Goal: Task Accomplishment & Management: Manage account settings

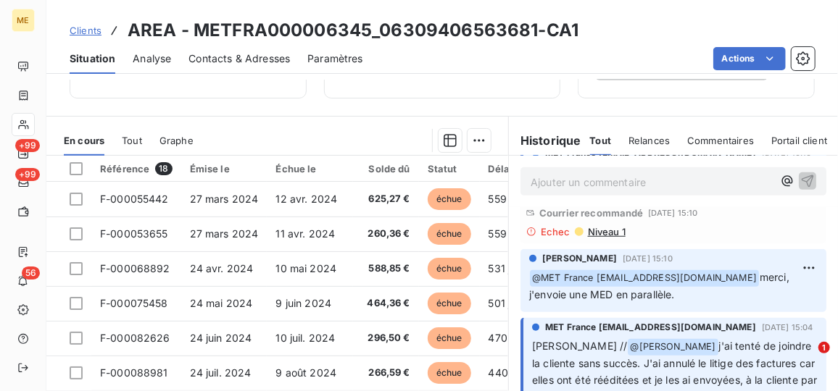
scroll to position [328, 0]
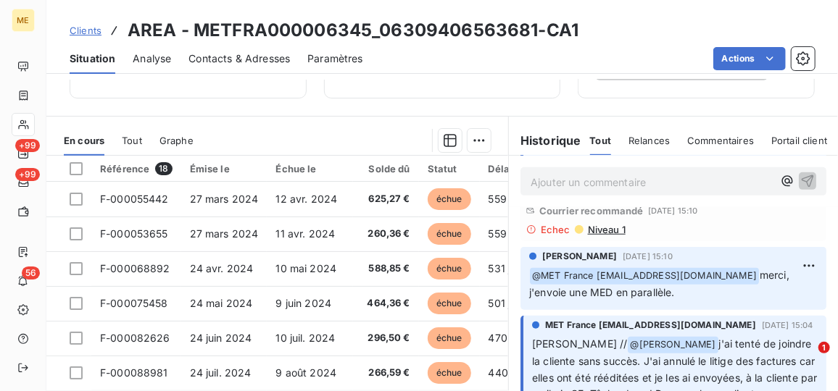
click at [587, 224] on span "Niveau 1" at bounding box center [605, 230] width 39 height 12
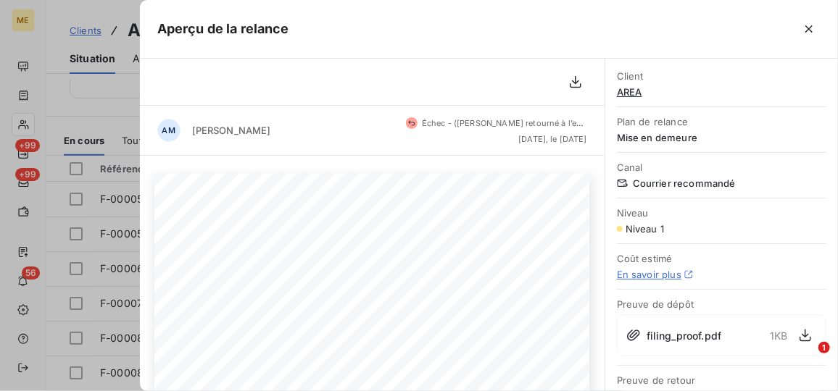
scroll to position [50, 0]
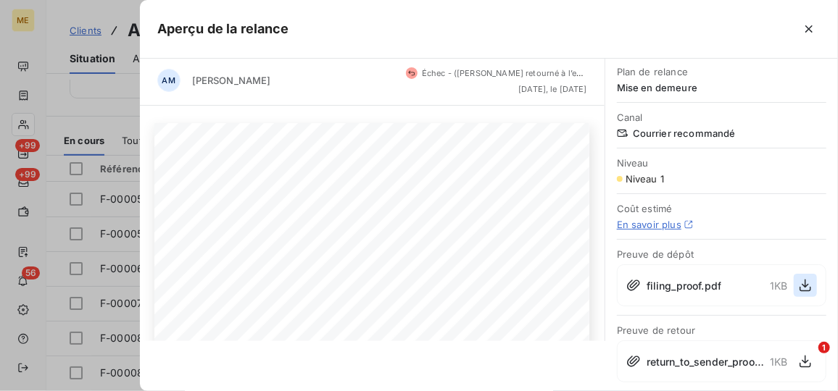
click at [793, 278] on button "button" at bounding box center [804, 285] width 23 height 23
click at [83, 75] on div at bounding box center [419, 195] width 838 height 391
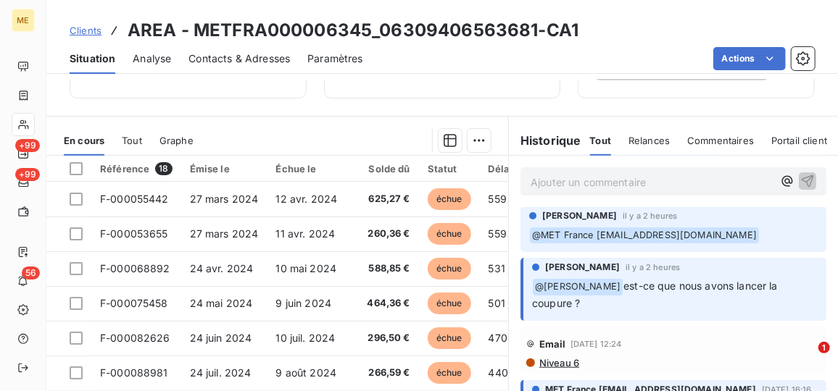
scroll to position [0, 0]
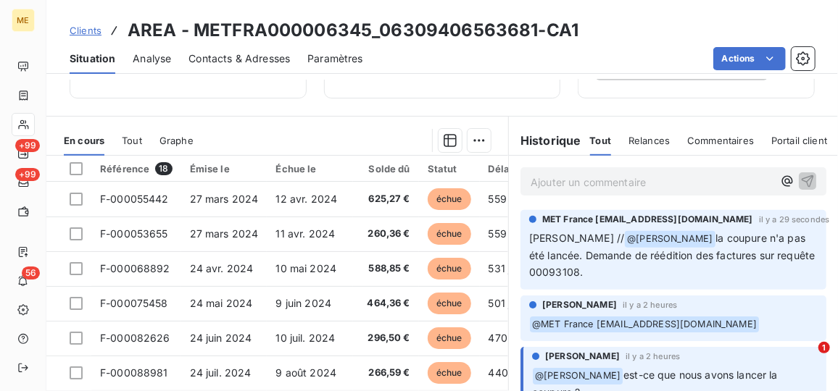
click at [619, 185] on p "Ajouter un commentaire ﻿" at bounding box center [651, 182] width 242 height 18
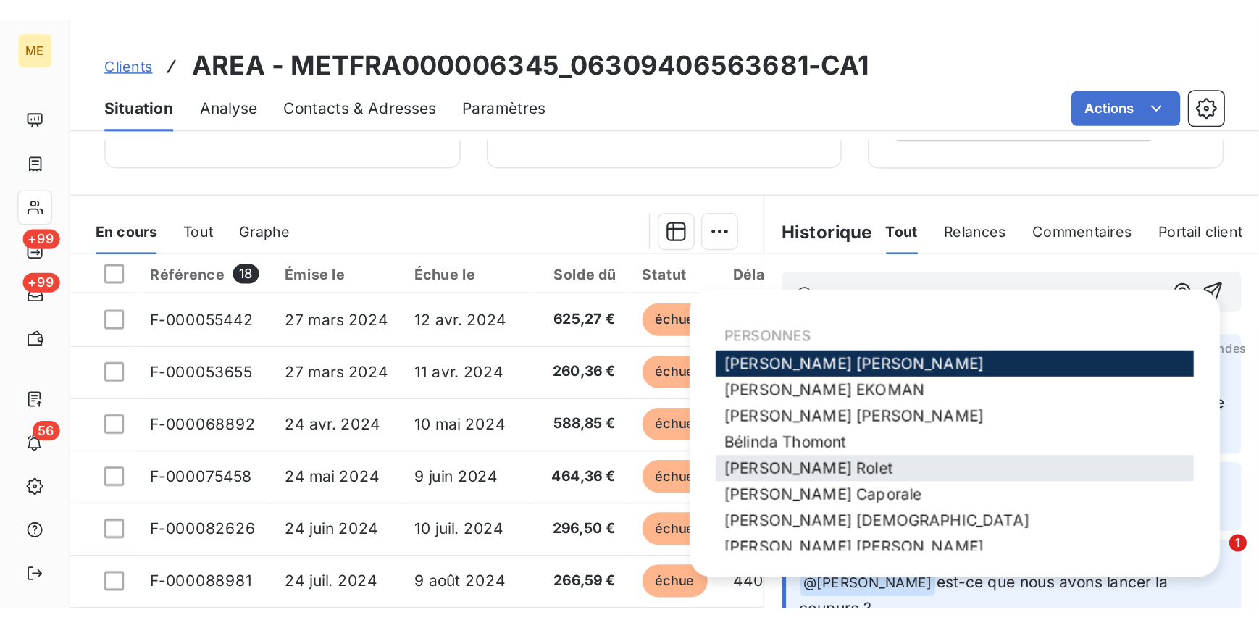
scroll to position [96, 0]
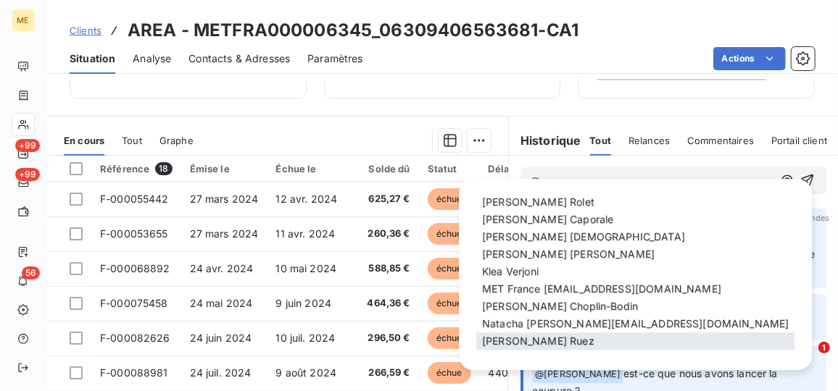
click at [505, 338] on span "Xavier Ruez" at bounding box center [538, 341] width 112 height 12
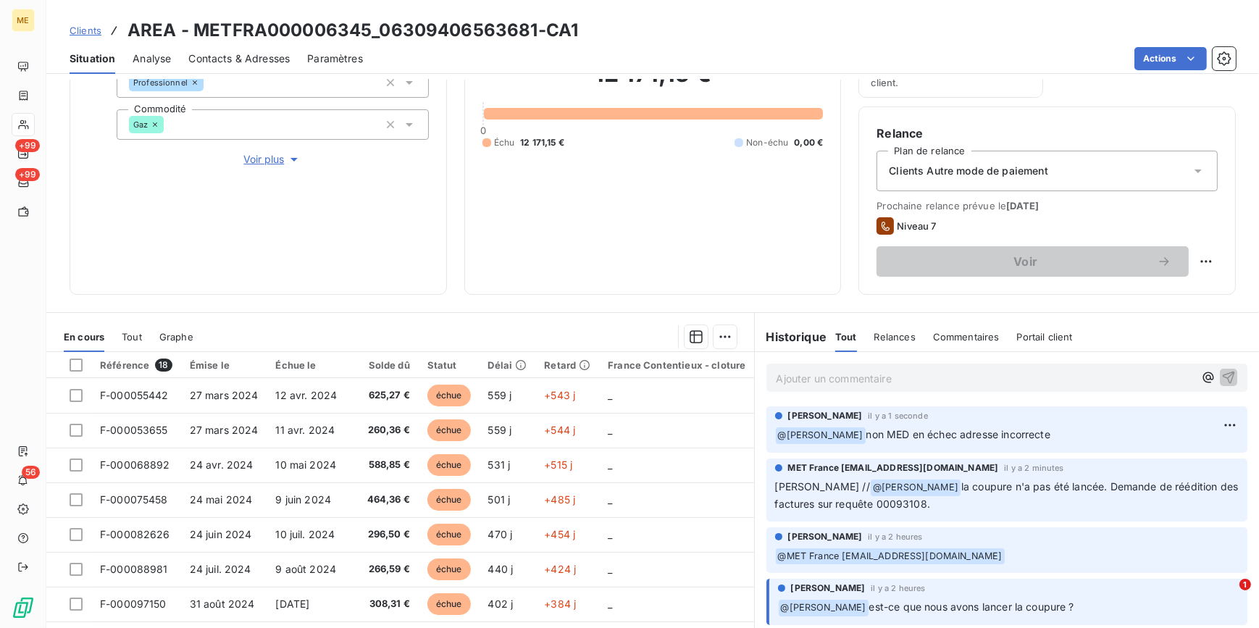
scroll to position [0, 0]
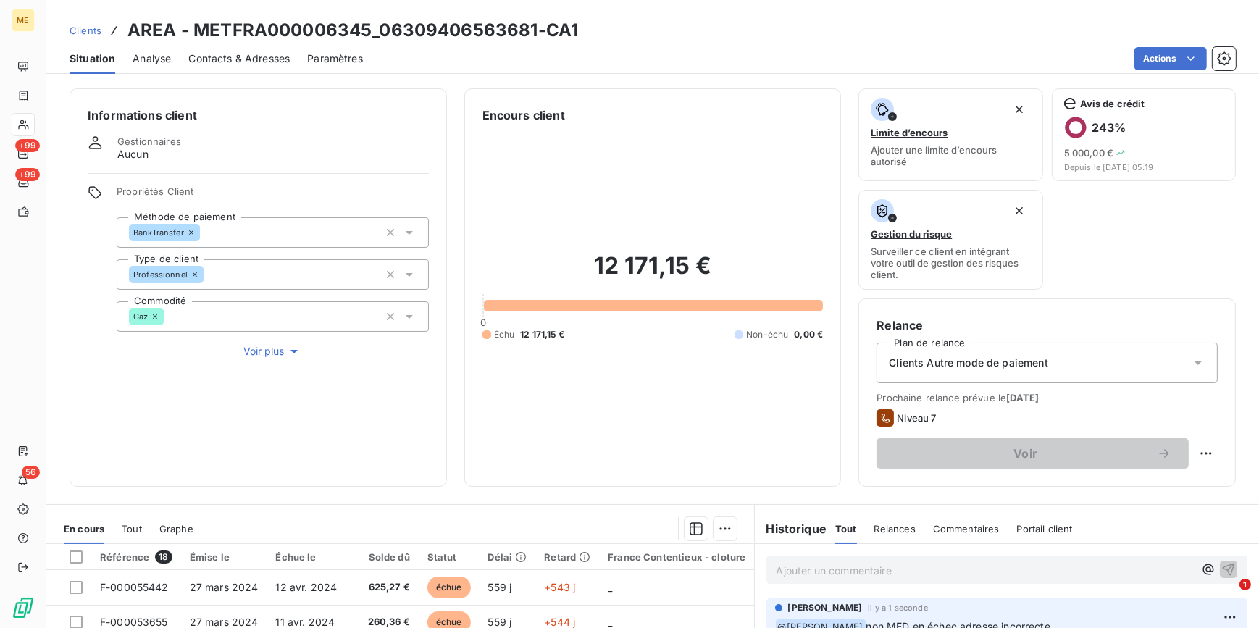
click at [282, 349] on span "Voir plus" at bounding box center [272, 351] width 58 height 14
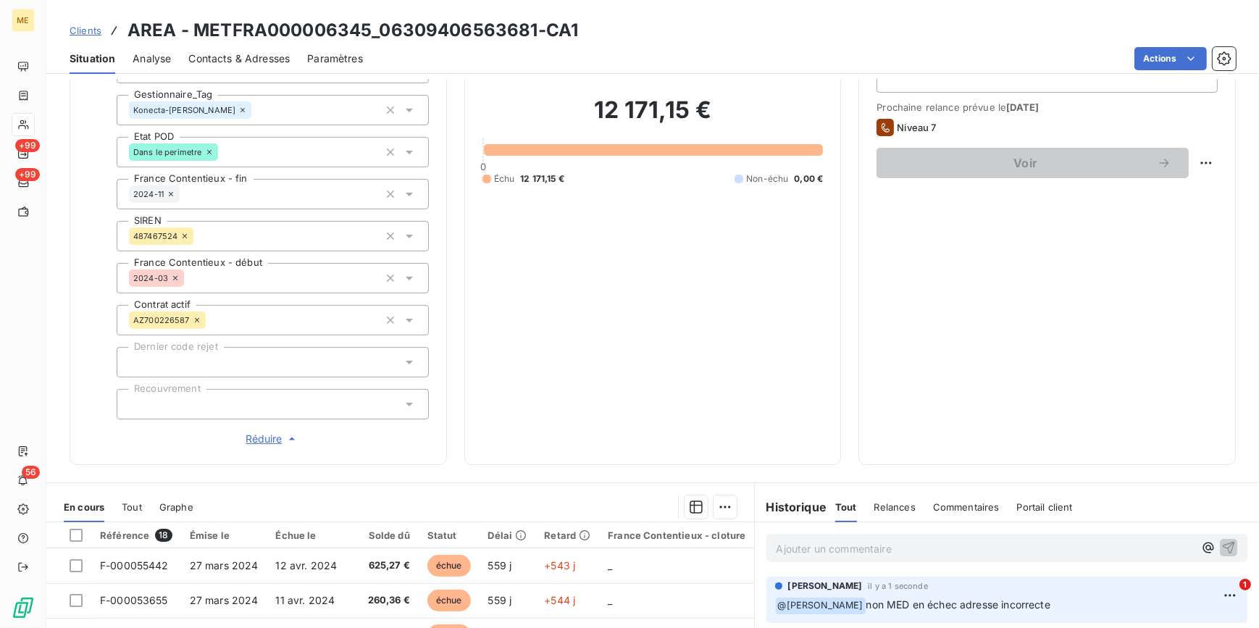
scroll to position [329, 0]
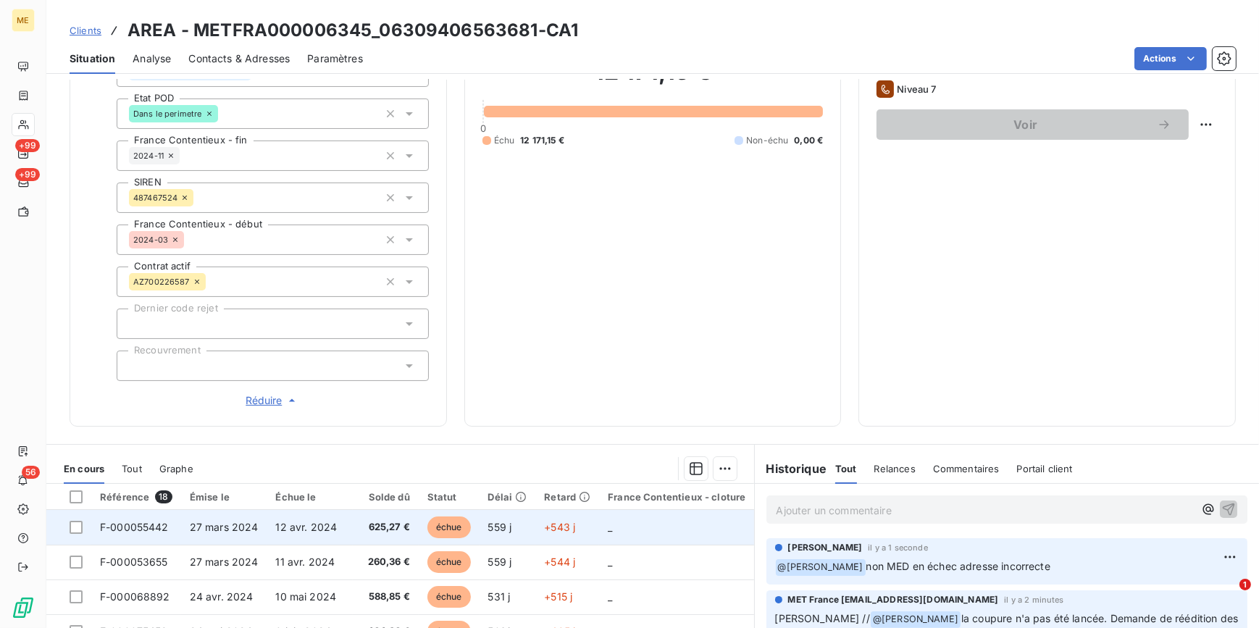
drag, startPoint x: 467, startPoint y: 525, endPoint x: 467, endPoint y: 517, distance: 8.0
click at [467, 391] on span "échue" at bounding box center [448, 528] width 43 height 22
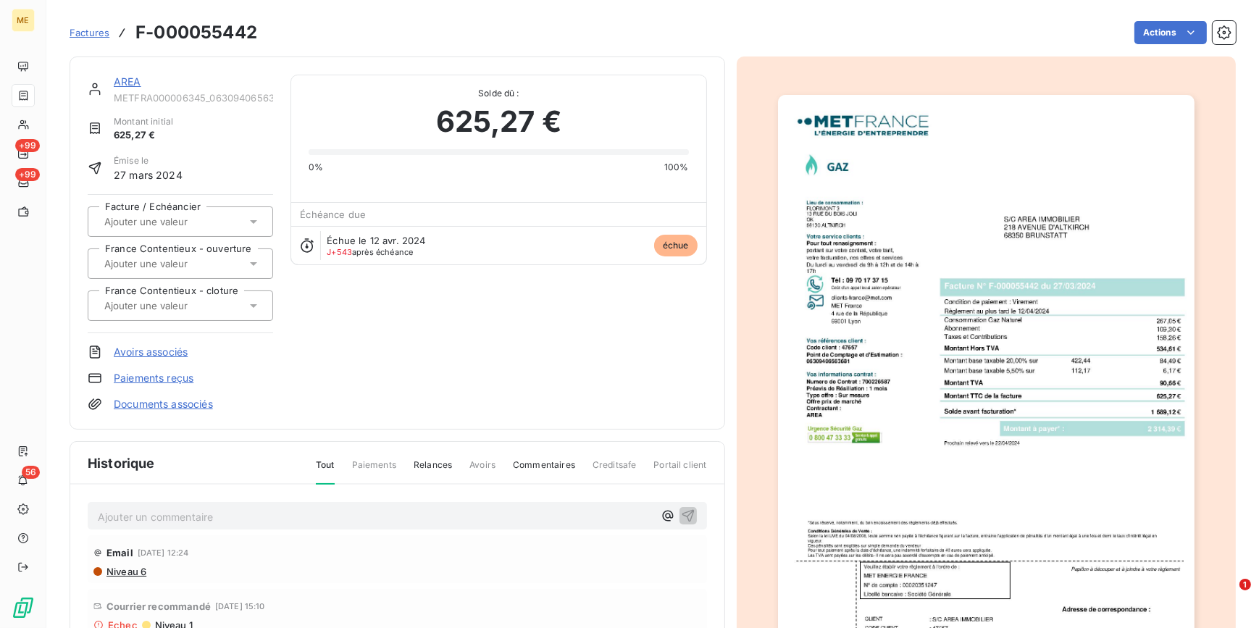
click at [837, 391] on img "button" at bounding box center [986, 390] width 417 height 590
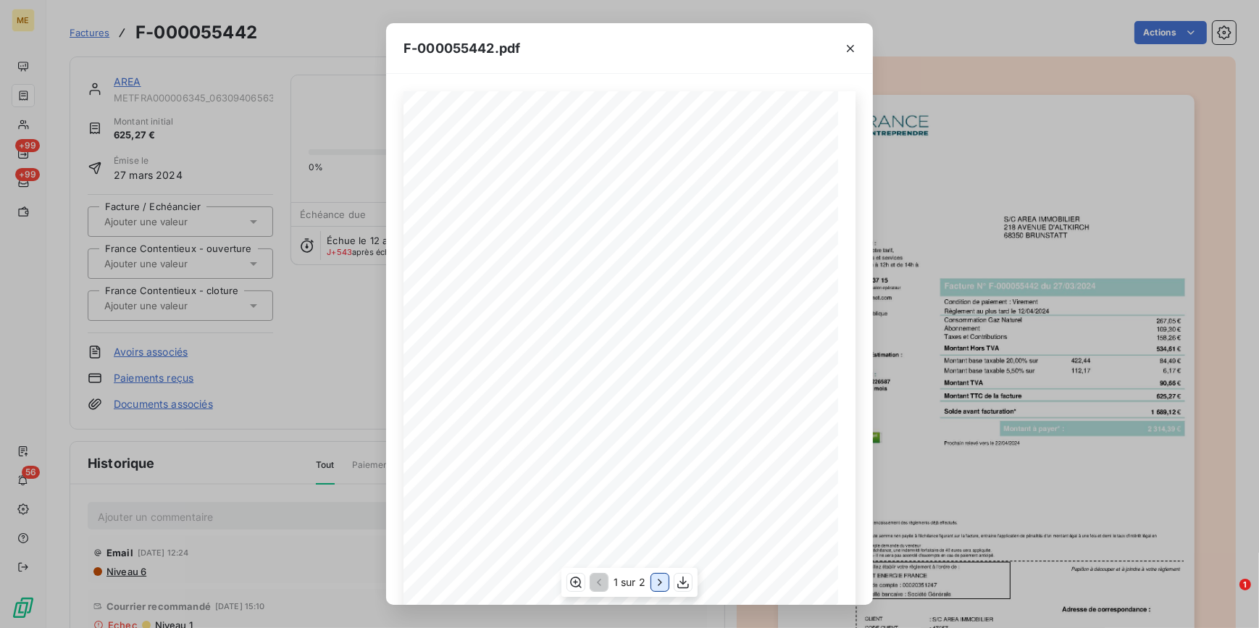
click at [657, 391] on icon "button" at bounding box center [660, 582] width 14 height 14
click at [591, 391] on icon "button" at bounding box center [598, 582] width 14 height 14
click at [837, 53] on icon "button" at bounding box center [850, 48] width 14 height 14
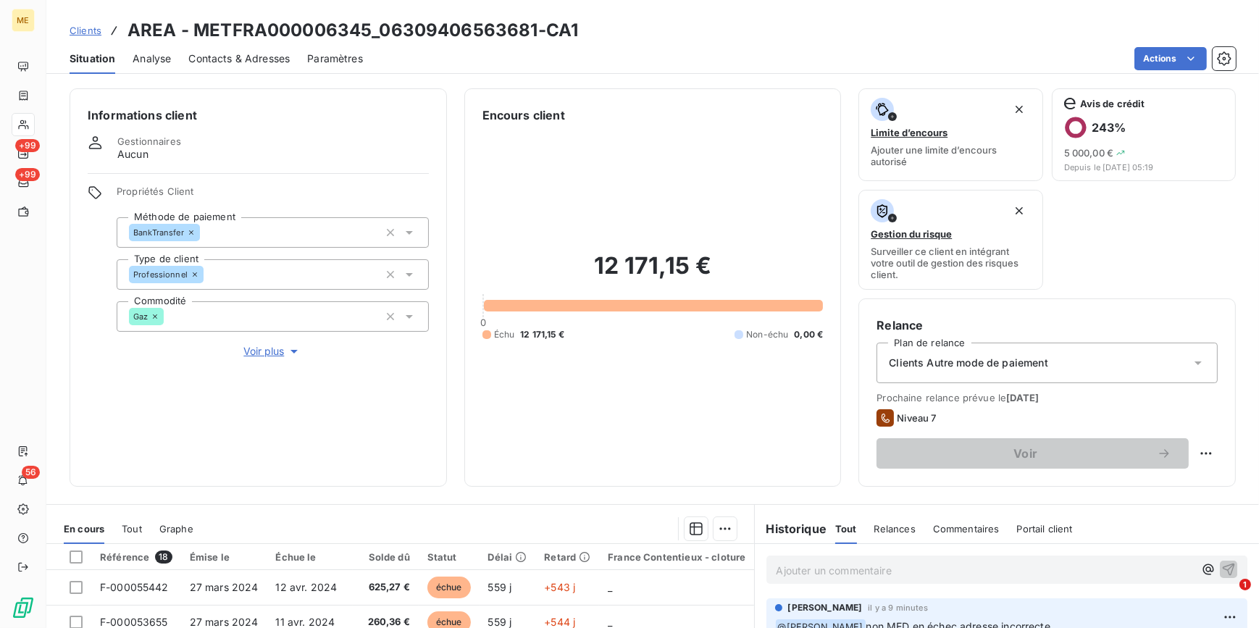
click at [276, 54] on span "Contacts & Adresses" at bounding box center [238, 58] width 101 height 14
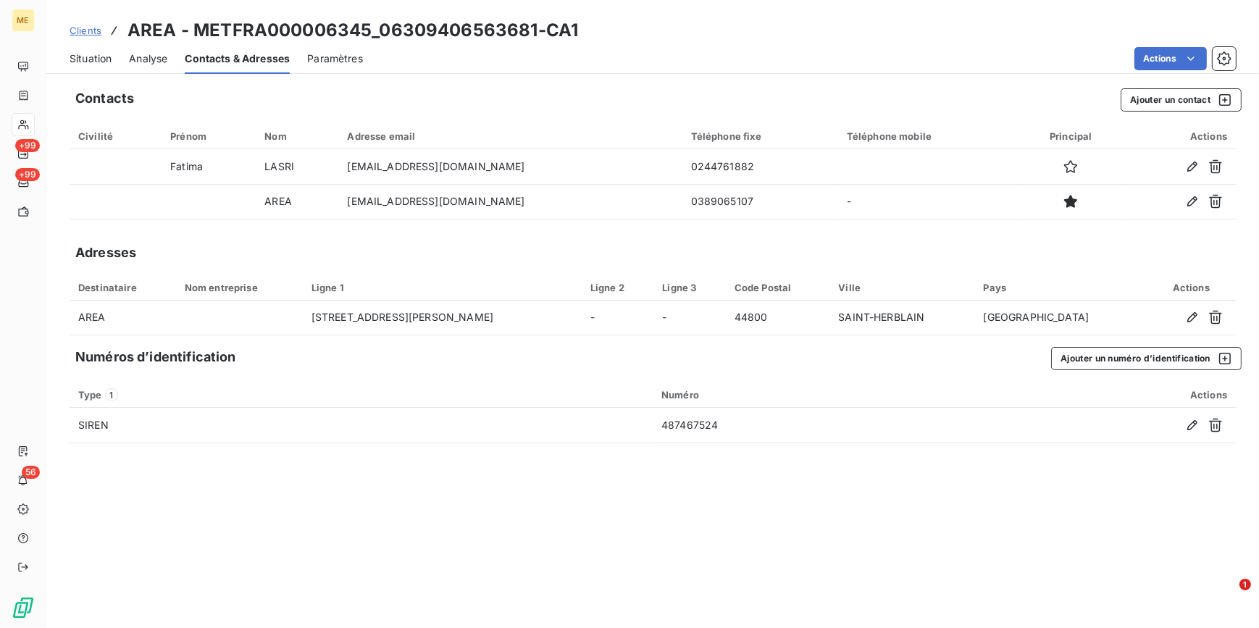
click at [145, 54] on span "Analyse" at bounding box center [148, 58] width 38 height 14
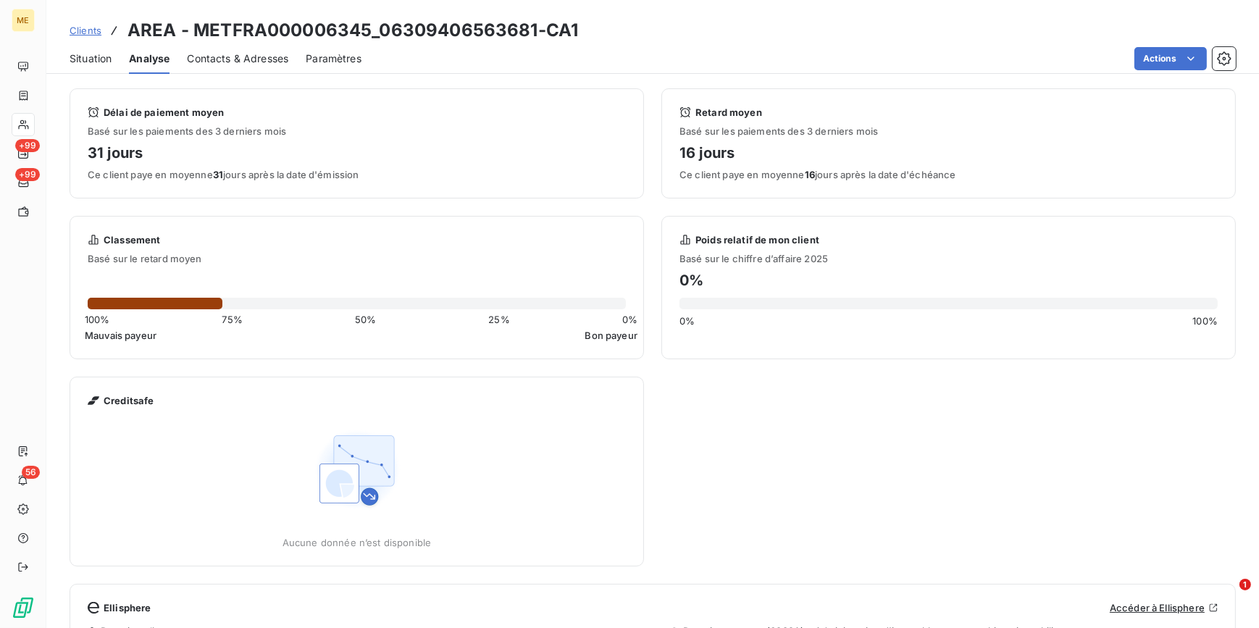
click at [120, 58] on div "Situation Analyse Contacts & Adresses Paramètres Actions" at bounding box center [652, 58] width 1213 height 30
click at [100, 62] on span "Situation" at bounding box center [91, 58] width 42 height 14
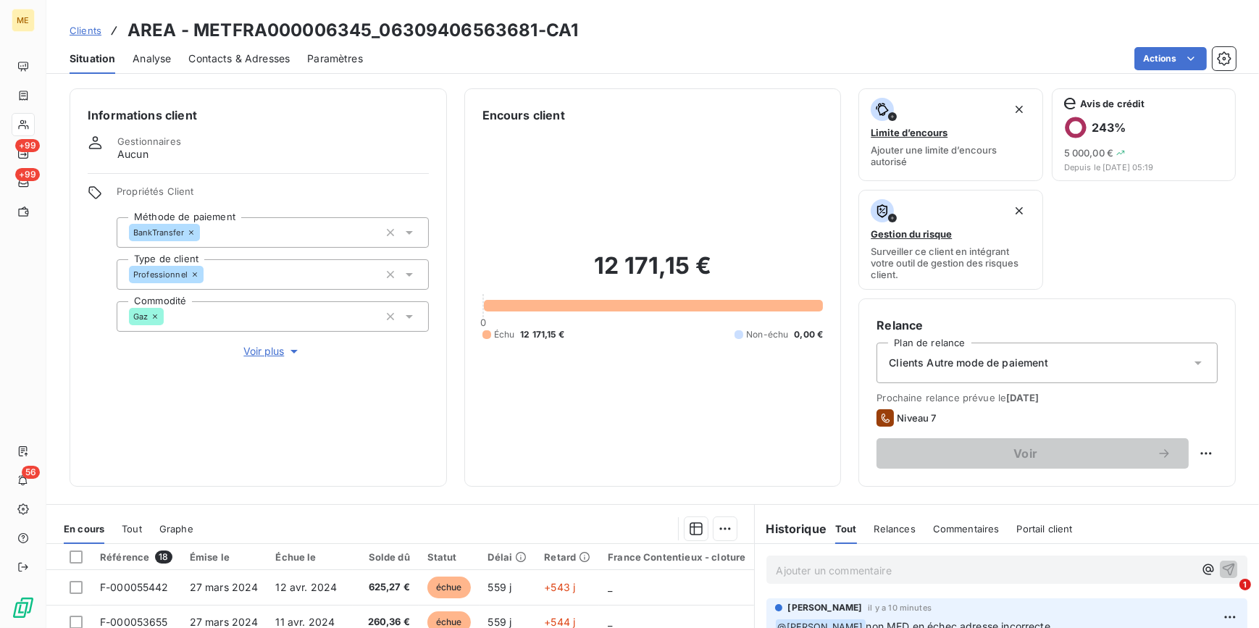
click at [246, 349] on span "Voir plus" at bounding box center [272, 351] width 58 height 14
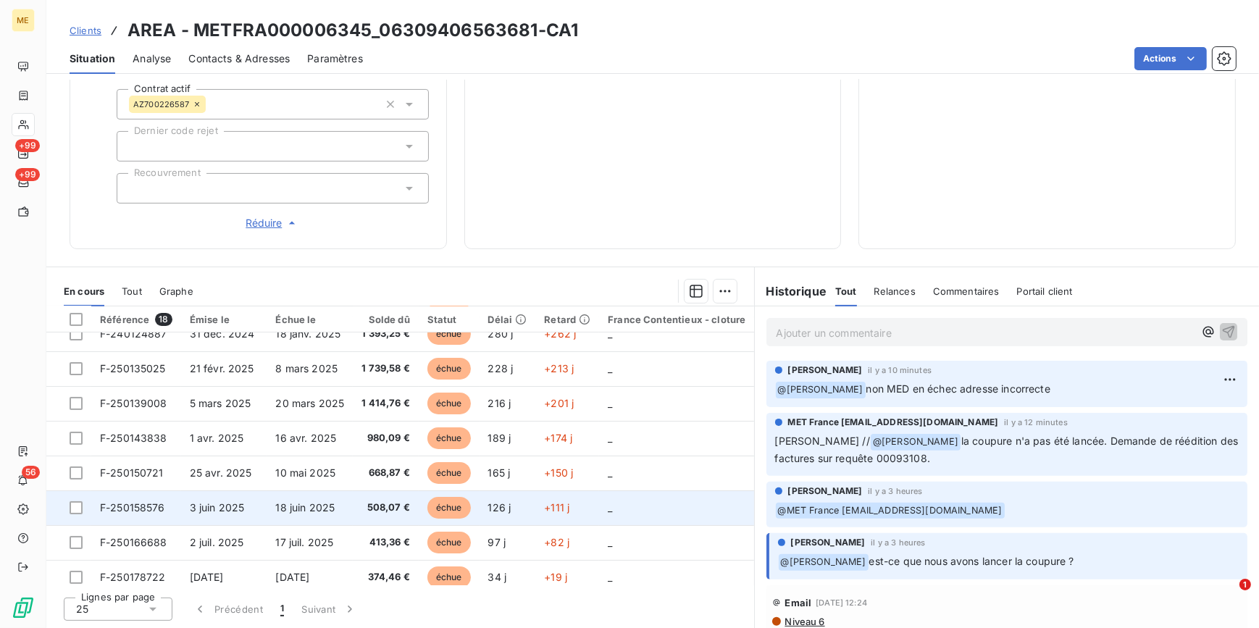
scroll to position [377, 0]
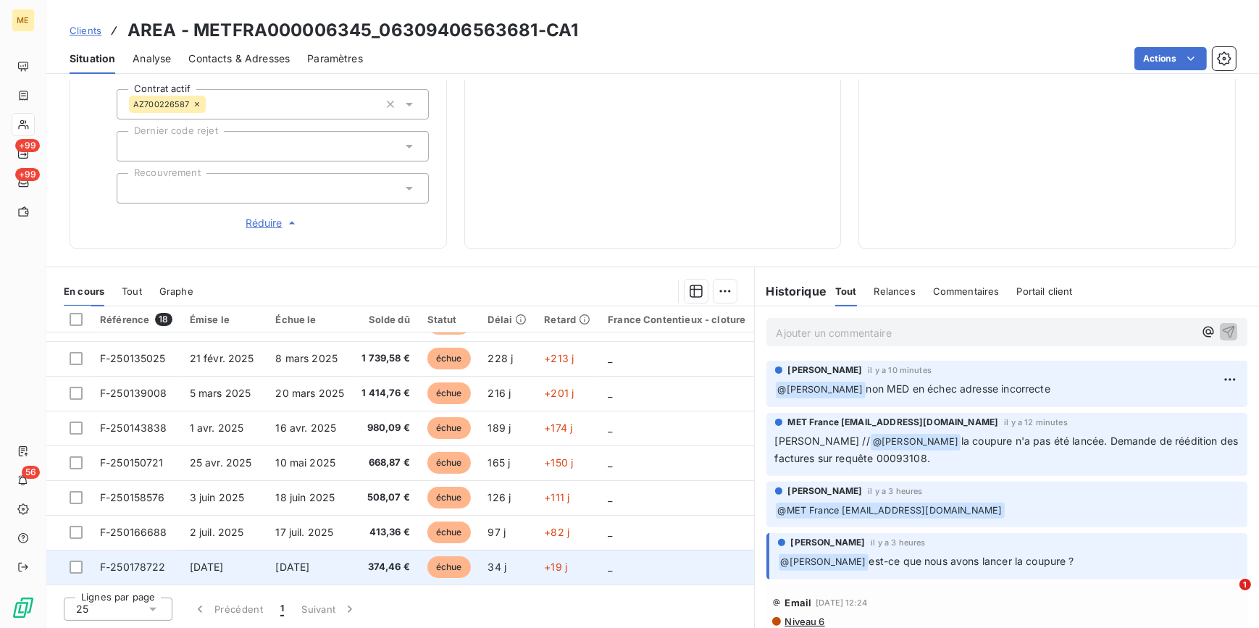
click at [253, 391] on td "[DATE]" at bounding box center [224, 567] width 86 height 35
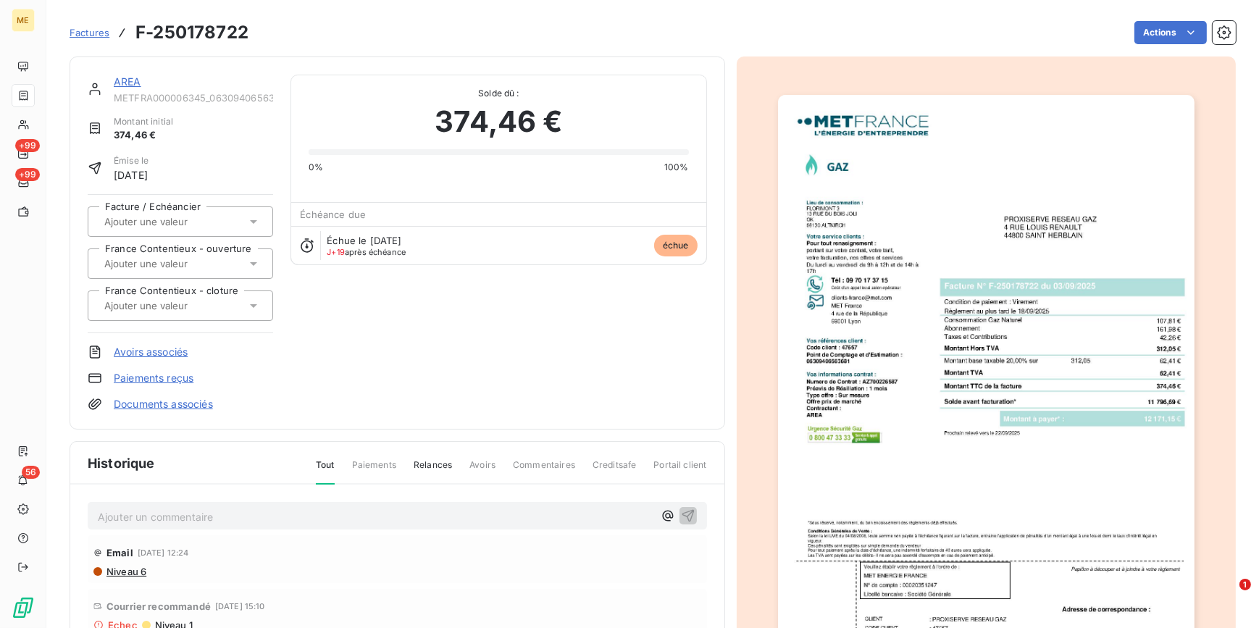
click at [837, 239] on img "button" at bounding box center [986, 390] width 417 height 590
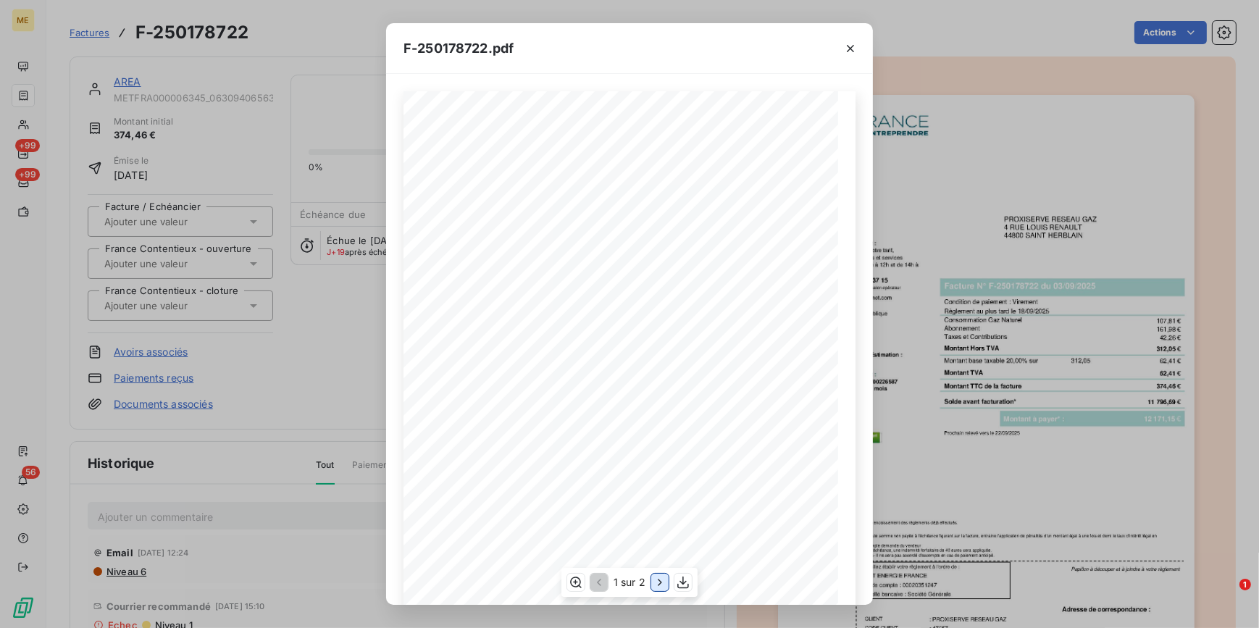
click at [654, 391] on icon "button" at bounding box center [660, 582] width 14 height 14
click at [837, 51] on button "button" at bounding box center [850, 48] width 23 height 23
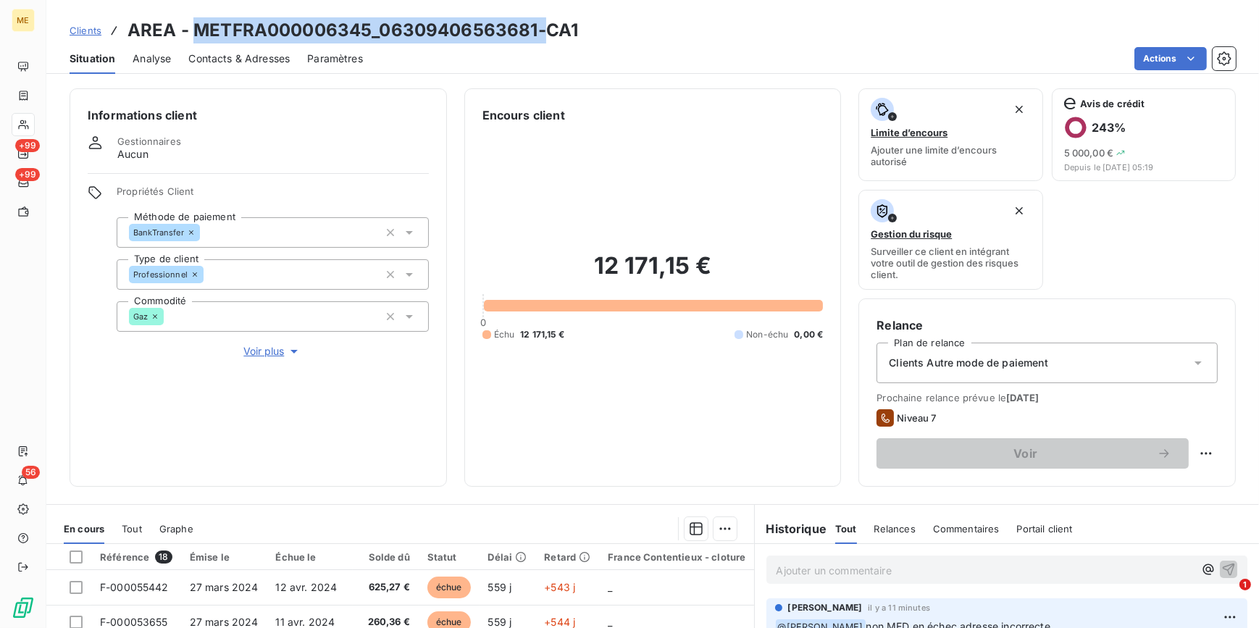
drag, startPoint x: 539, startPoint y: 29, endPoint x: 193, endPoint y: 22, distance: 345.7
click at [193, 22] on h3 "AREA - METFRA000006345_06309406563681-CA1" at bounding box center [353, 30] width 451 height 26
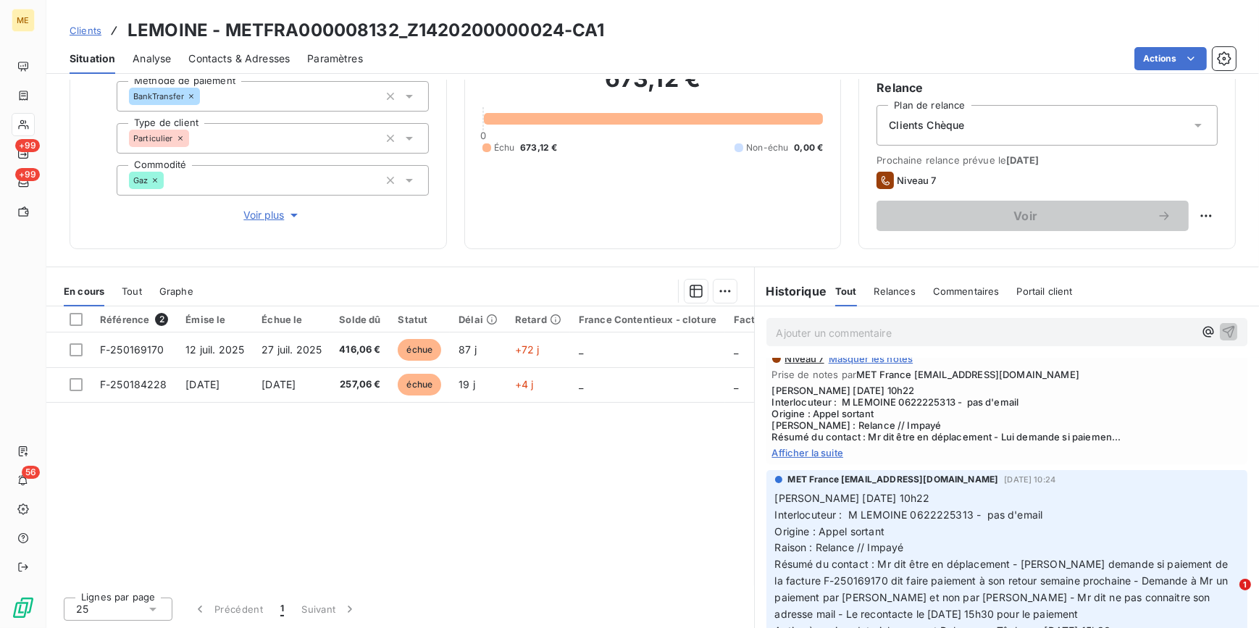
scroll to position [263, 0]
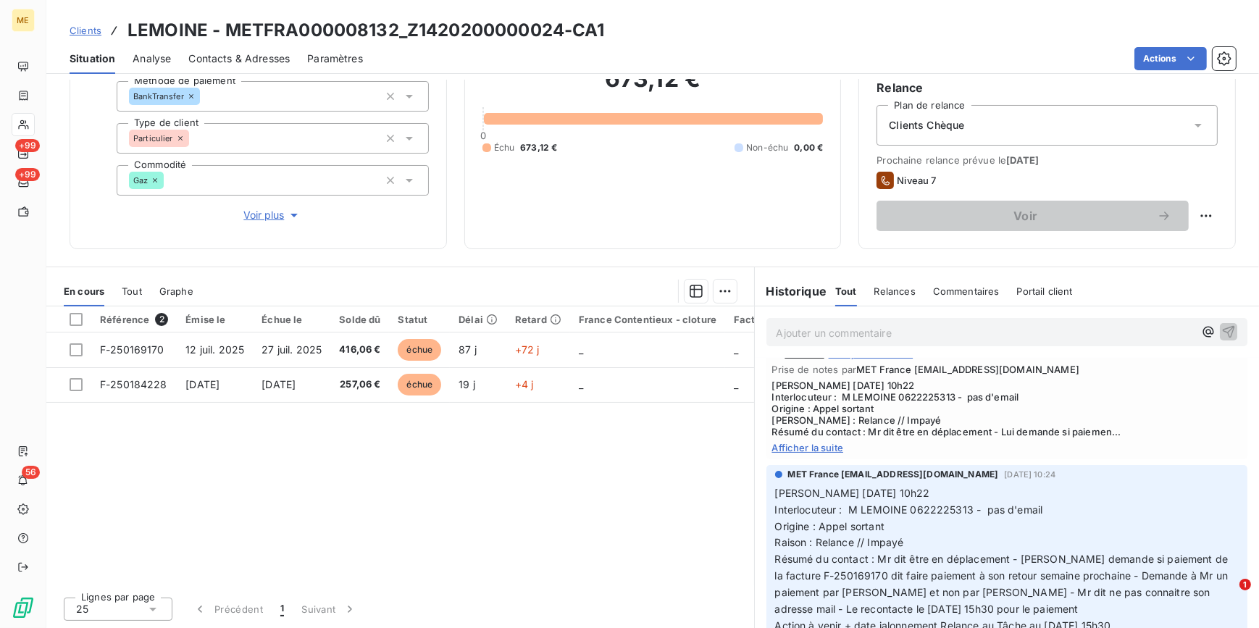
click at [818, 448] on span "Afficher la suite" at bounding box center [1007, 448] width 470 height 12
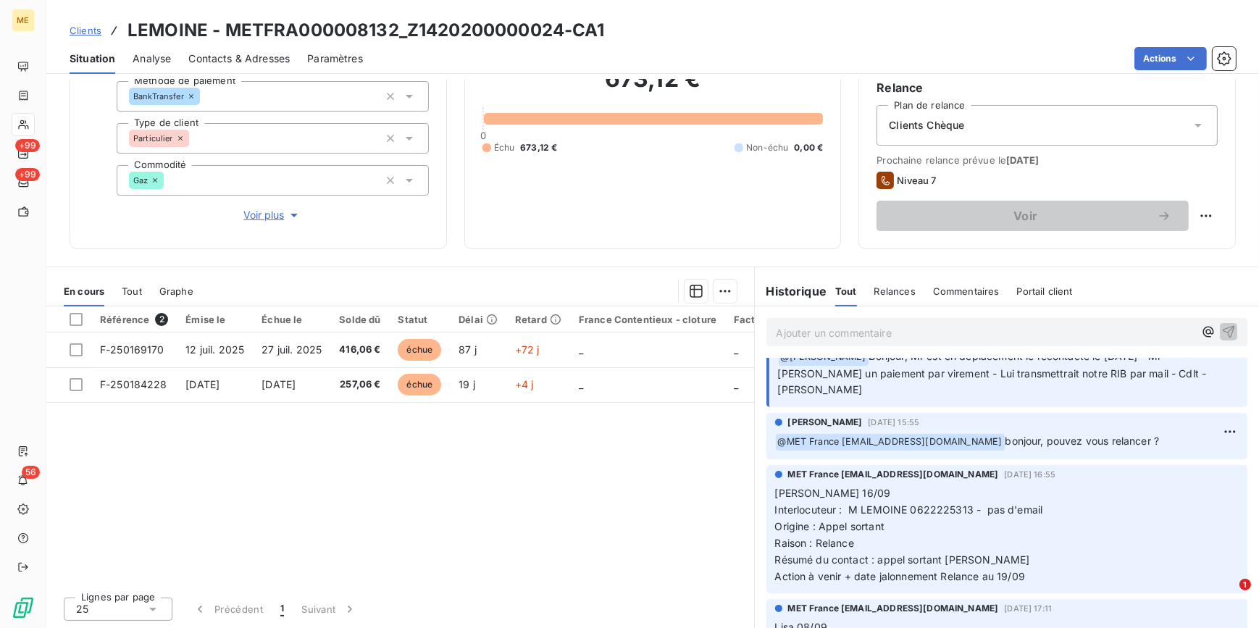
scroll to position [725, 0]
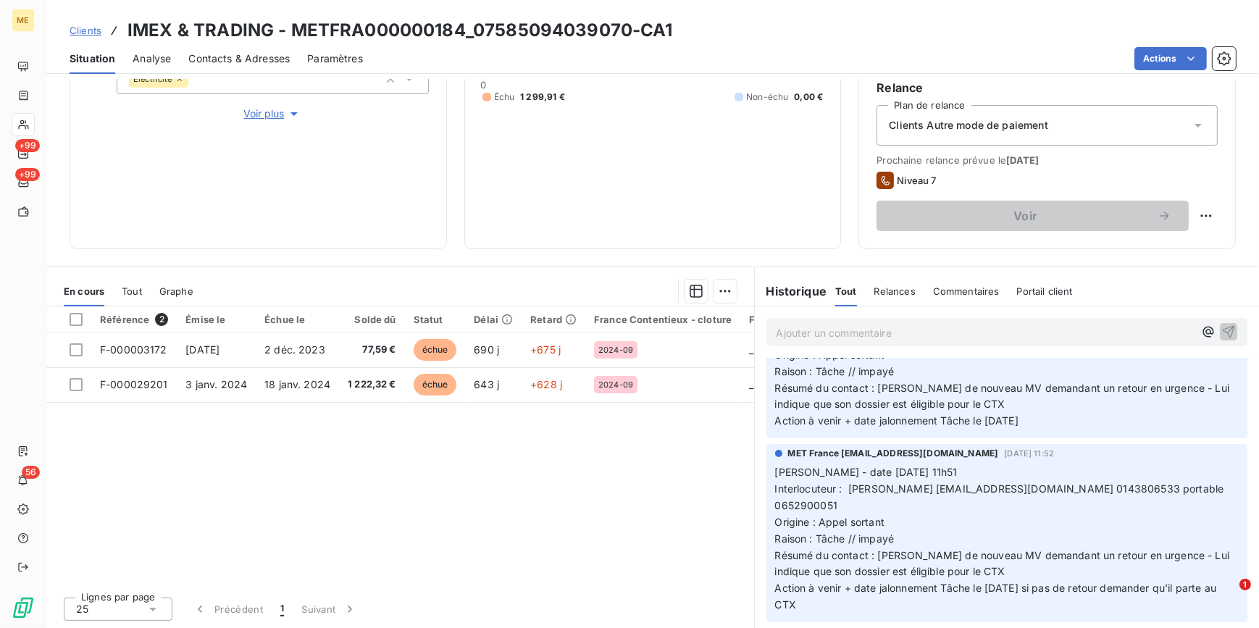
scroll to position [461, 0]
click at [23, 115] on div at bounding box center [23, 124] width 23 height 23
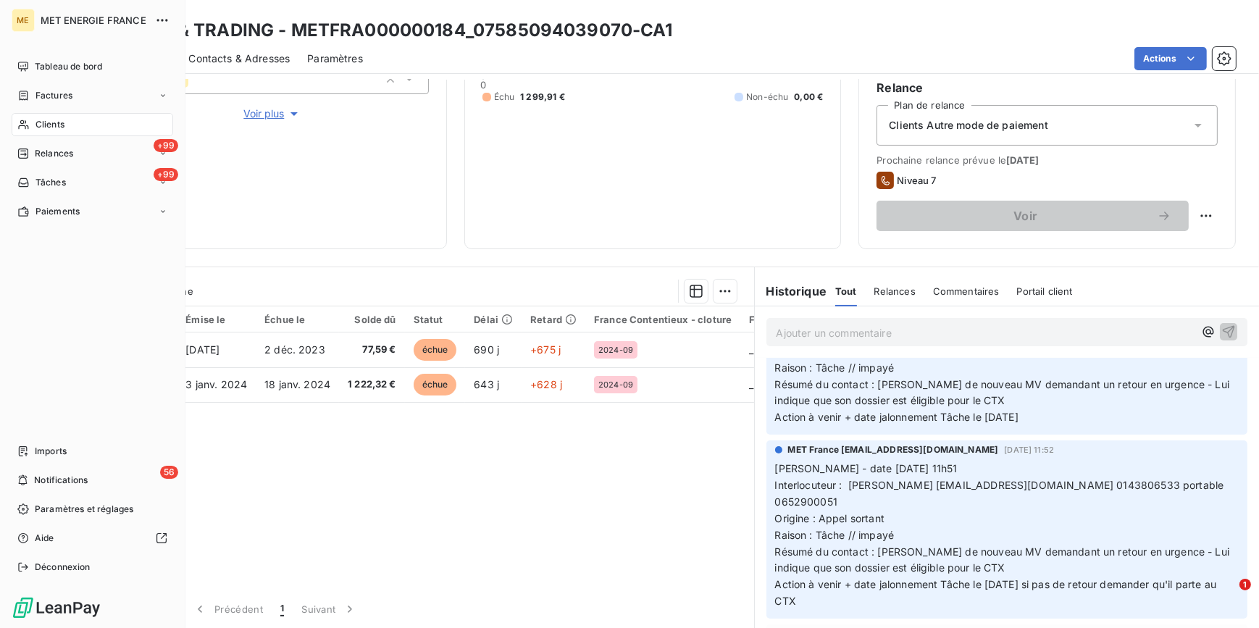
click at [18, 124] on icon at bounding box center [23, 125] width 12 height 12
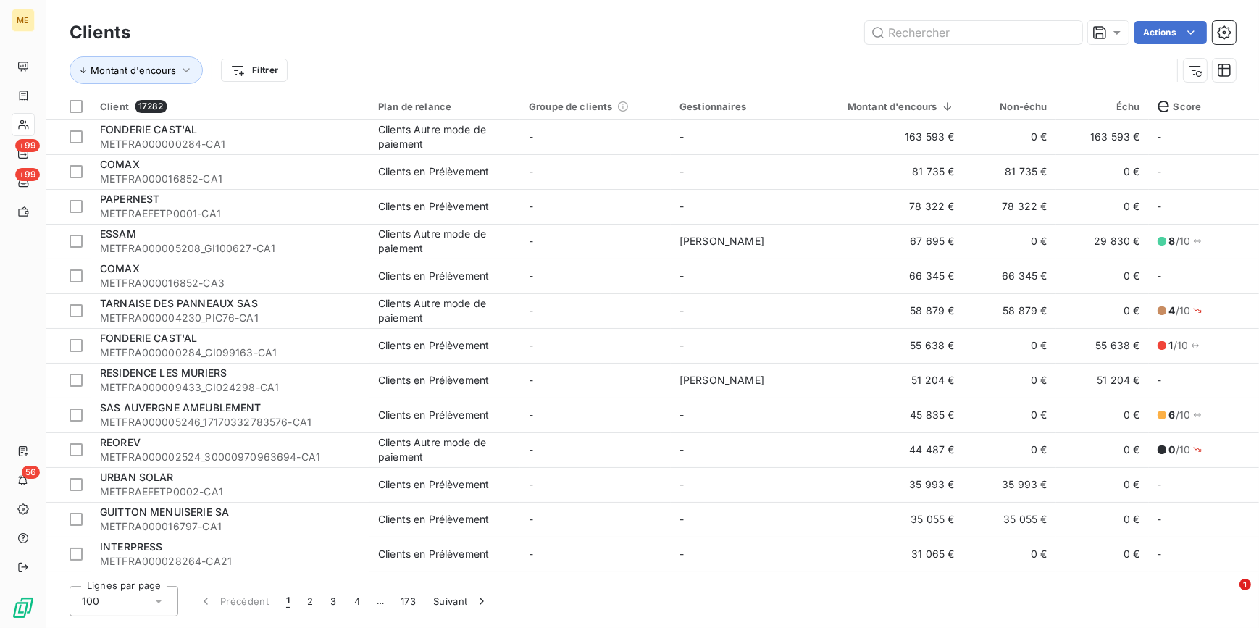
drag, startPoint x: 912, startPoint y: 55, endPoint x: 913, endPoint y: 47, distance: 8.0
click at [912, 55] on div "Montant d'encours Filtrer" at bounding box center [653, 70] width 1167 height 45
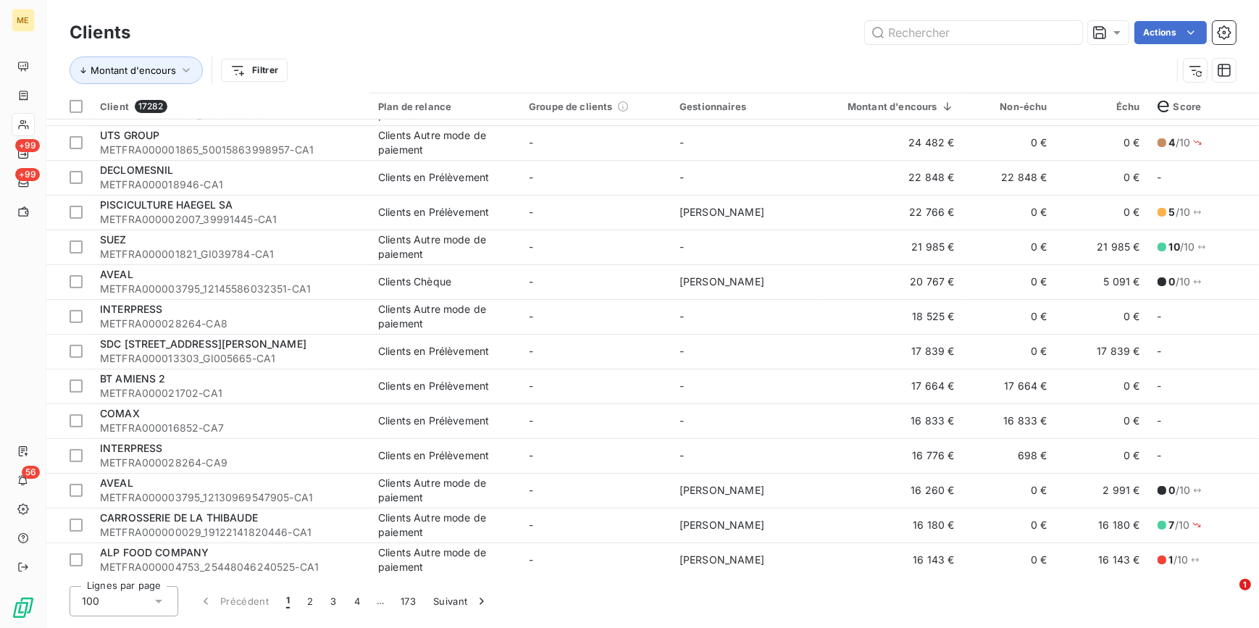
scroll to position [856, 0]
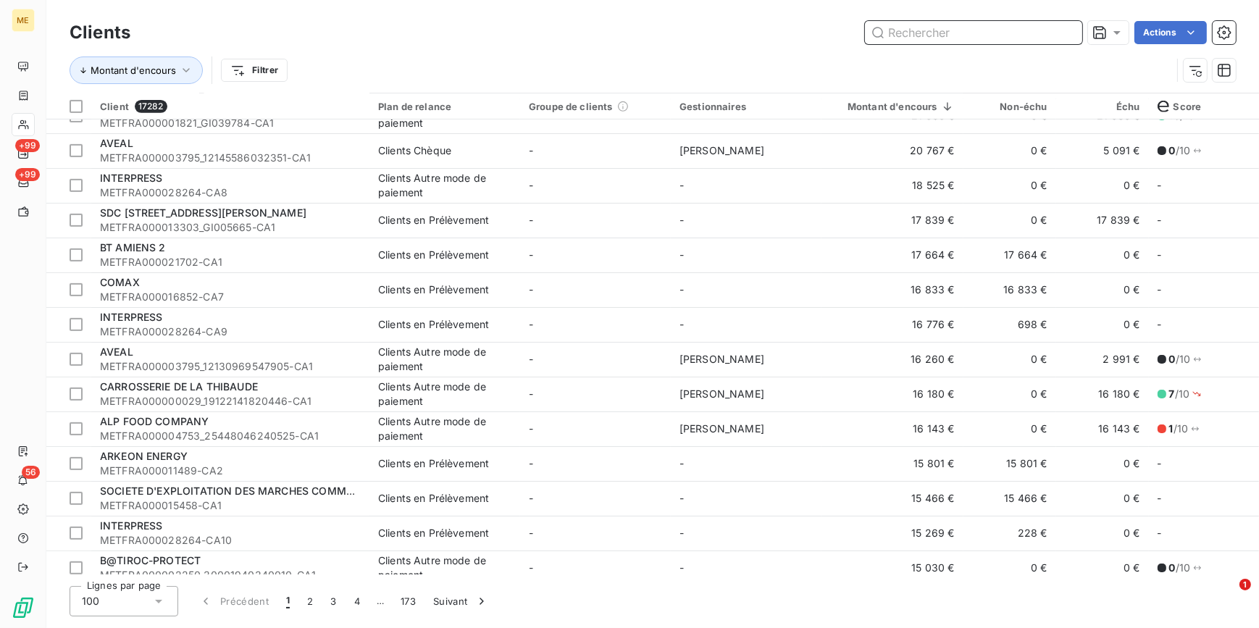
click at [989, 35] on input "text" at bounding box center [973, 32] width 217 height 23
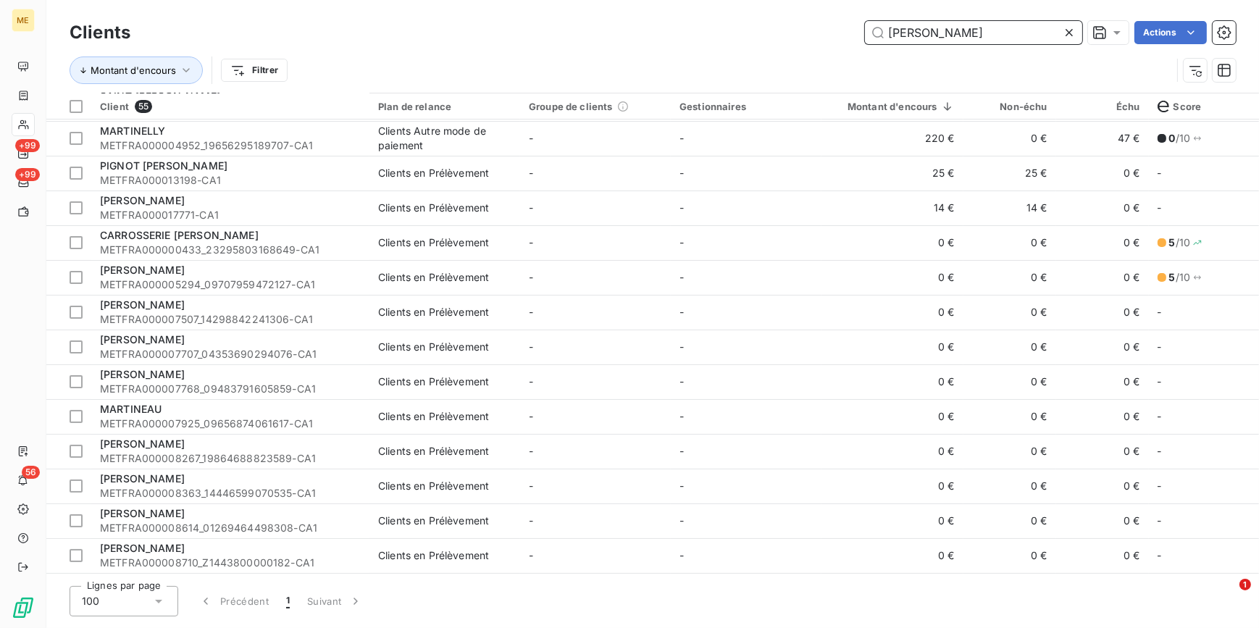
scroll to position [131, 0]
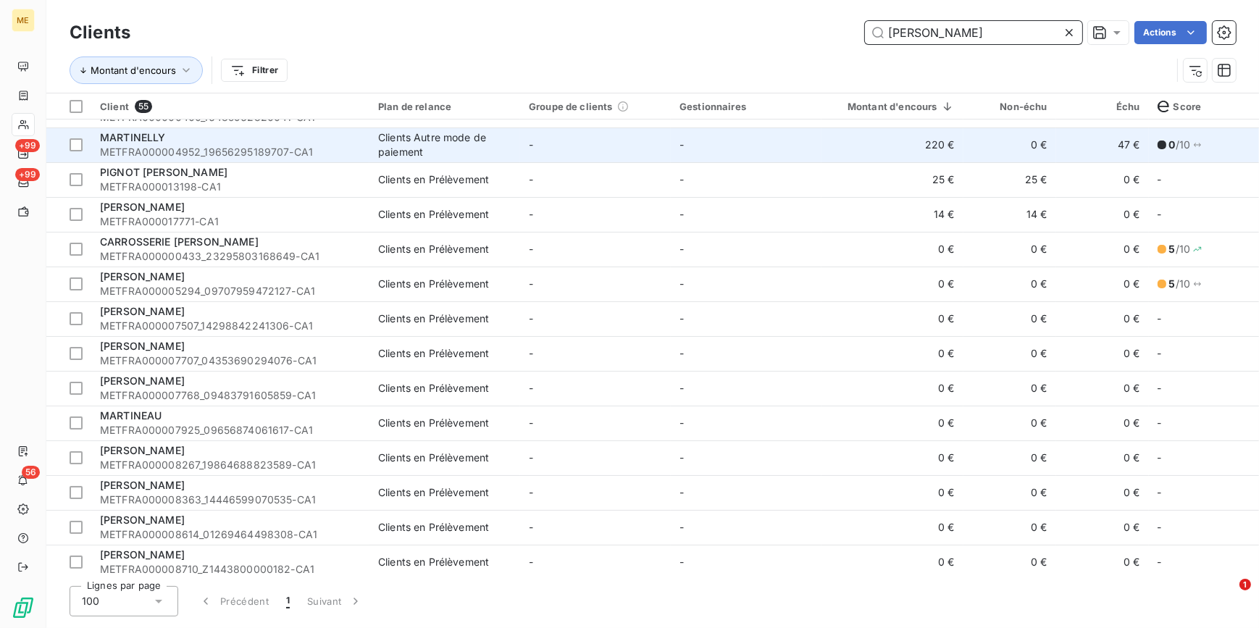
type input "martin"
click at [209, 145] on span "METFRA000004952_19656295189707-CA1" at bounding box center [230, 152] width 261 height 14
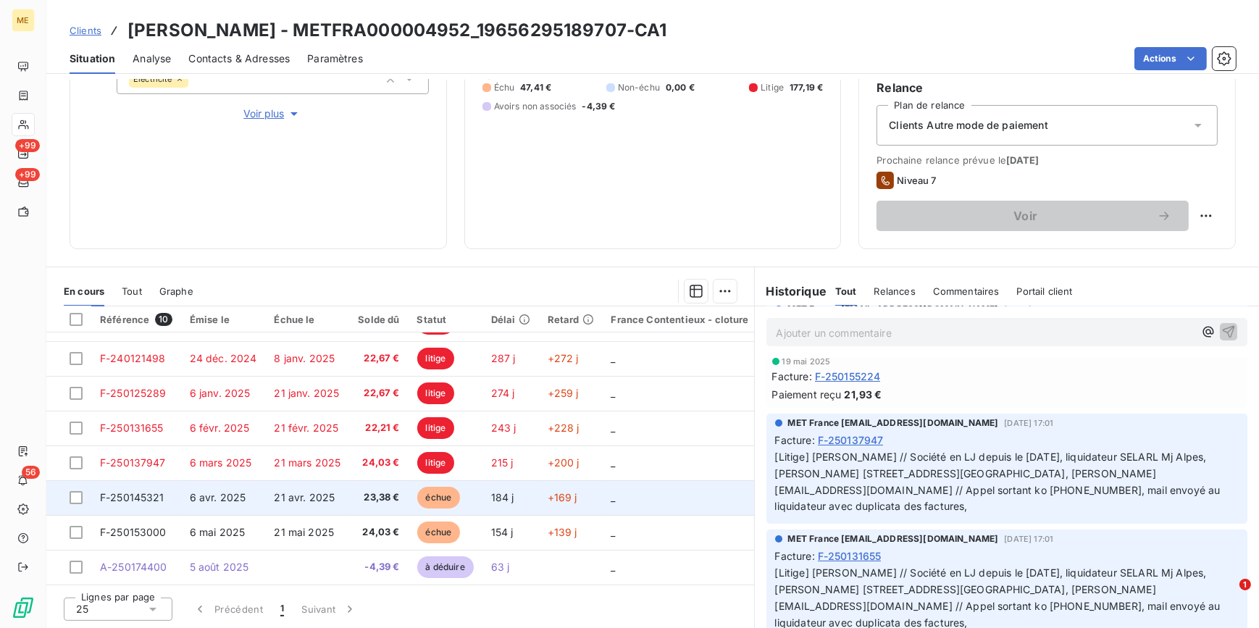
scroll to position [100, 0]
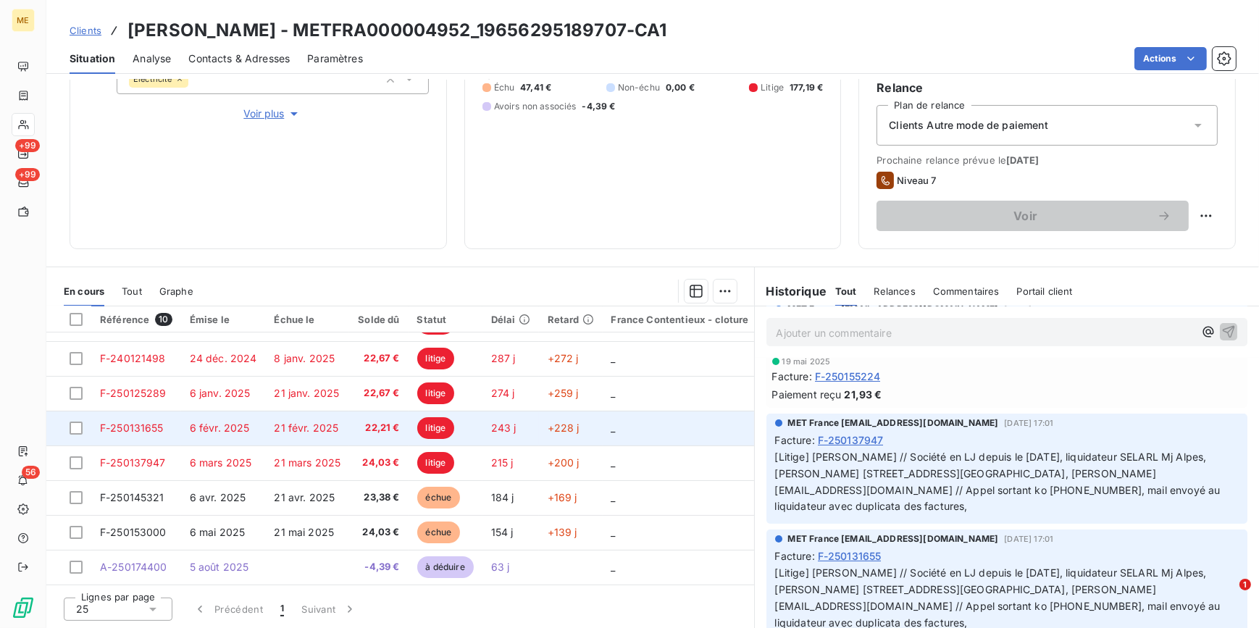
drag, startPoint x: 249, startPoint y: 456, endPoint x: 283, endPoint y: 435, distance: 40.0
click at [249, 456] on td "6 mars 2025" at bounding box center [223, 463] width 85 height 35
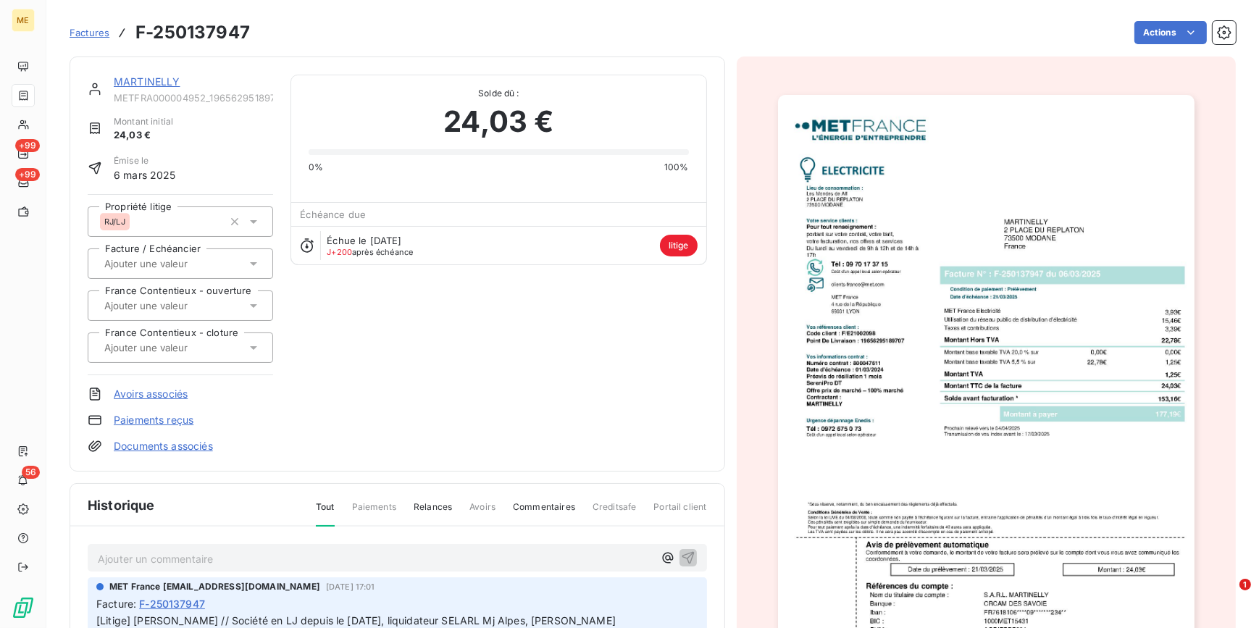
click at [968, 288] on img "button" at bounding box center [986, 390] width 417 height 590
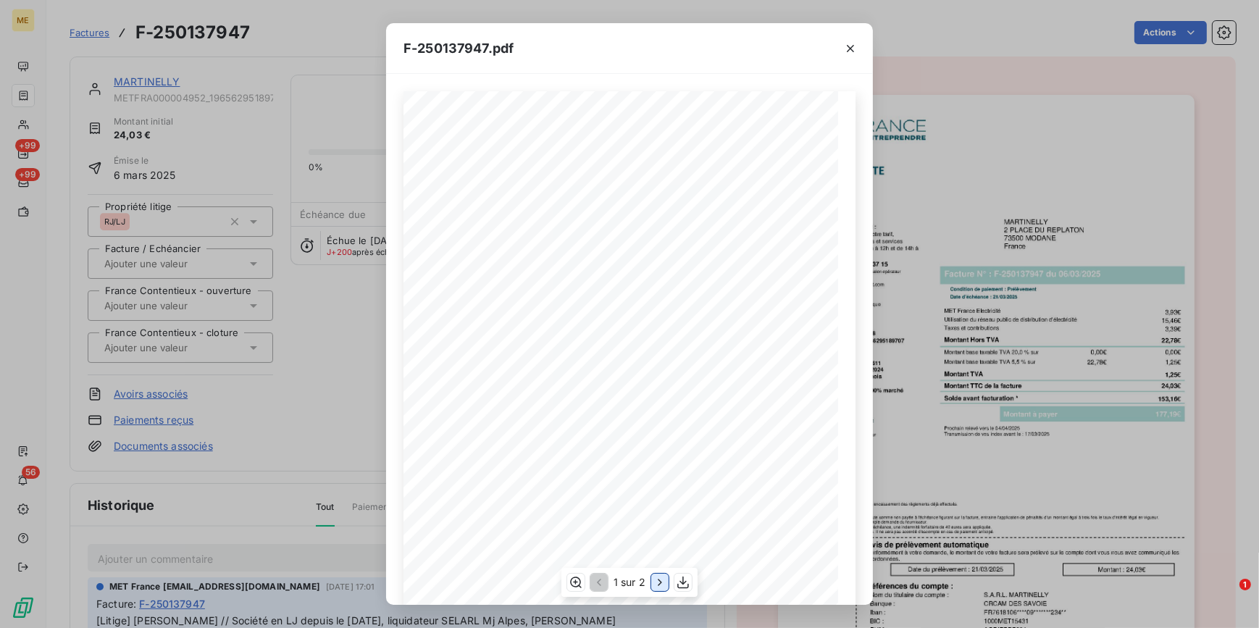
click at [653, 585] on icon "button" at bounding box center [660, 582] width 14 height 14
click at [959, 54] on div "F-250137947.pdf Détail de votre facture : Document à conserver 10 ans 2/2 Numér…" at bounding box center [629, 314] width 1259 height 628
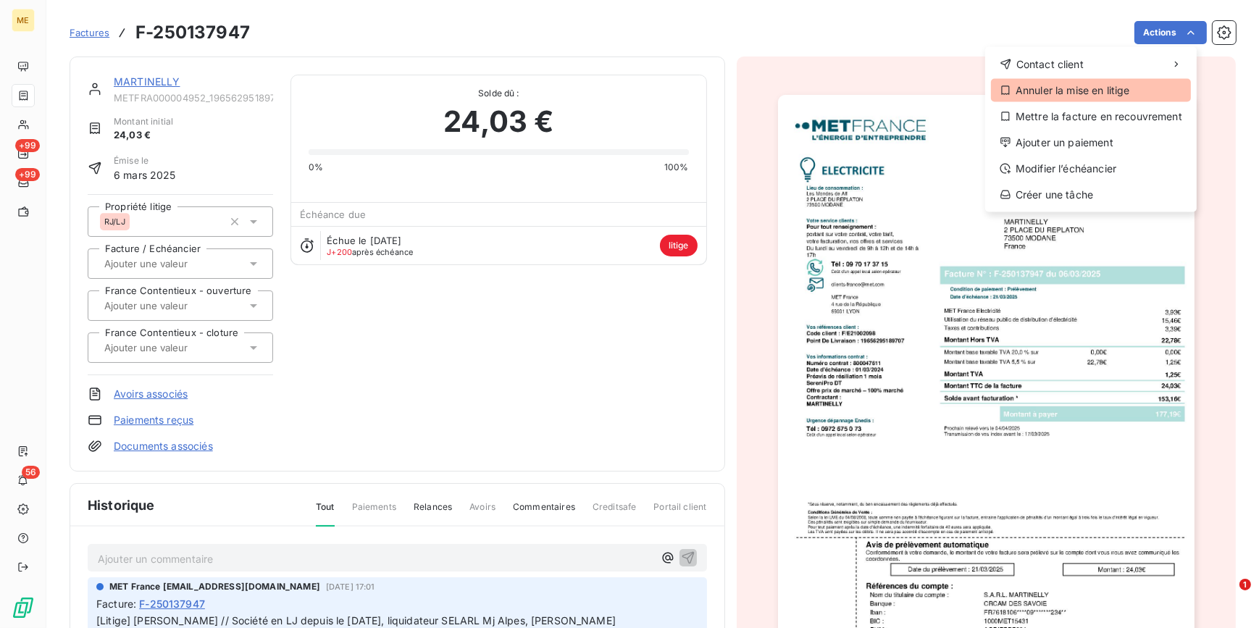
click at [1094, 90] on div "Annuler la mise en litige" at bounding box center [1091, 90] width 200 height 23
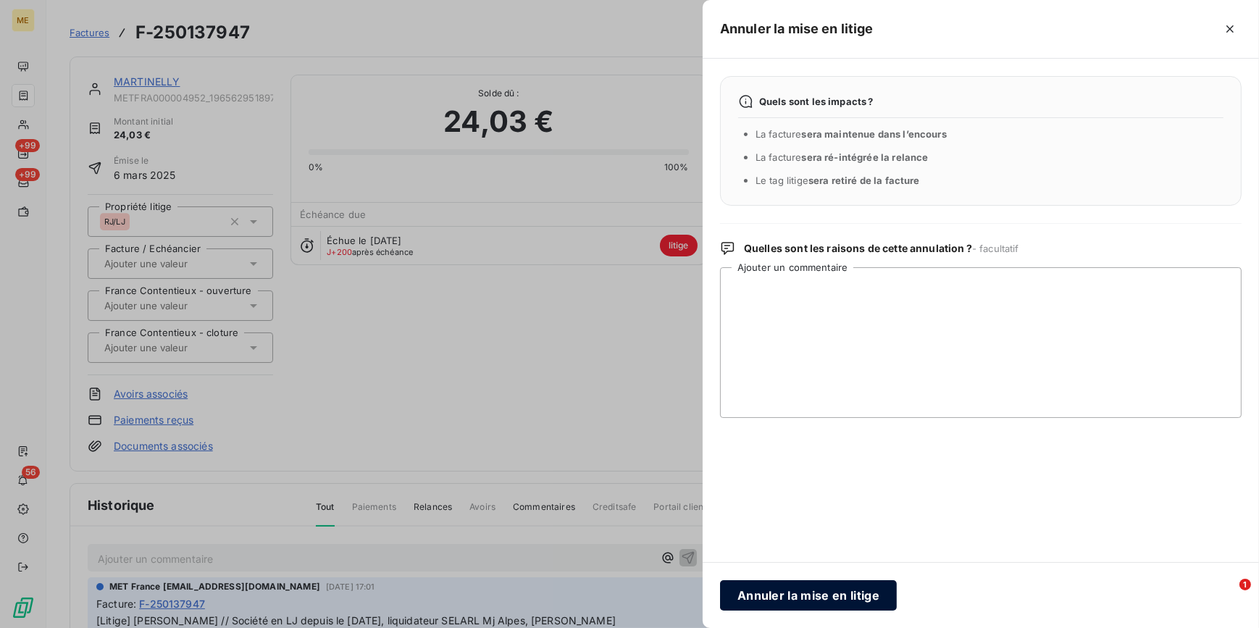
click at [857, 603] on button "Annuler la mise en litige" at bounding box center [808, 595] width 177 height 30
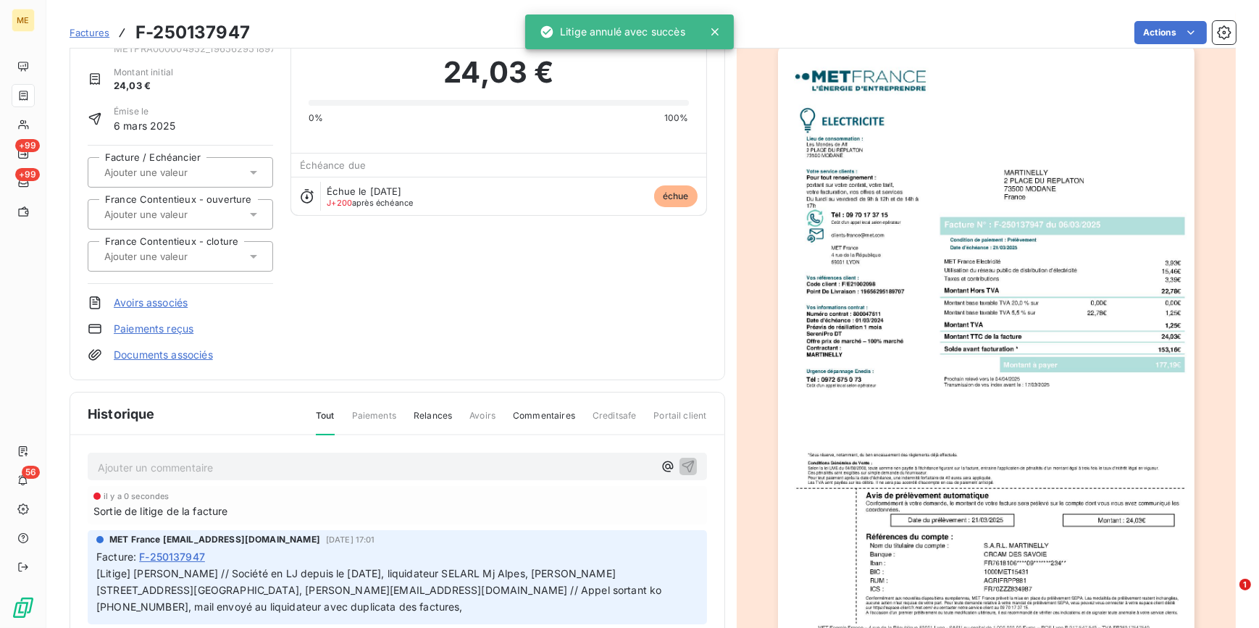
scroll to position [132, 0]
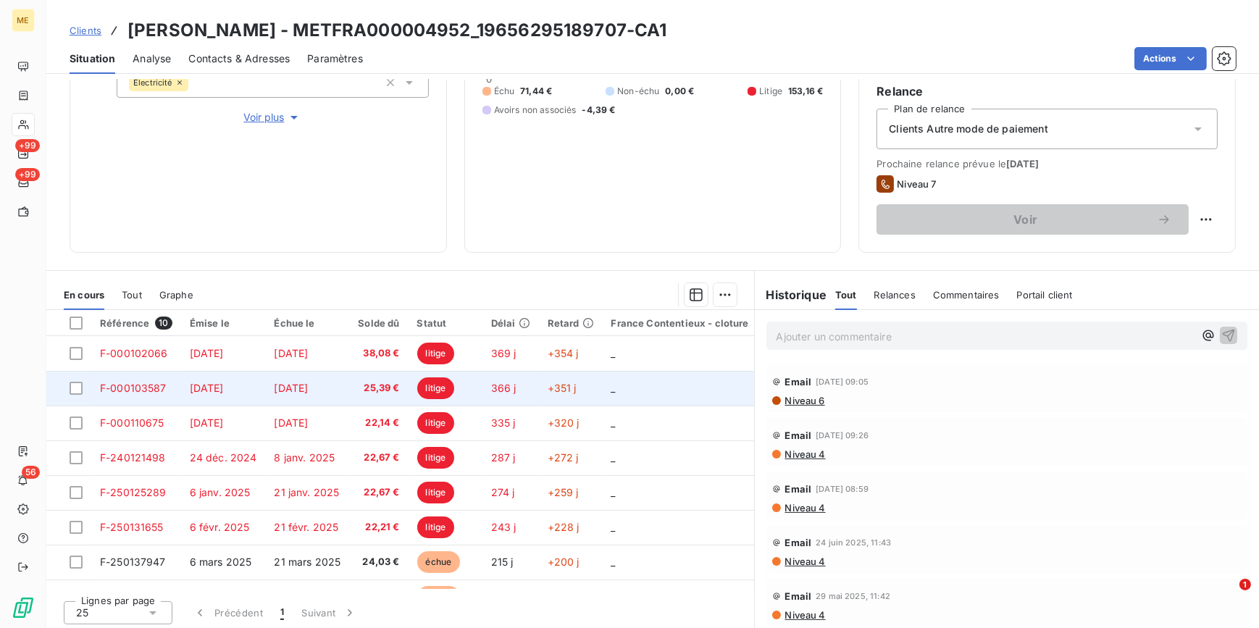
scroll to position [238, 0]
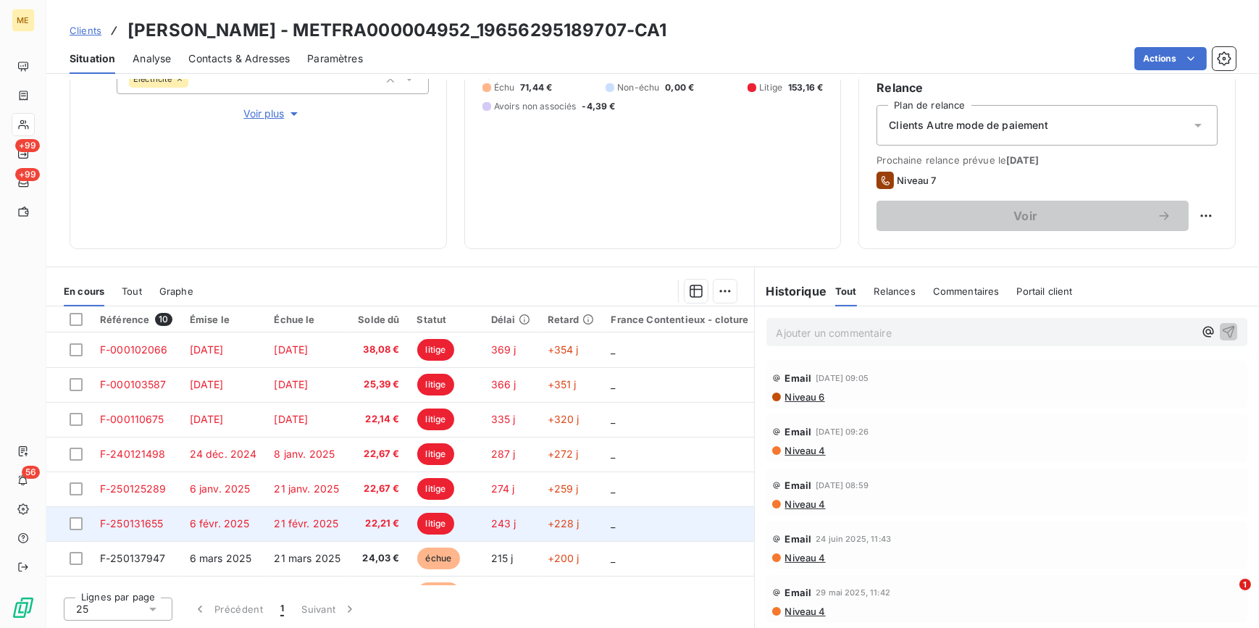
click at [349, 522] on td "22,21 €" at bounding box center [378, 523] width 59 height 35
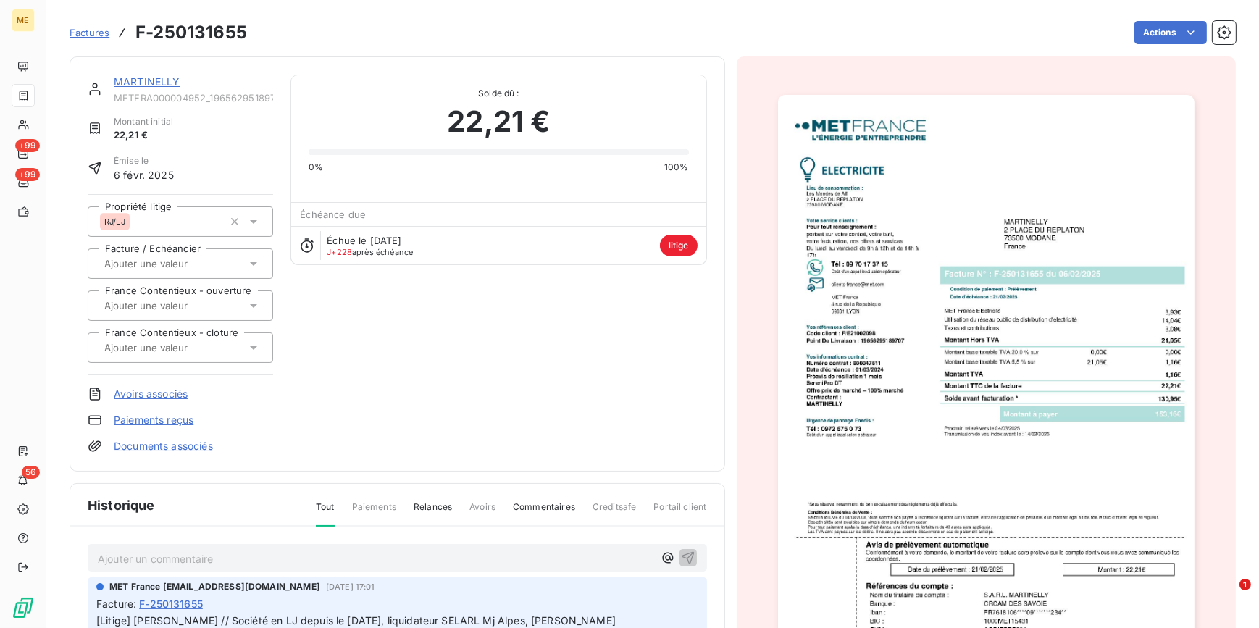
click at [1174, 20] on div "Factures F-250131655 Actions" at bounding box center [653, 32] width 1167 height 30
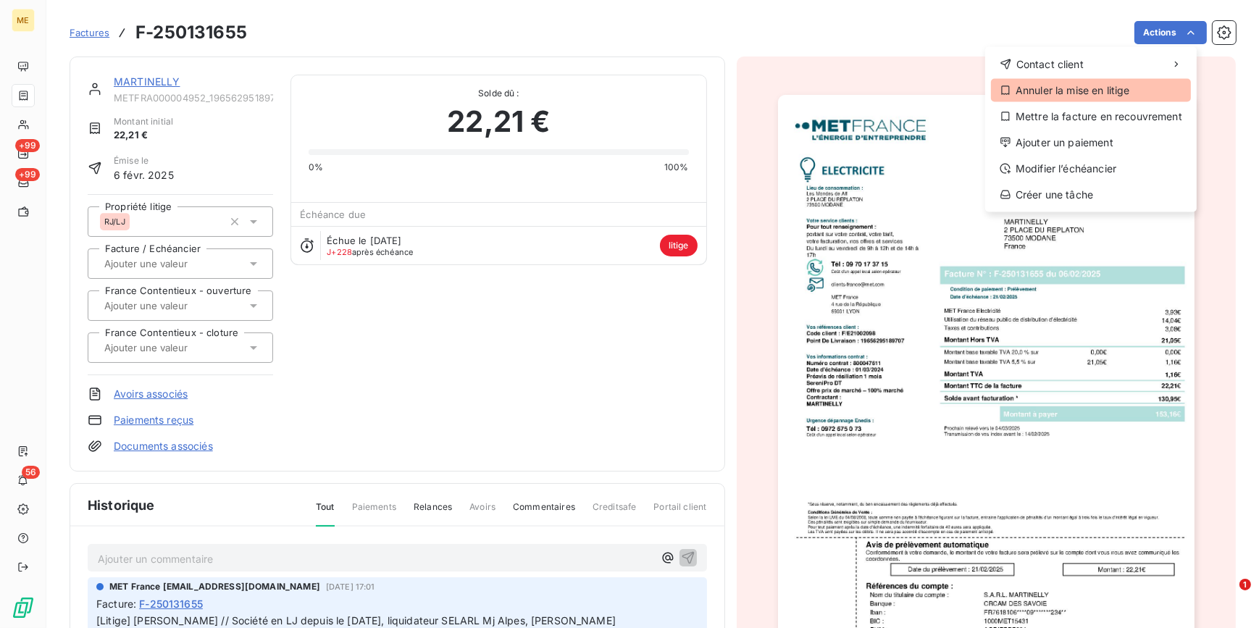
click at [1056, 93] on div "Annuler la mise en litige" at bounding box center [1091, 90] width 200 height 23
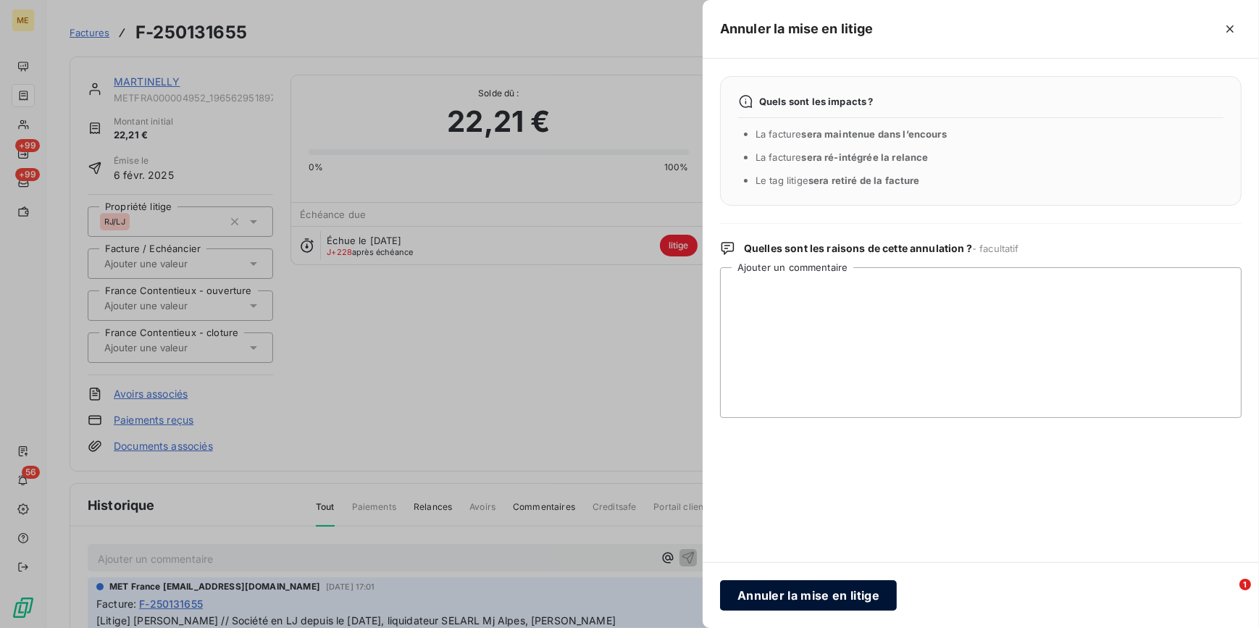
click at [820, 594] on button "Annuler la mise en litige" at bounding box center [808, 595] width 177 height 30
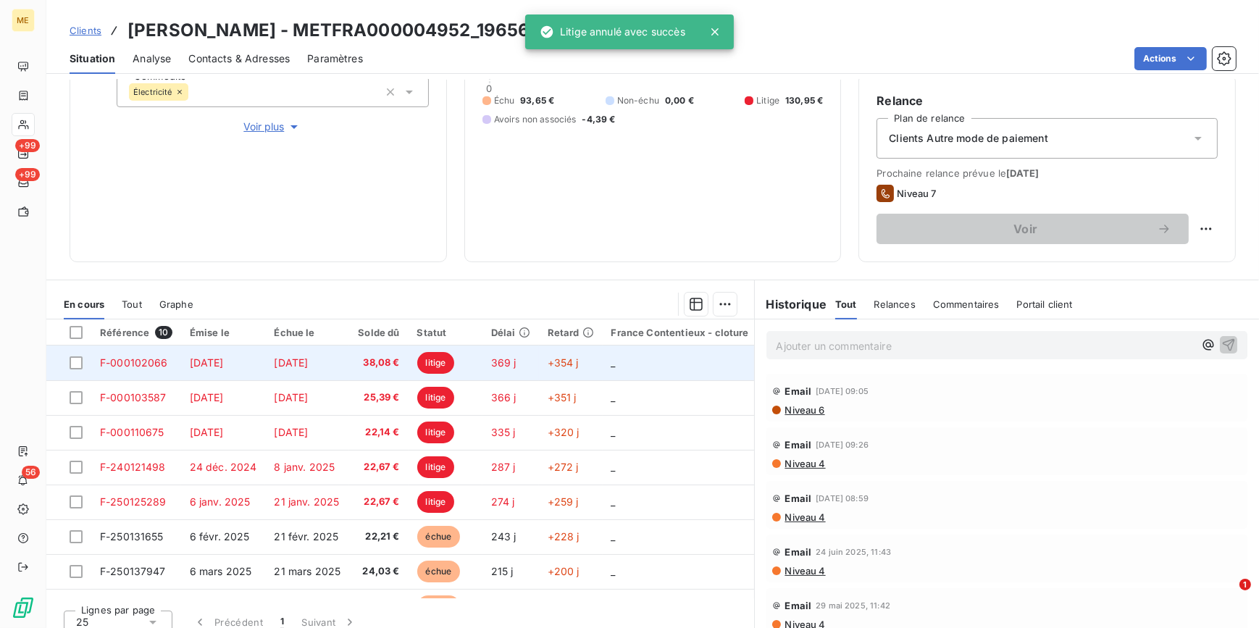
scroll to position [238, 0]
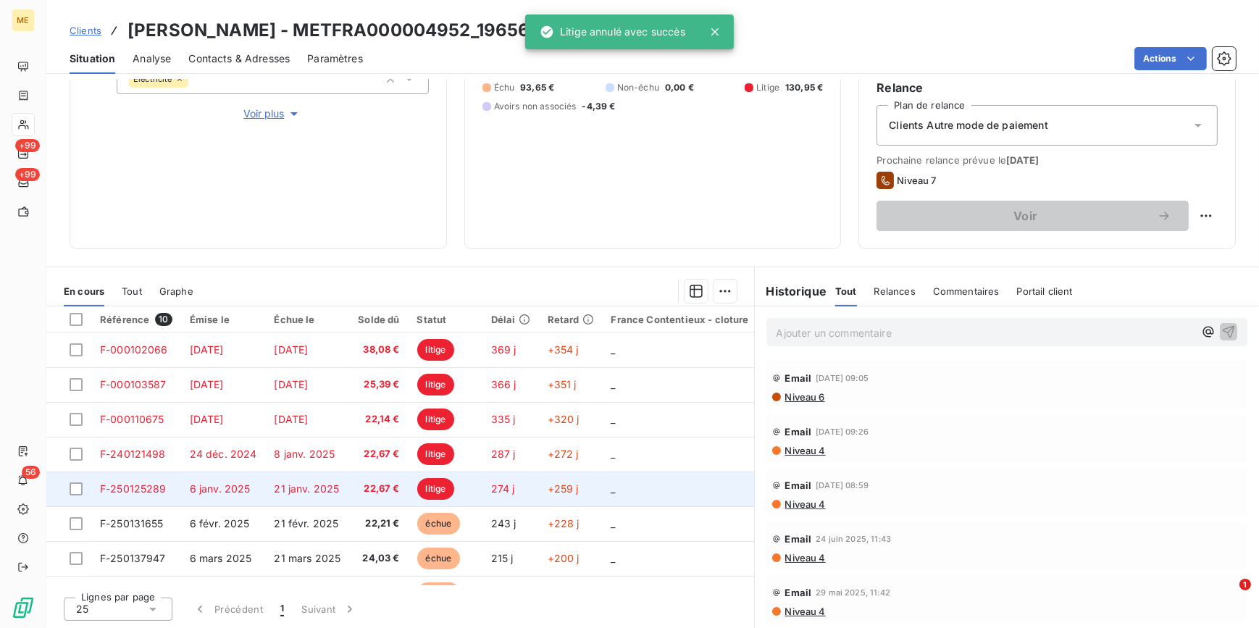
click at [362, 493] on span "22,67 €" at bounding box center [378, 489] width 41 height 14
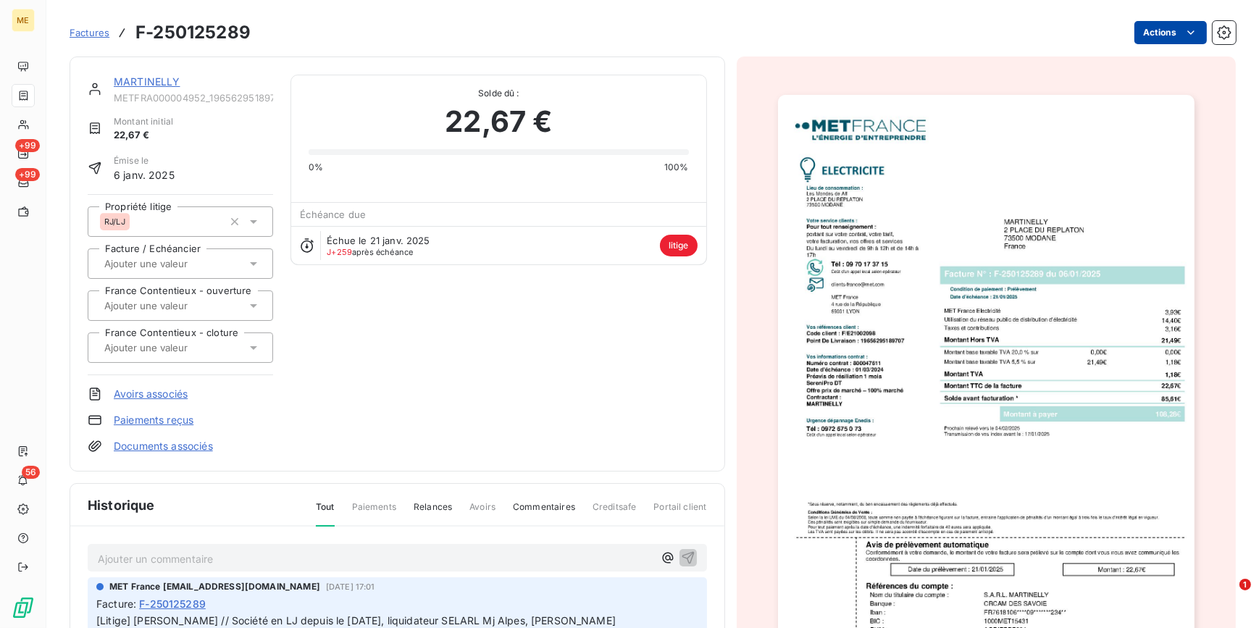
click at [1172, 35] on html "ME +99 +99 56 Factures F-250125289 Actions MARTINELLY METFRA000004952_196562951…" at bounding box center [629, 314] width 1259 height 628
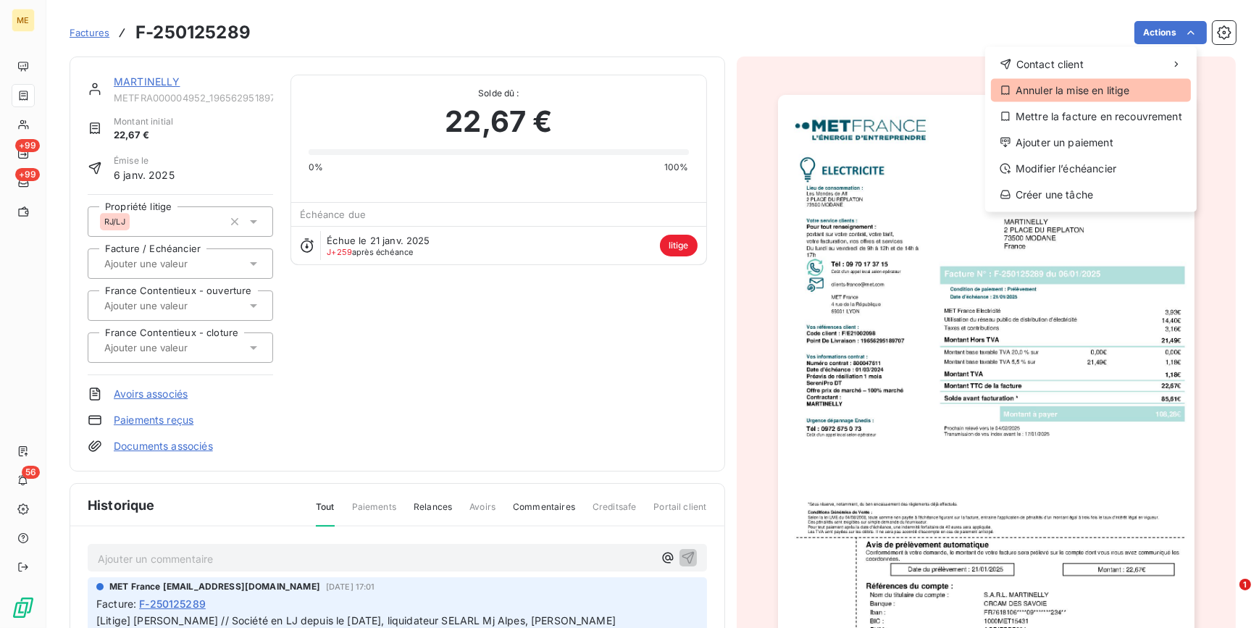
click at [1046, 93] on div "Annuler la mise en litige" at bounding box center [1091, 90] width 200 height 23
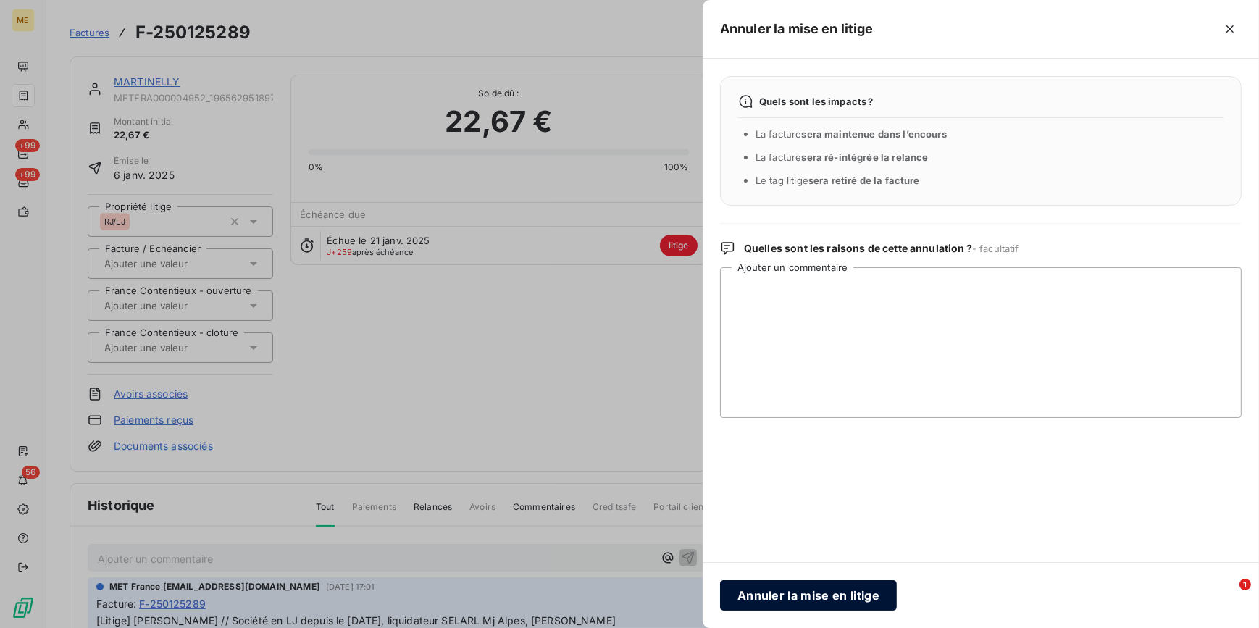
click at [833, 601] on button "Annuler la mise en litige" at bounding box center [808, 595] width 177 height 30
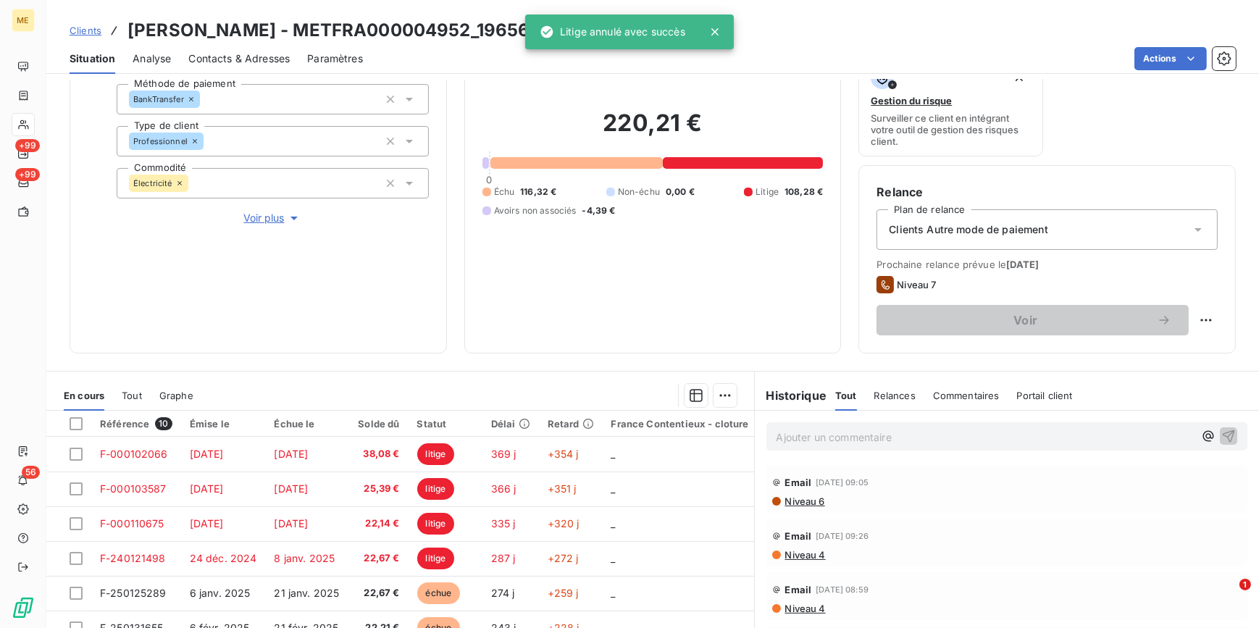
scroll to position [238, 0]
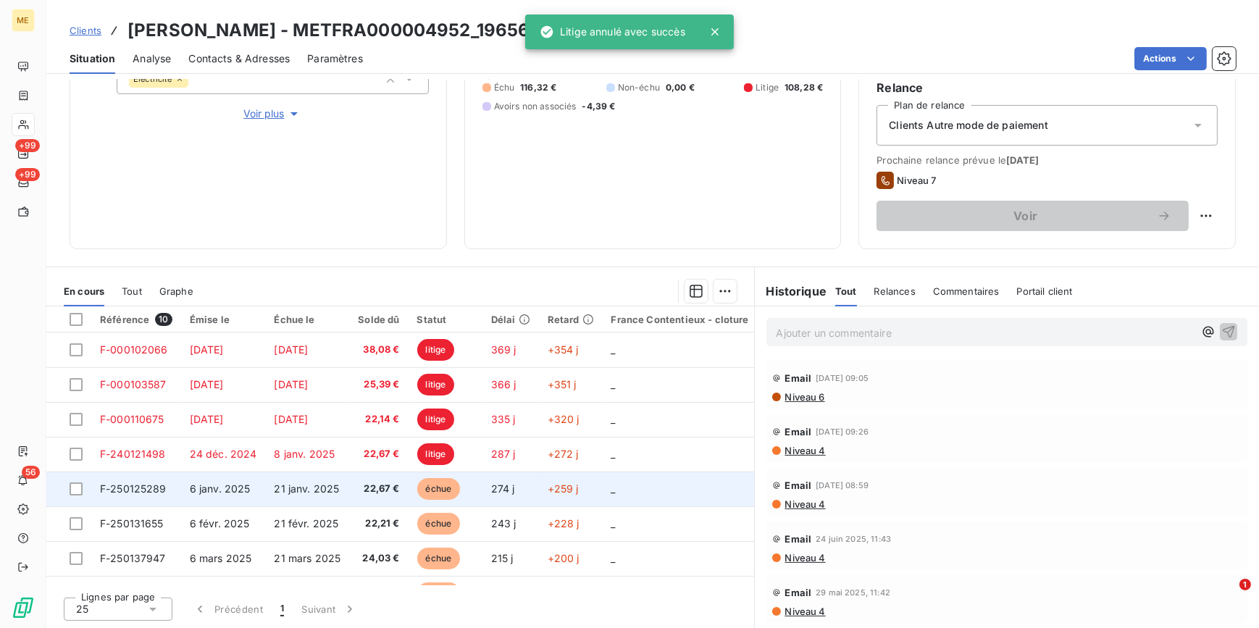
click at [379, 475] on td "22,67 €" at bounding box center [378, 489] width 59 height 35
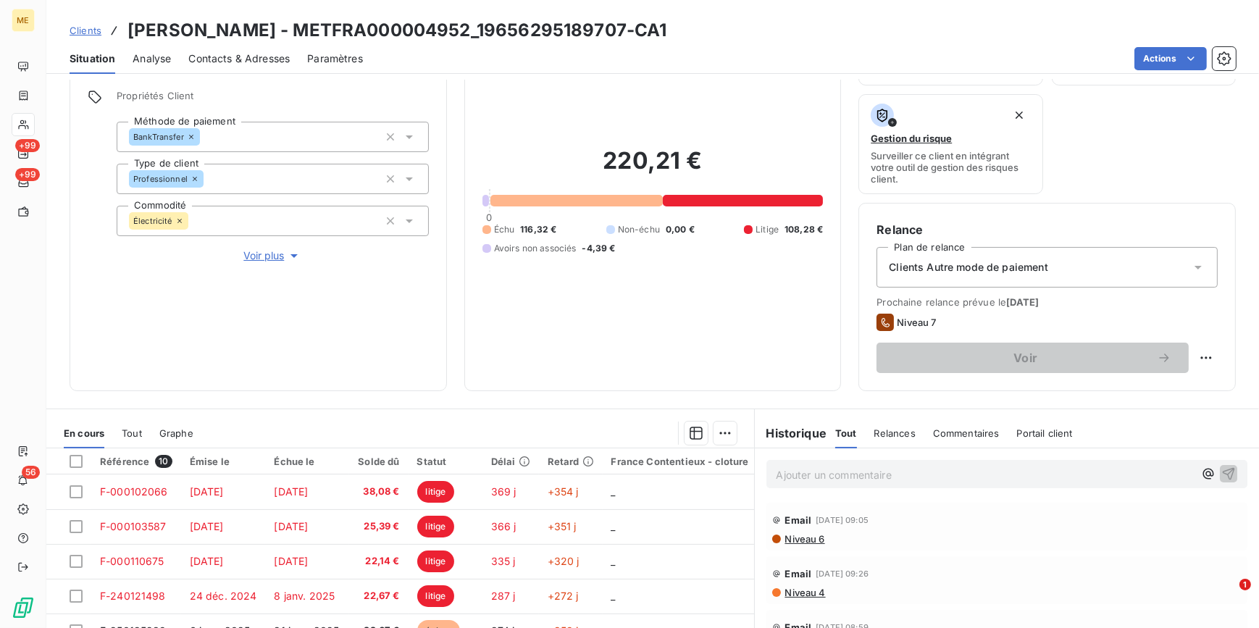
scroll to position [238, 0]
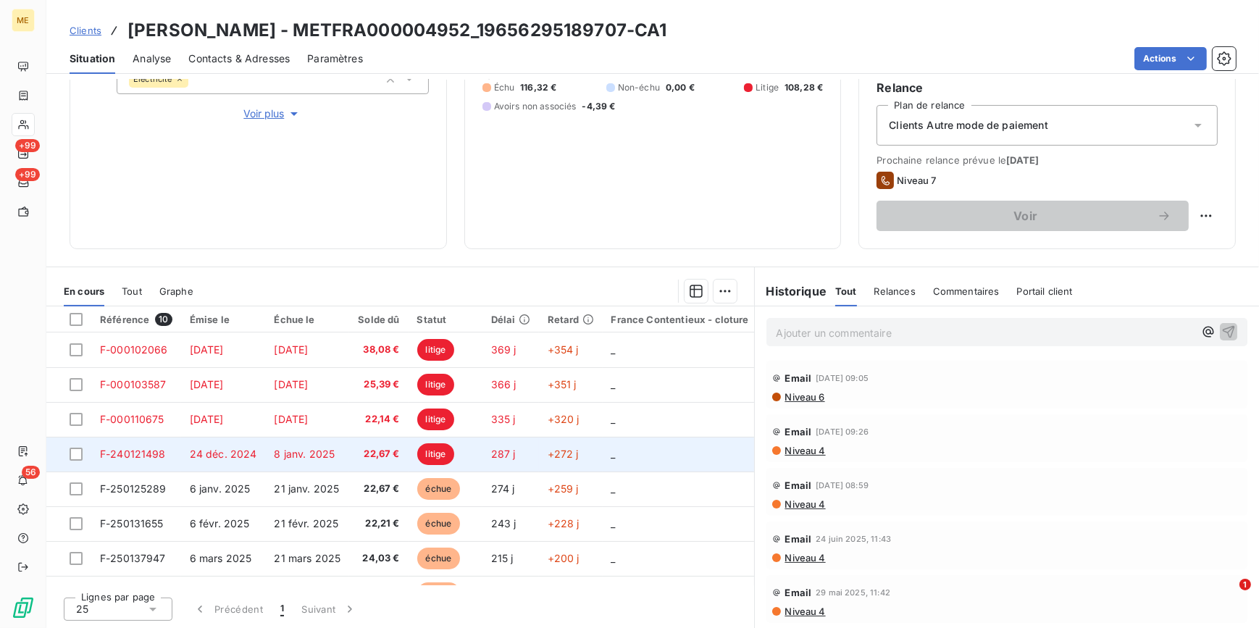
click at [380, 447] on span "22,67 €" at bounding box center [378, 454] width 41 height 14
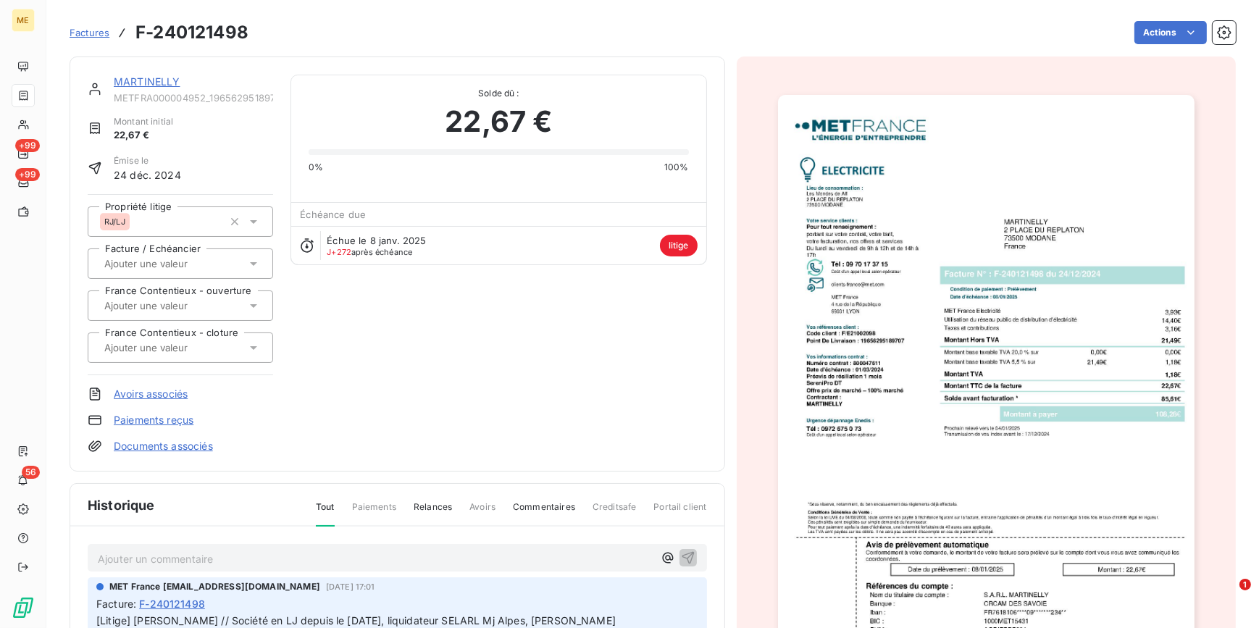
click at [935, 326] on img "button" at bounding box center [986, 390] width 417 height 590
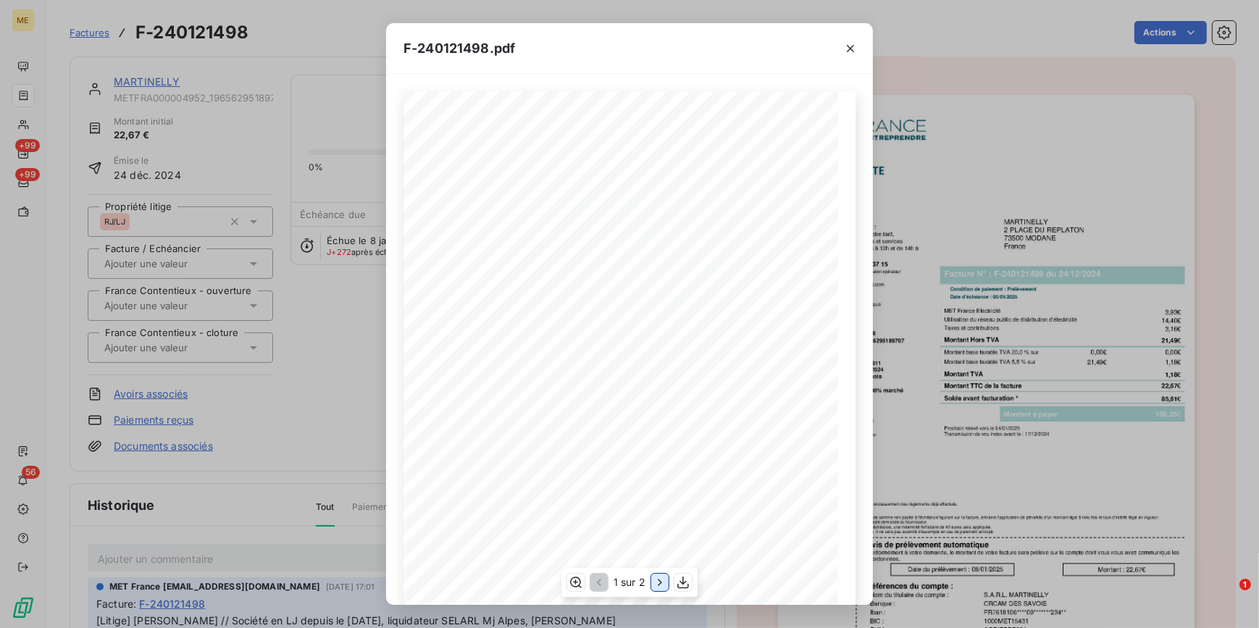
click at [659, 587] on icon "button" at bounding box center [660, 582] width 14 height 14
click at [851, 52] on icon "button" at bounding box center [850, 48] width 14 height 14
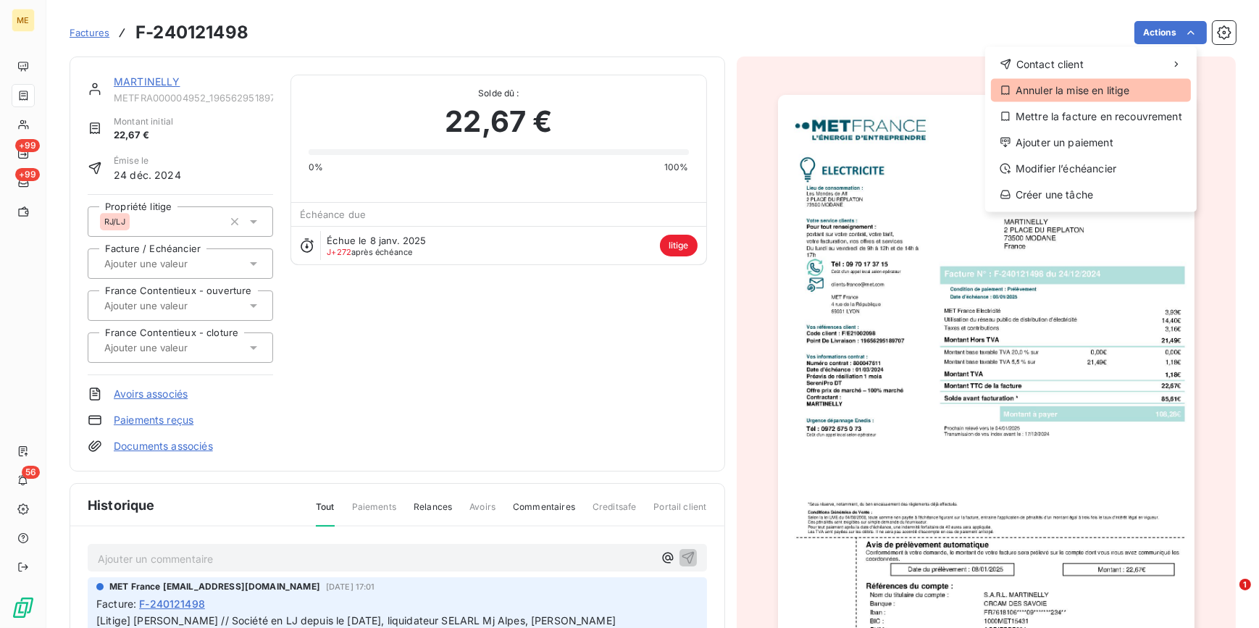
click at [1074, 85] on div "Annuler la mise en litige" at bounding box center [1091, 90] width 200 height 23
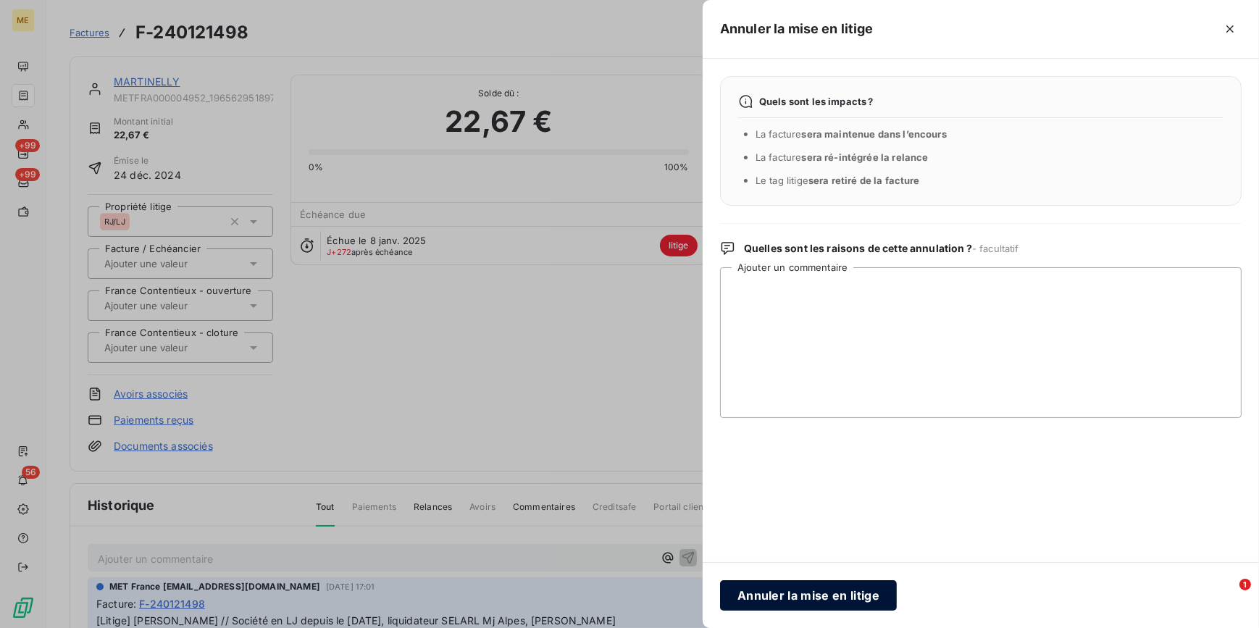
click at [834, 598] on button "Annuler la mise en litige" at bounding box center [808, 595] width 177 height 30
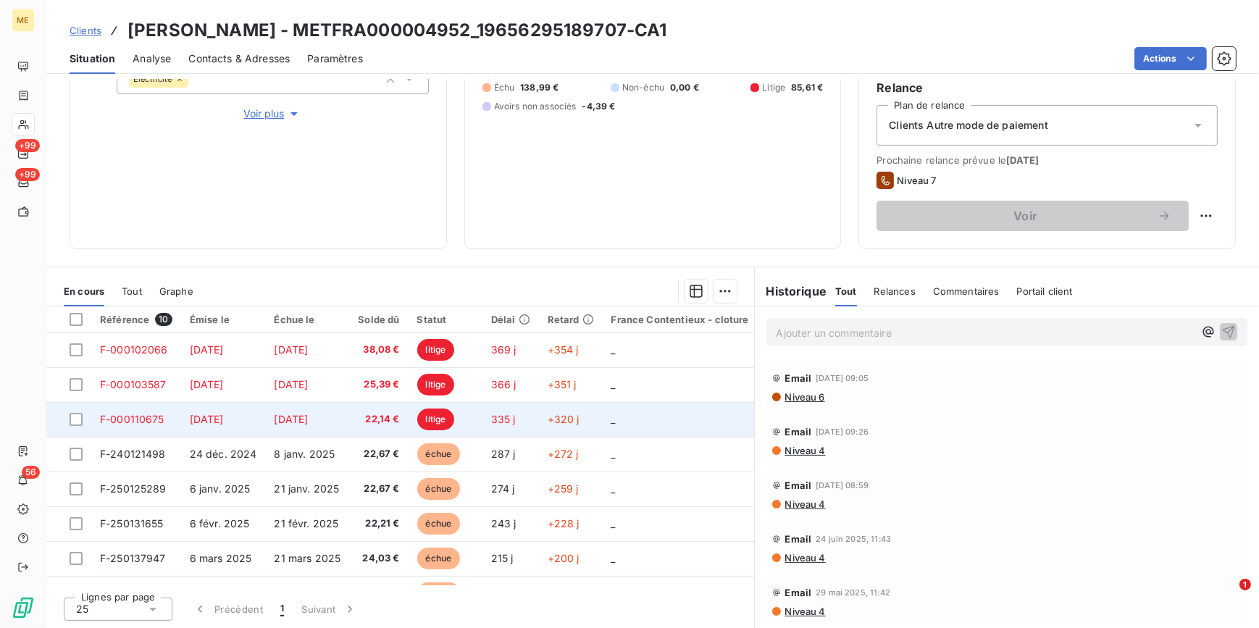
click at [343, 425] on td "21 nov. 2024" at bounding box center [307, 419] width 84 height 35
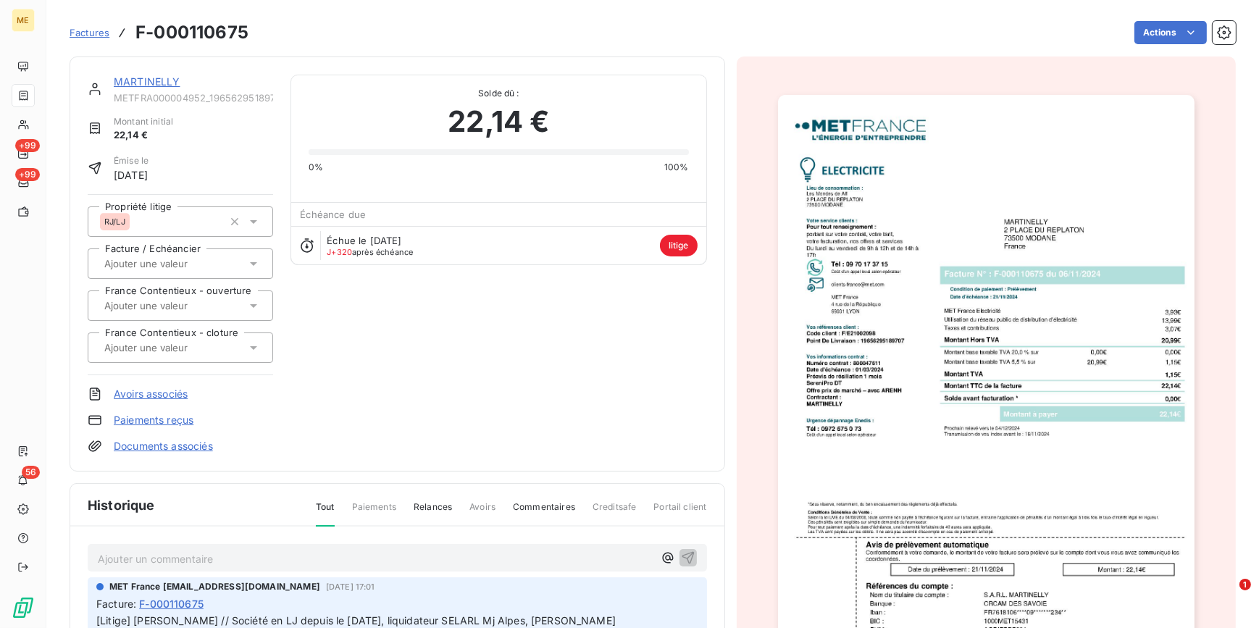
click at [974, 420] on img "button" at bounding box center [986, 390] width 417 height 590
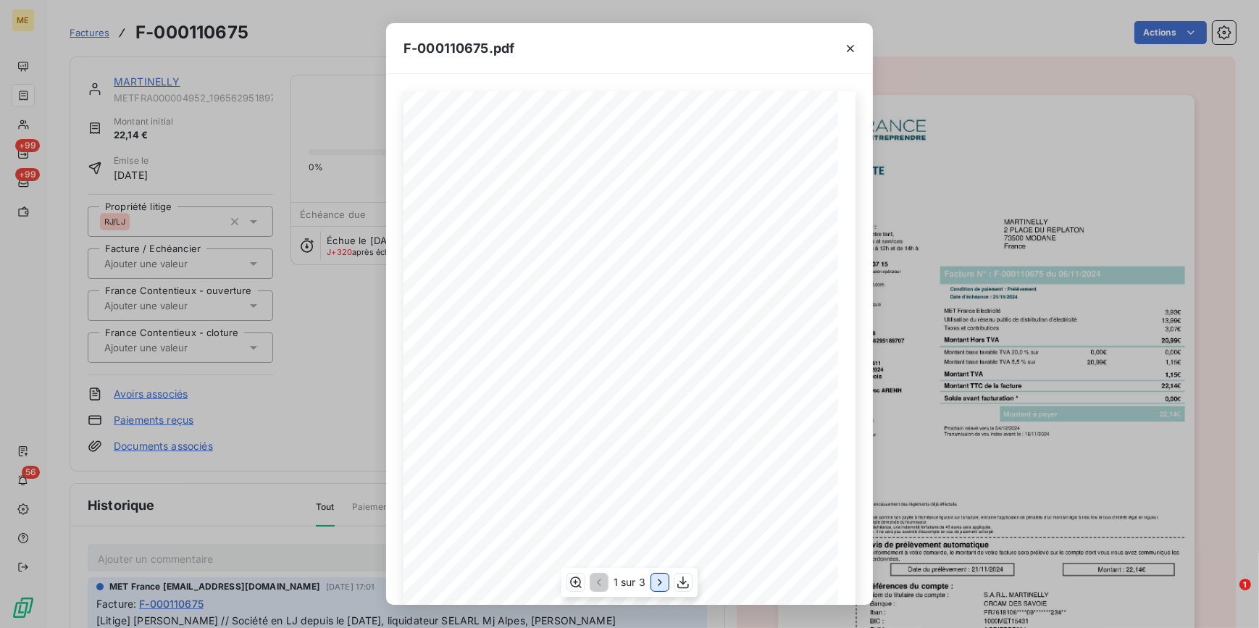
click at [662, 586] on icon "button" at bounding box center [660, 582] width 14 height 14
drag, startPoint x: 367, startPoint y: 299, endPoint x: 314, endPoint y: 190, distance: 121.5
click at [370, 301] on div "F-000110675.pdf Détail de votre facture : Document à conserver 10 ans 2/2 Numér…" at bounding box center [629, 314] width 1259 height 628
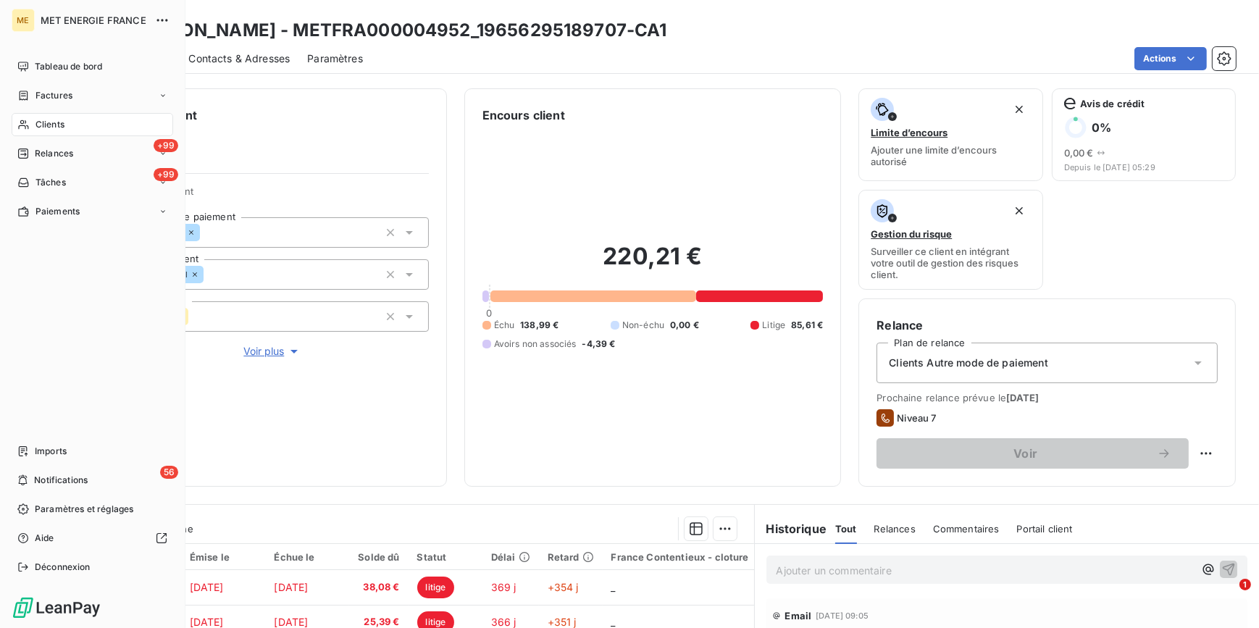
drag, startPoint x: 53, startPoint y: 123, endPoint x: 356, endPoint y: 121, distance: 303.6
click at [53, 123] on span "Clients" at bounding box center [50, 124] width 29 height 13
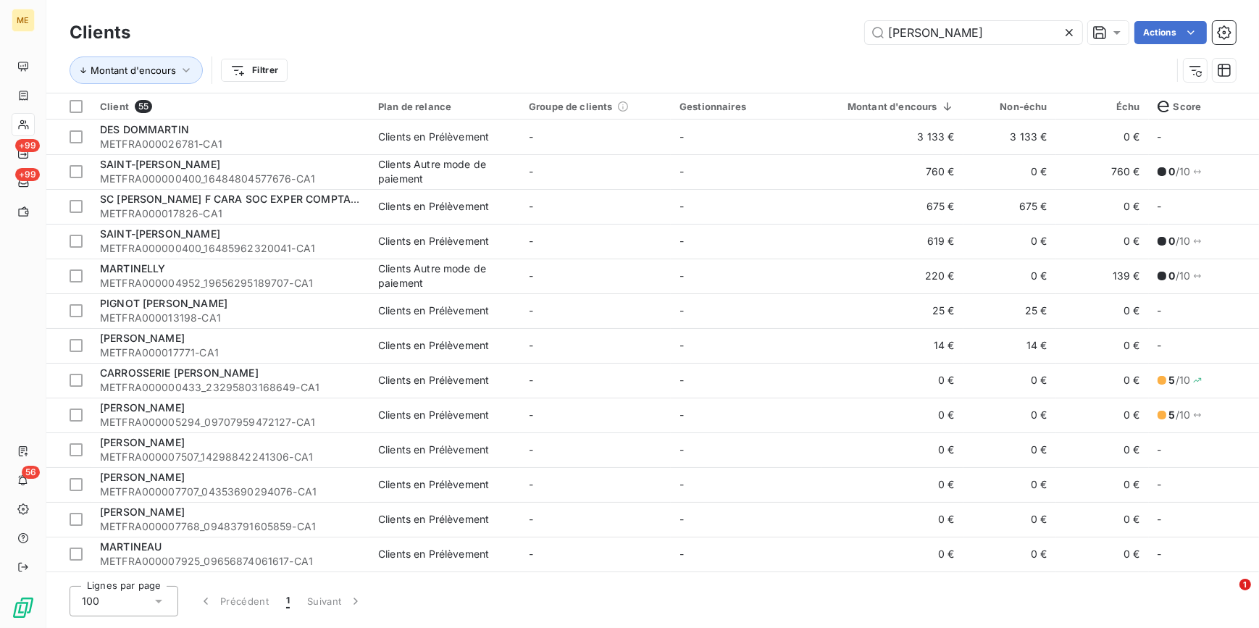
click at [1070, 26] on icon at bounding box center [1069, 32] width 14 height 14
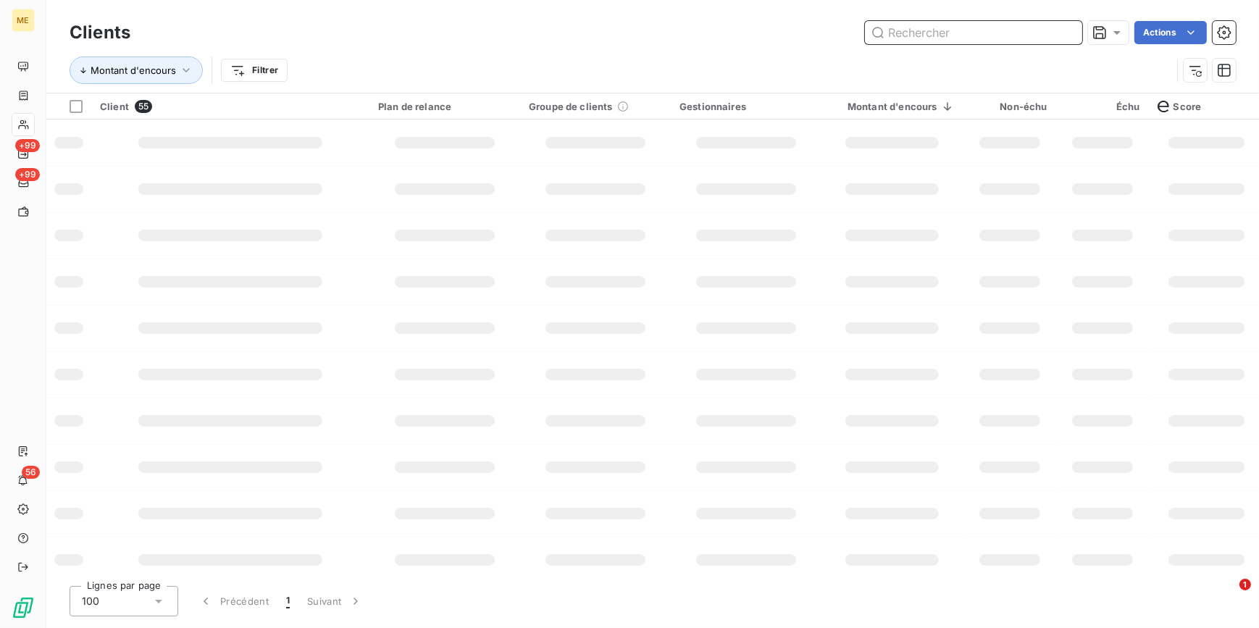
click at [1046, 37] on input "text" at bounding box center [973, 32] width 217 height 23
paste input "DFA"
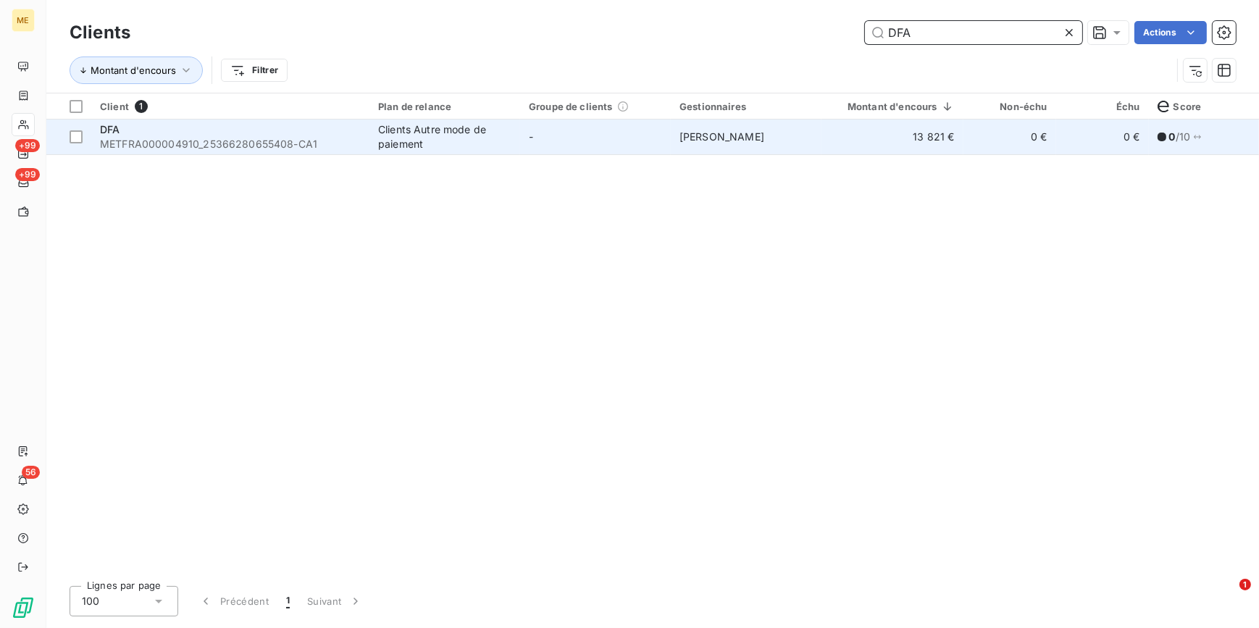
type input "DFA"
click at [674, 146] on td "[PERSON_NAME]" at bounding box center [746, 137] width 151 height 35
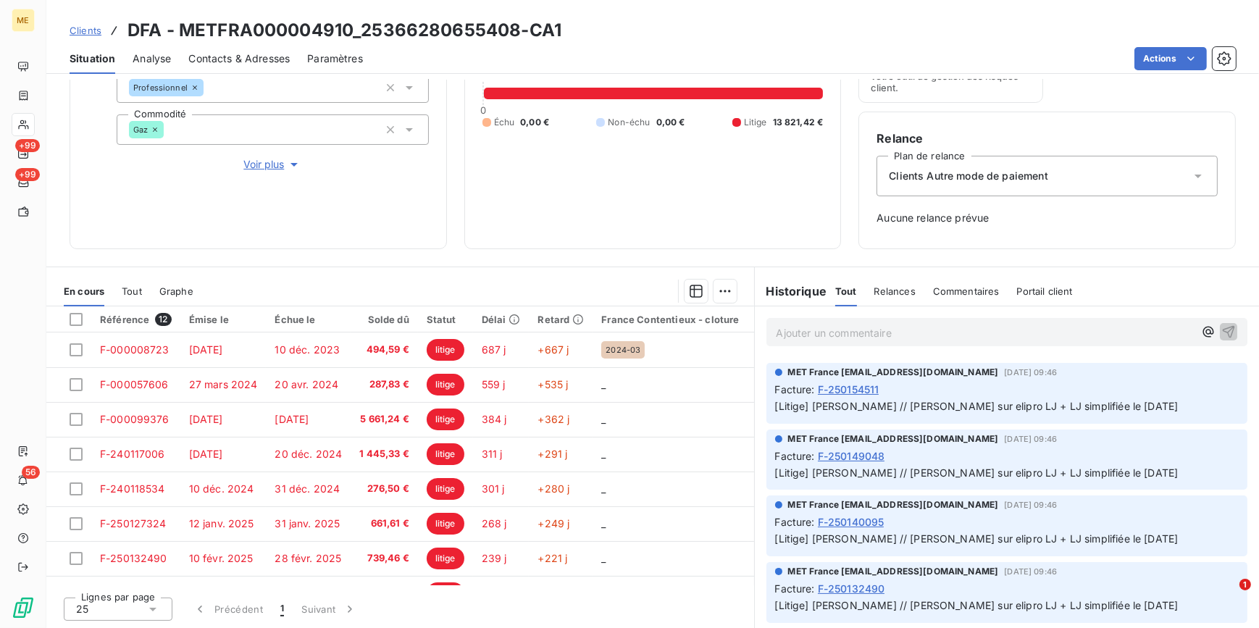
scroll to position [197, 0]
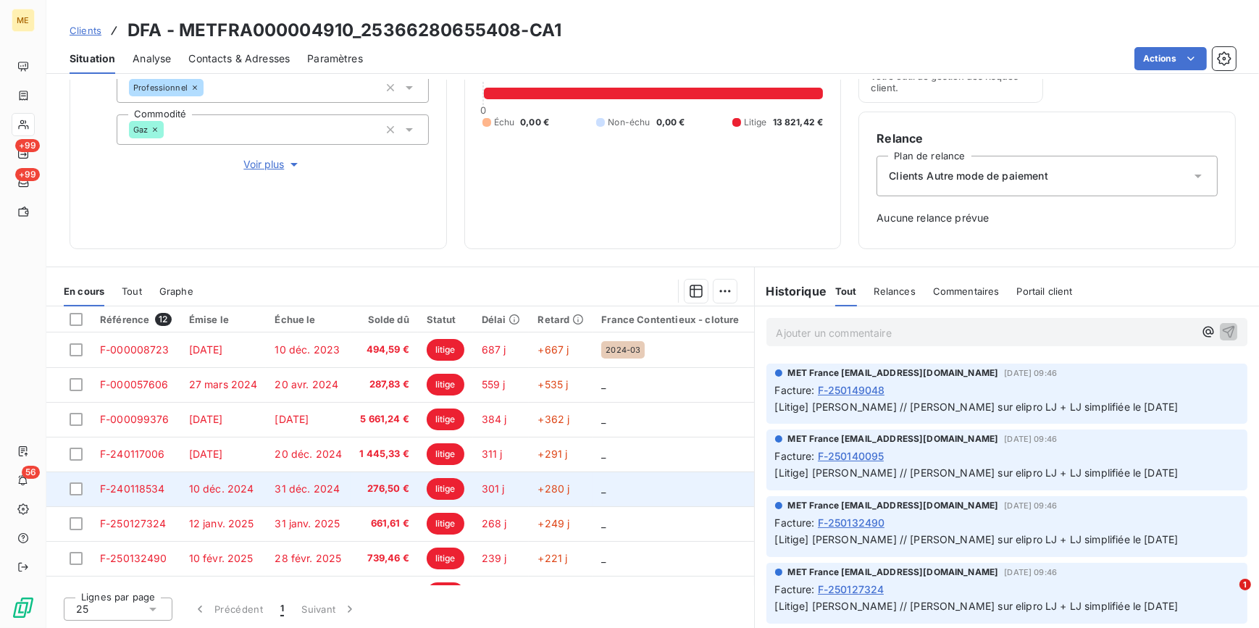
click at [322, 484] on span "31 déc. 2024" at bounding box center [307, 489] width 65 height 12
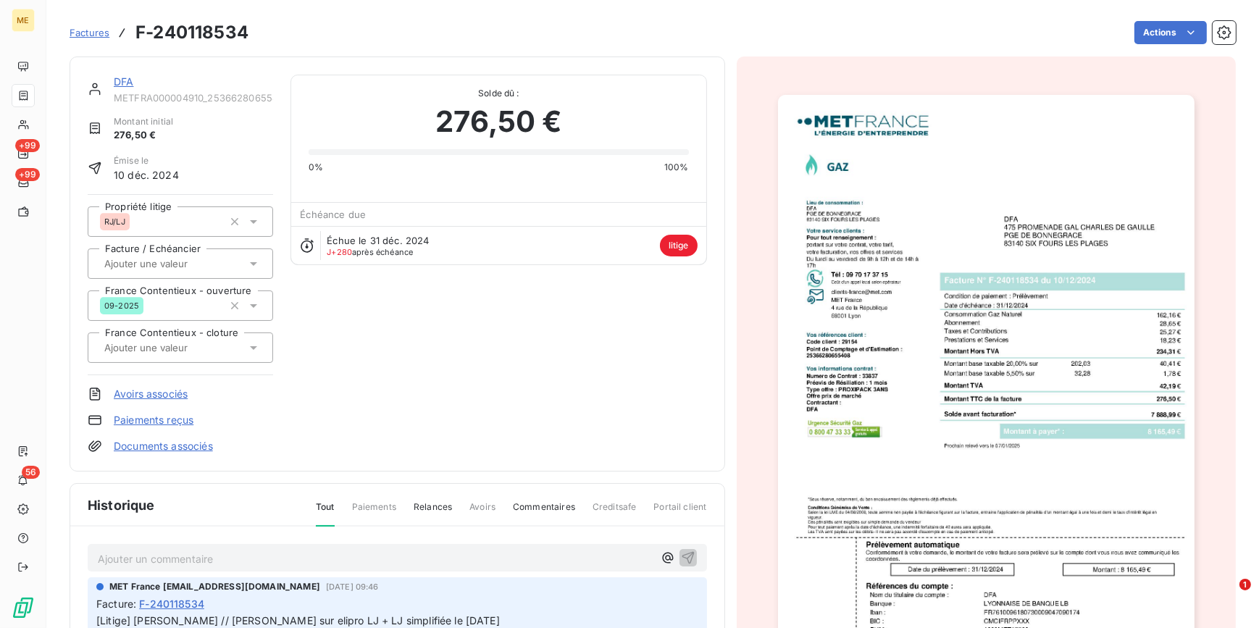
click at [968, 402] on img "button" at bounding box center [986, 390] width 417 height 590
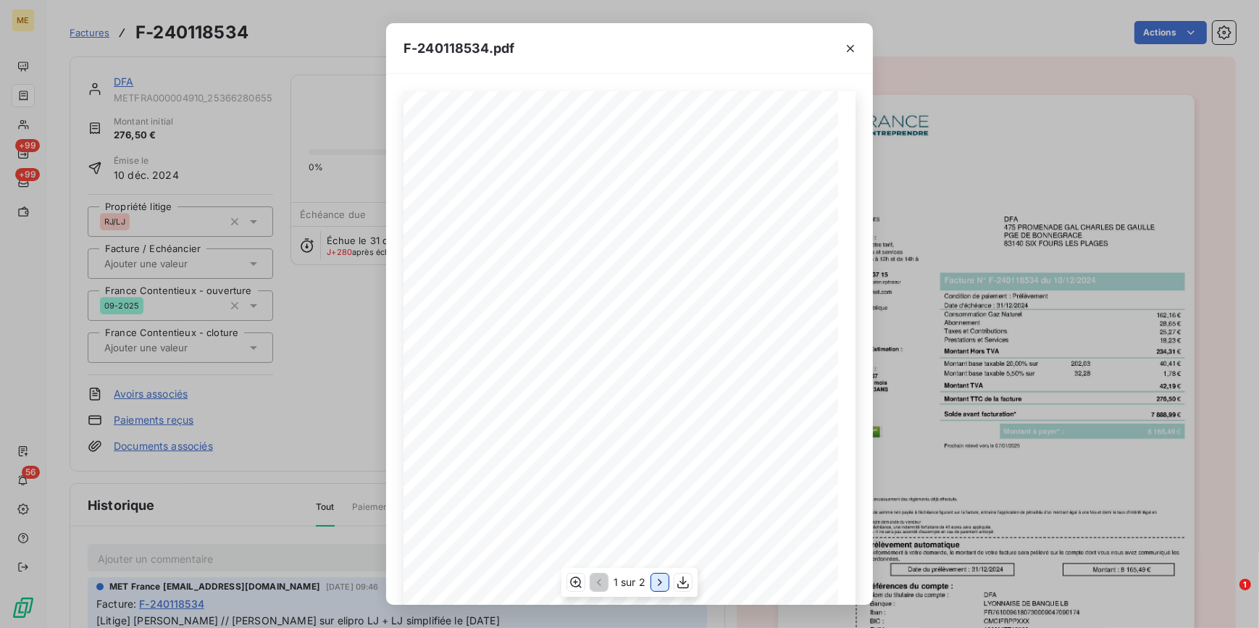
click at [658, 587] on icon "button" at bounding box center [660, 582] width 14 height 14
drag, startPoint x: 314, startPoint y: 382, endPoint x: 300, endPoint y: 348, distance: 36.7
click at [314, 382] on div "F-240118534.pdf Détail de votre facture : Document à conserver 10 ans Numéro F-…" at bounding box center [629, 314] width 1259 height 628
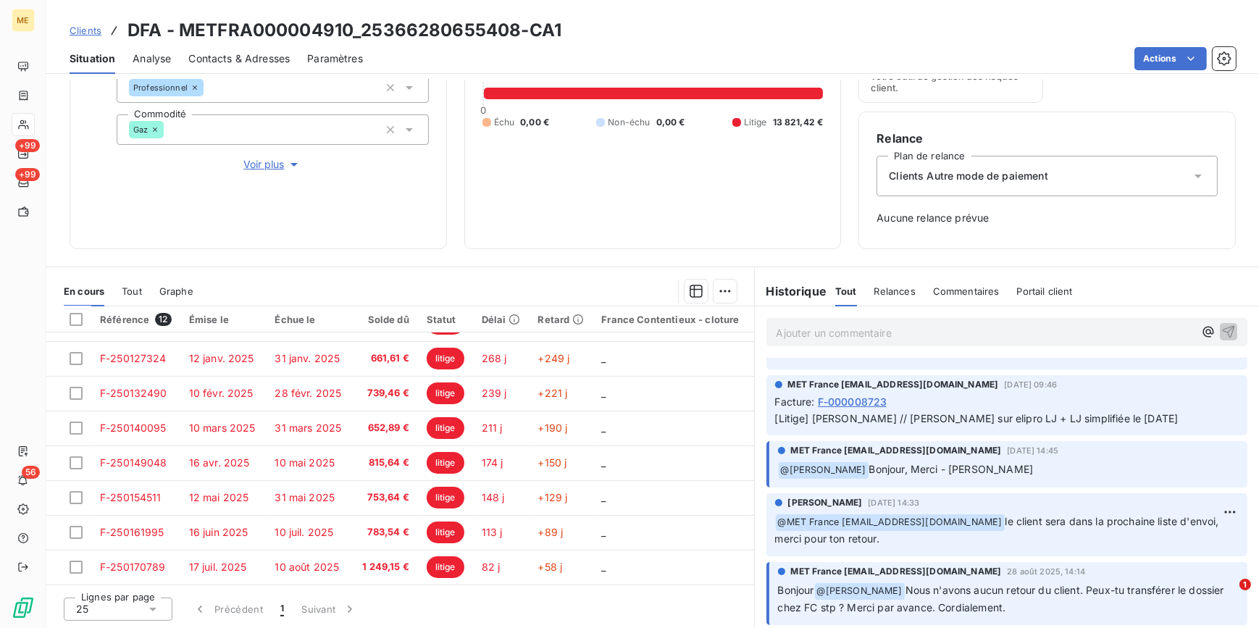
scroll to position [659, 0]
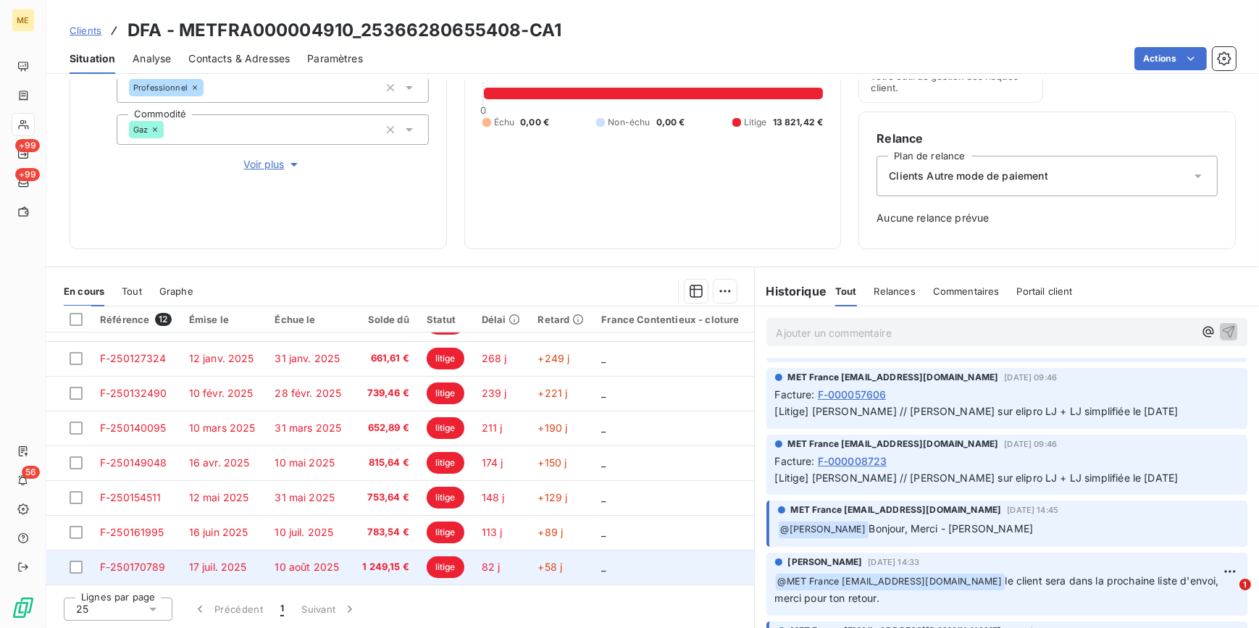
click at [266, 564] on td "10 août 2025" at bounding box center [308, 567] width 85 height 35
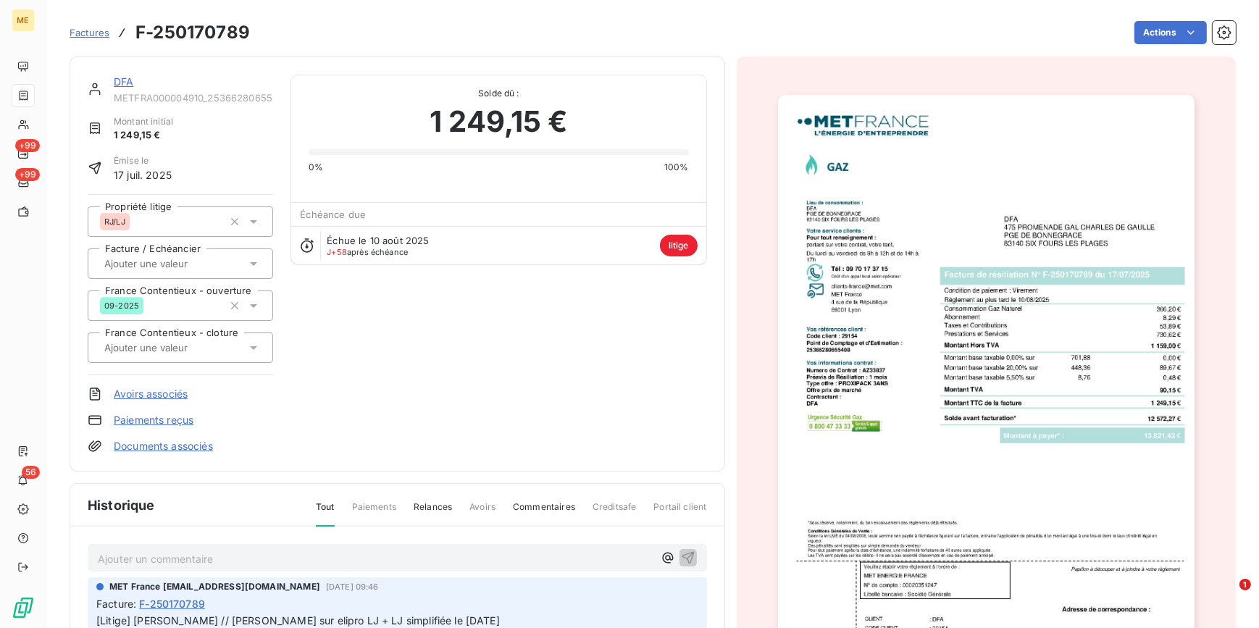
click at [942, 382] on img "button" at bounding box center [986, 390] width 417 height 590
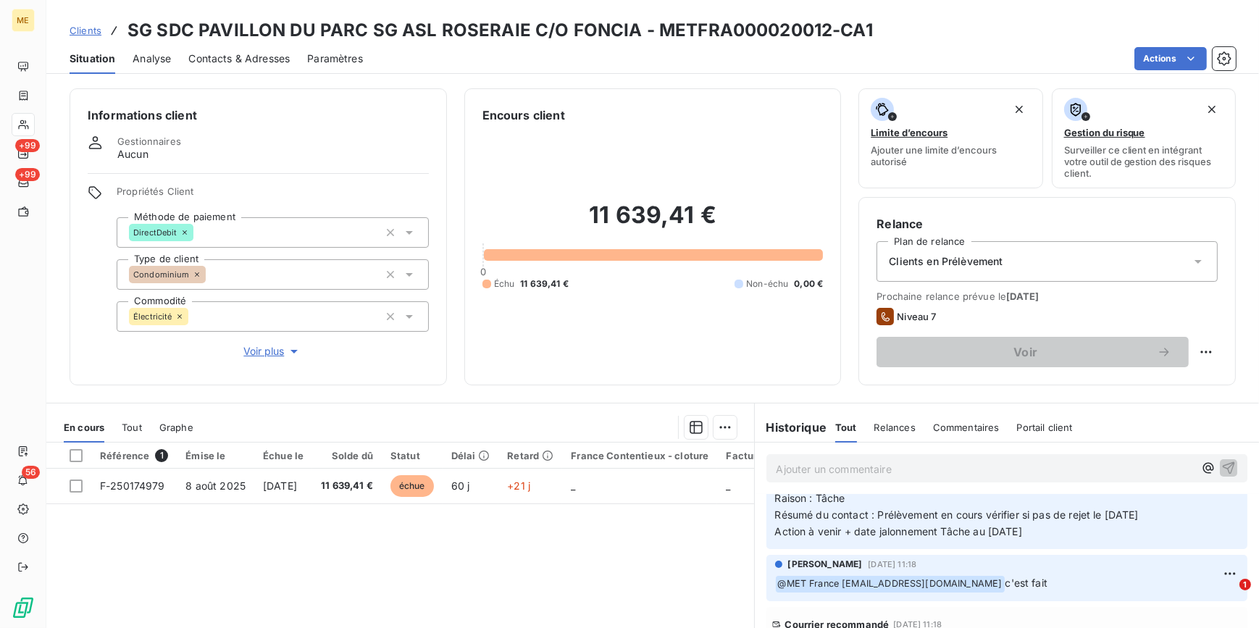
scroll to position [136, 0]
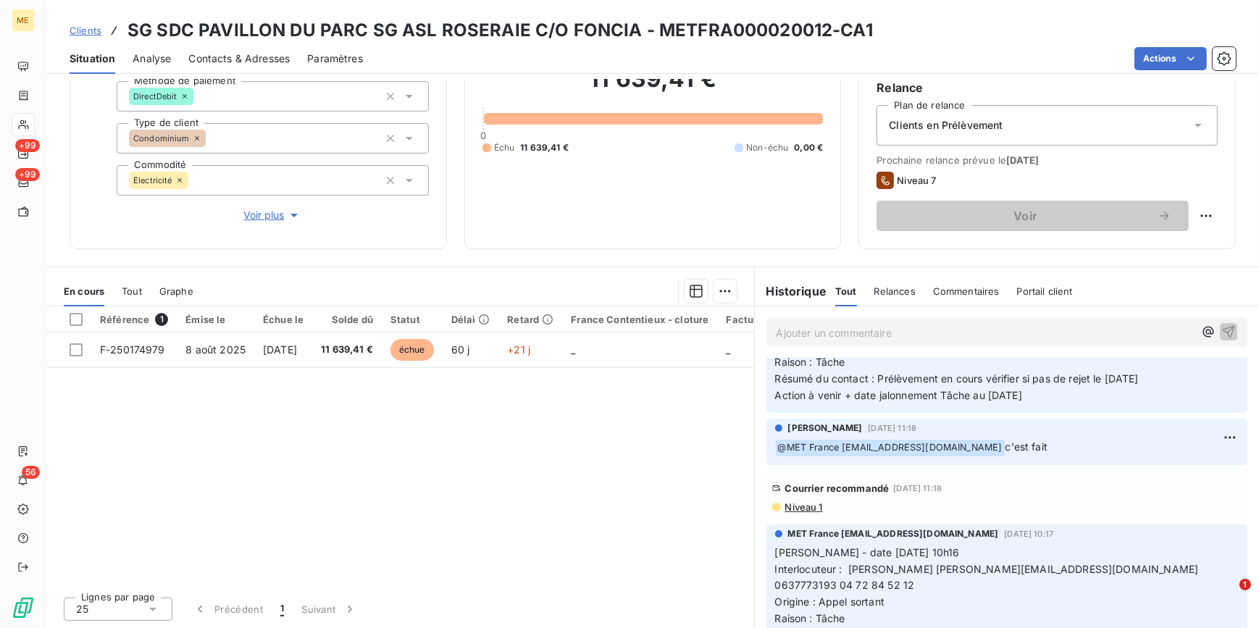
click at [800, 501] on span "Niveau 1" at bounding box center [803, 507] width 39 height 12
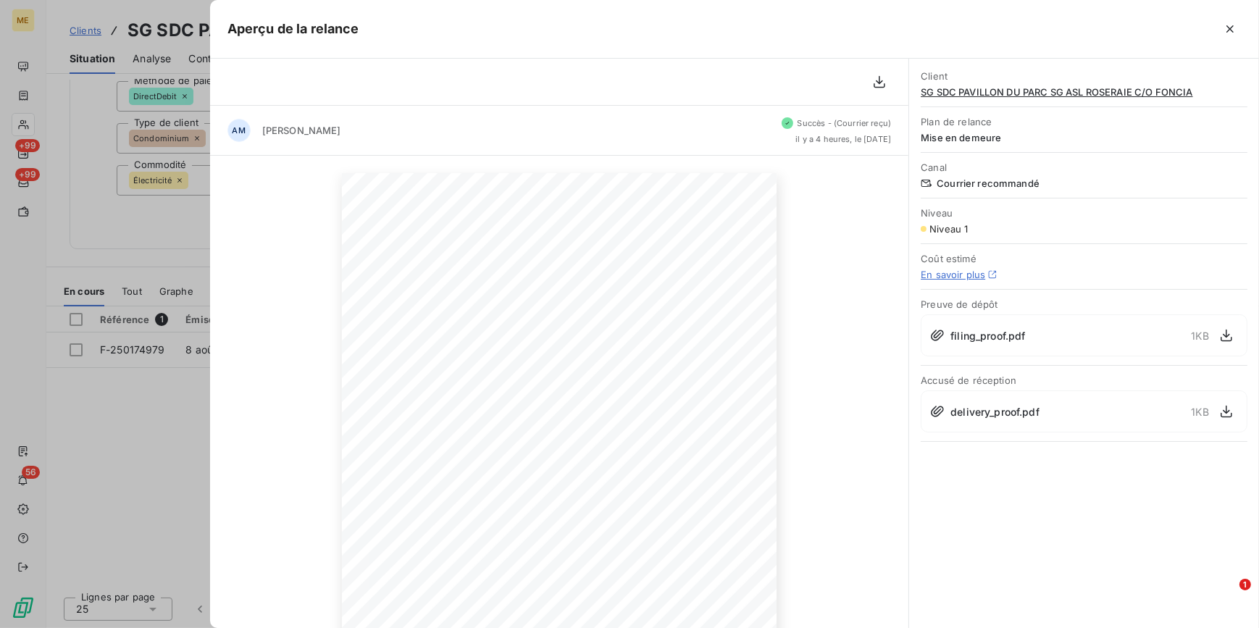
click at [159, 248] on div at bounding box center [629, 314] width 1259 height 628
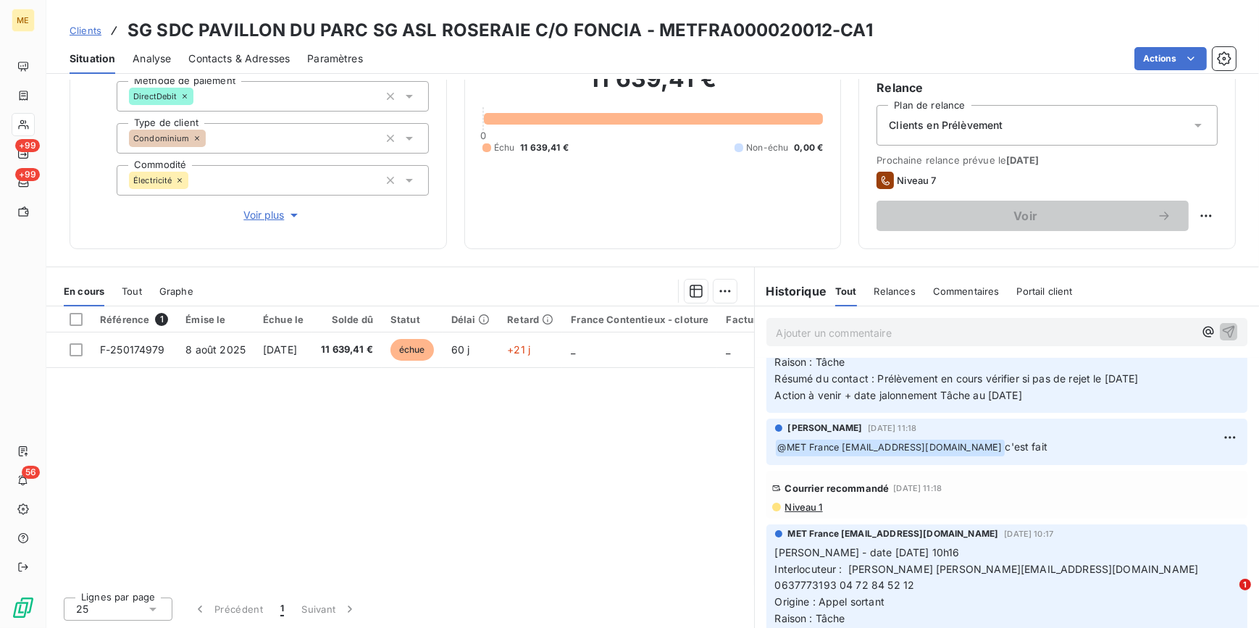
click at [795, 501] on span "Niveau 1" at bounding box center [803, 507] width 39 height 12
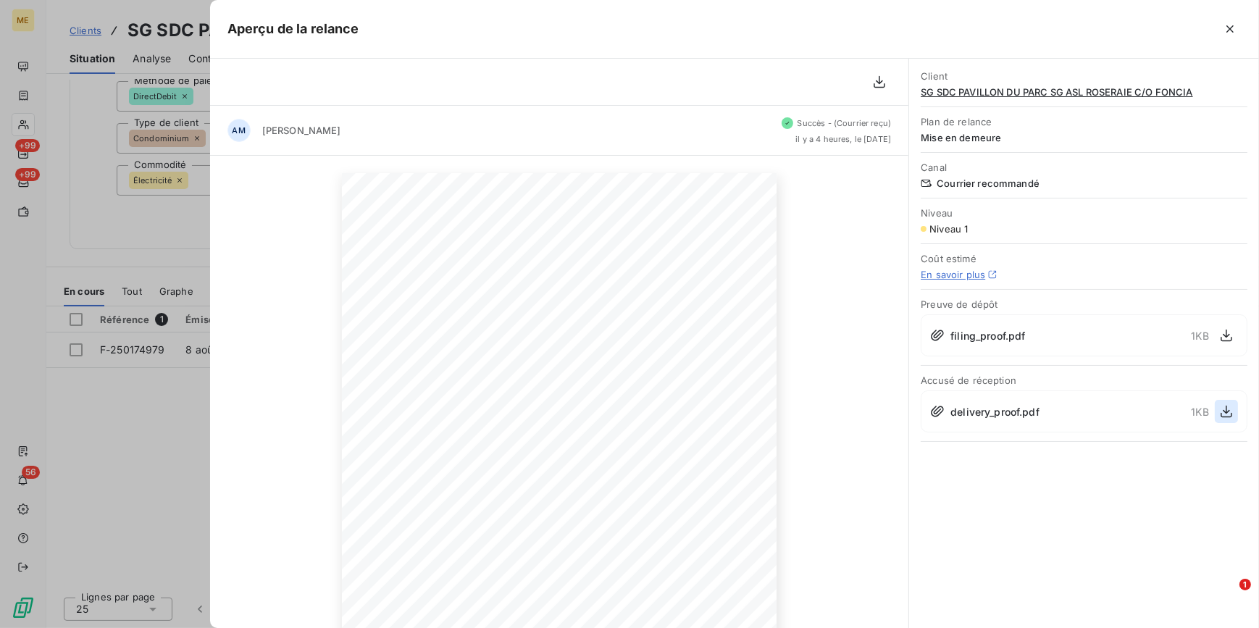
click at [1227, 409] on icon "button" at bounding box center [1227, 412] width 12 height 12
click at [86, 193] on div at bounding box center [629, 314] width 1259 height 628
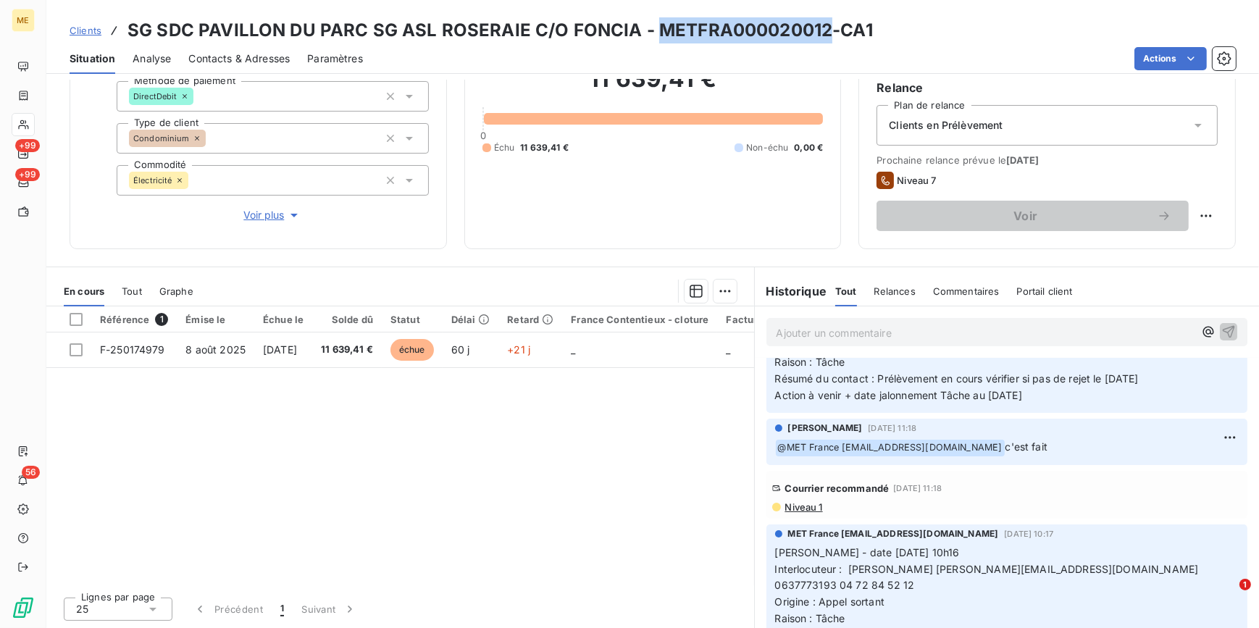
drag, startPoint x: 825, startPoint y: 30, endPoint x: 651, endPoint y: 26, distance: 173.9
click at [651, 26] on h3 "SG SDC PAVILLON DU PARC SG ASL ROSERAIE C/O FONCIA - METFRA000020012-CA1" at bounding box center [501, 30] width 746 height 26
copy h3 "METFRA000020012"
drag, startPoint x: 705, startPoint y: 14, endPoint x: 694, endPoint y: 21, distance: 12.7
click at [705, 14] on div "Clients SG SDC PAVILLON DU PARC SG ASL ROSERAIE C/O FONCIA - METFRA000020012-CA…" at bounding box center [652, 37] width 1213 height 74
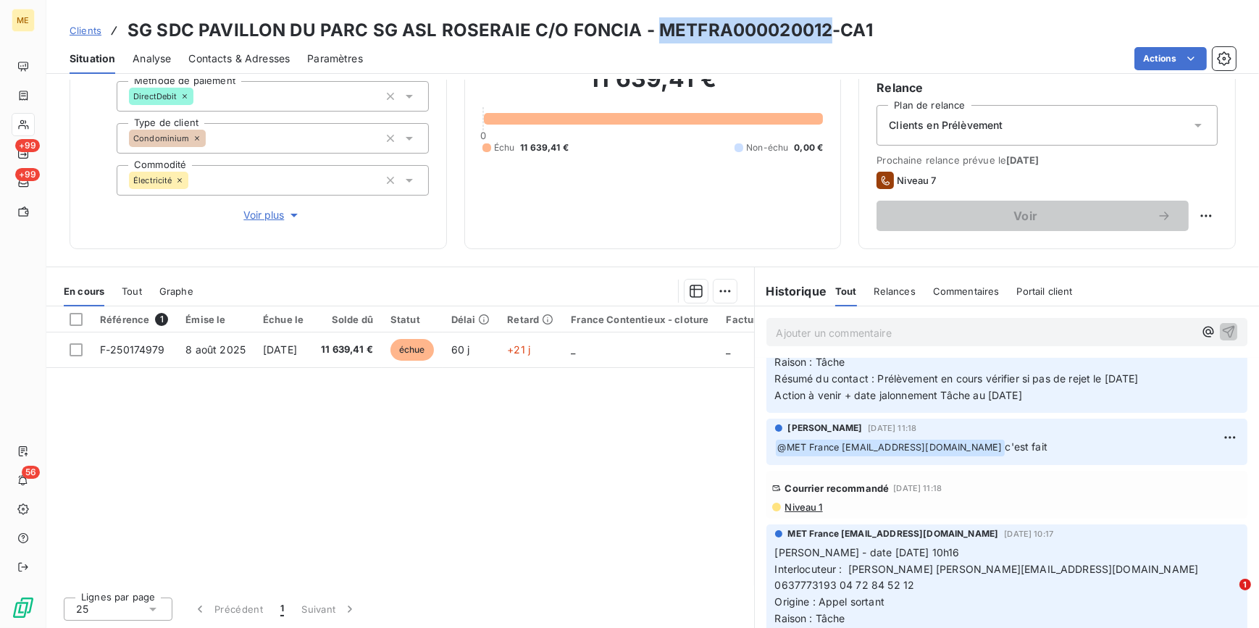
drag, startPoint x: 652, startPoint y: 28, endPoint x: 822, endPoint y: 36, distance: 169.7
click at [822, 36] on h3 "SG SDC PAVILLON DU PARC SG ASL ROSERAIE C/O FONCIA - METFRA000020012-CA1" at bounding box center [501, 30] width 746 height 26
copy h3 "METFRA000020012"
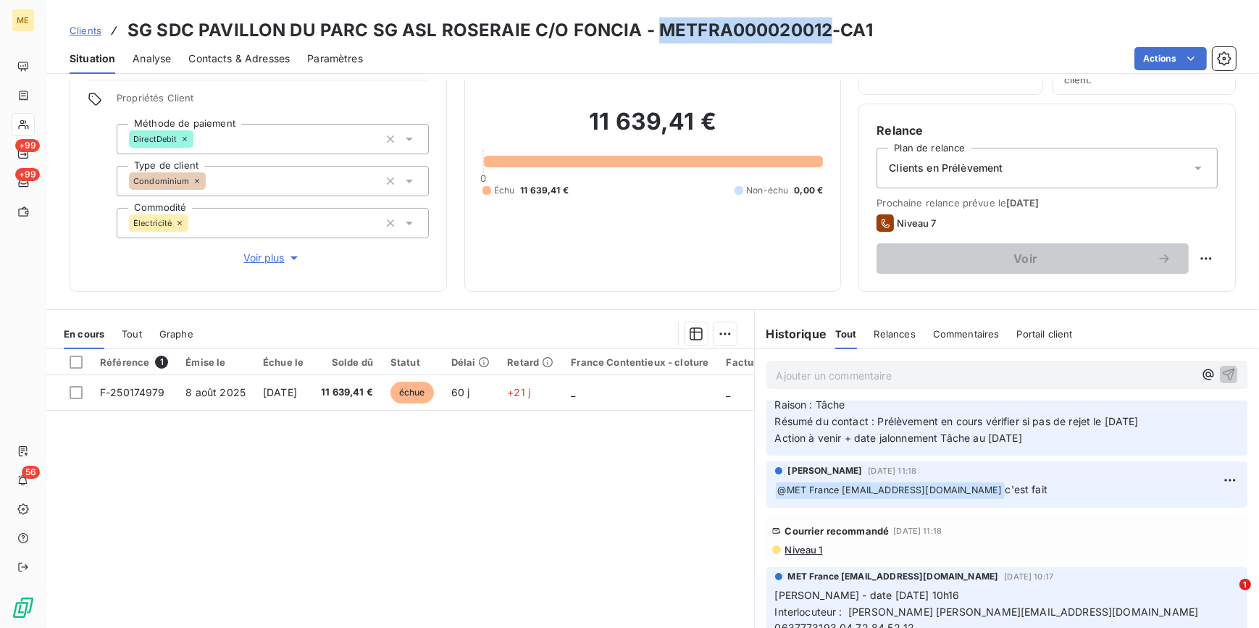
scroll to position [70, 0]
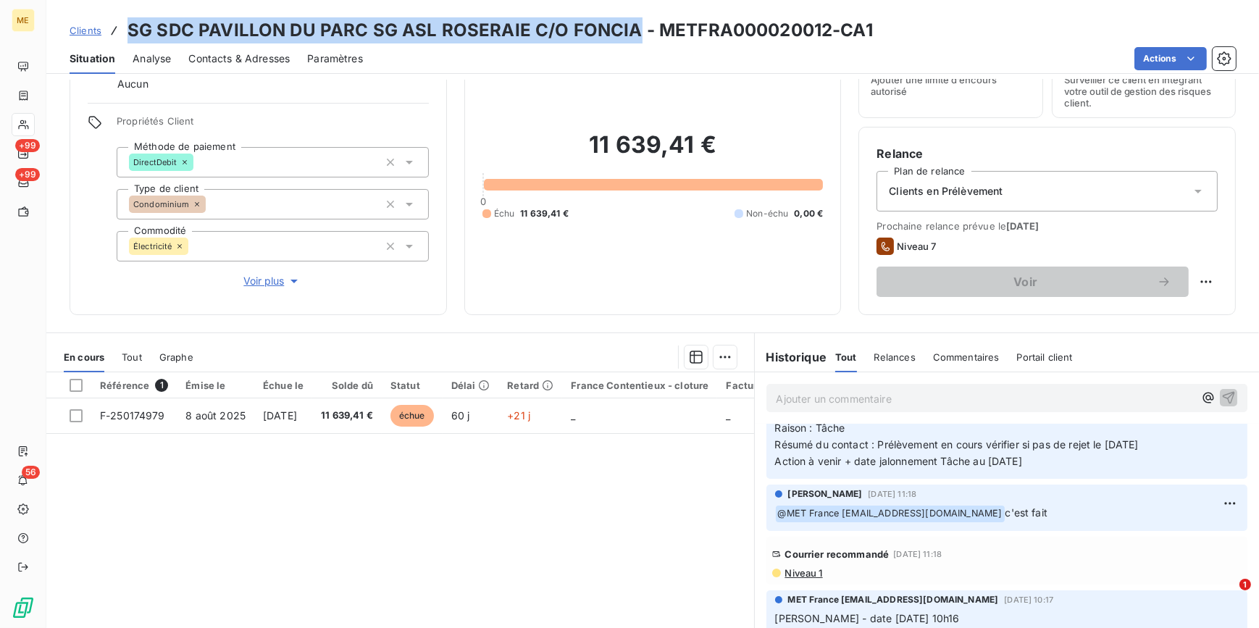
drag, startPoint x: 629, startPoint y: 28, endPoint x: 130, endPoint y: 31, distance: 498.5
click at [130, 31] on h3 "SG SDC PAVILLON DU PARC SG ASL ROSERAIE C/O FONCIA - METFRA000020012-CA1" at bounding box center [501, 30] width 746 height 26
copy h3 "SG SDC PAVILLON DU PARC SG ASL ROSERAIE C/O FONCIA"
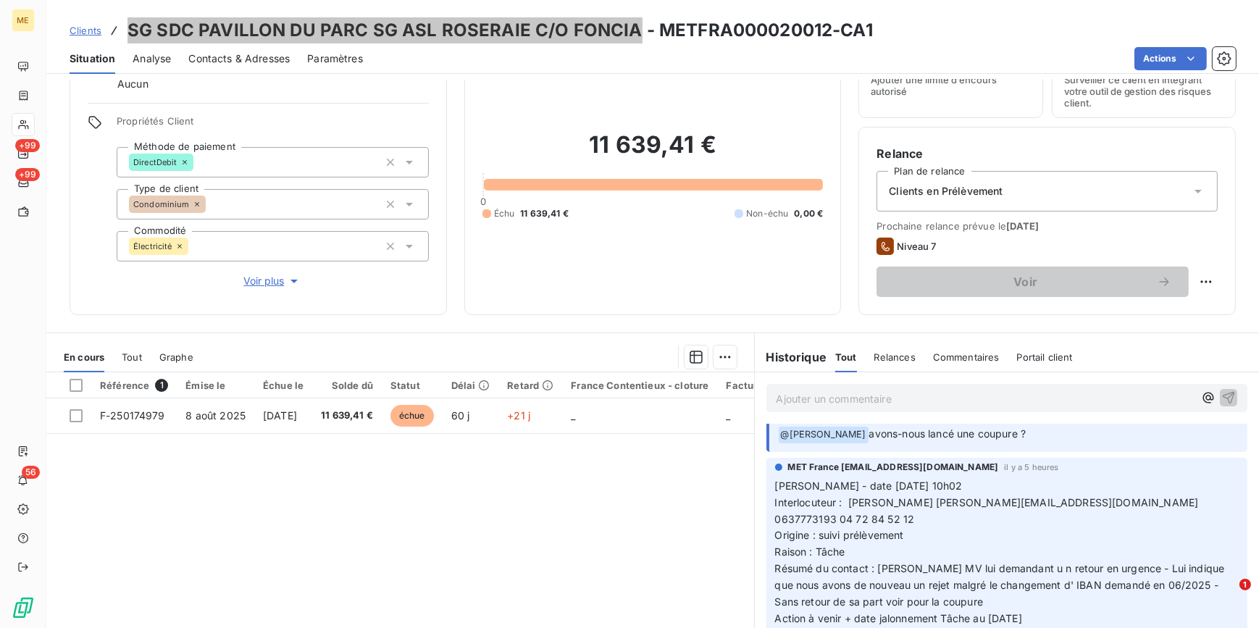
scroll to position [0, 0]
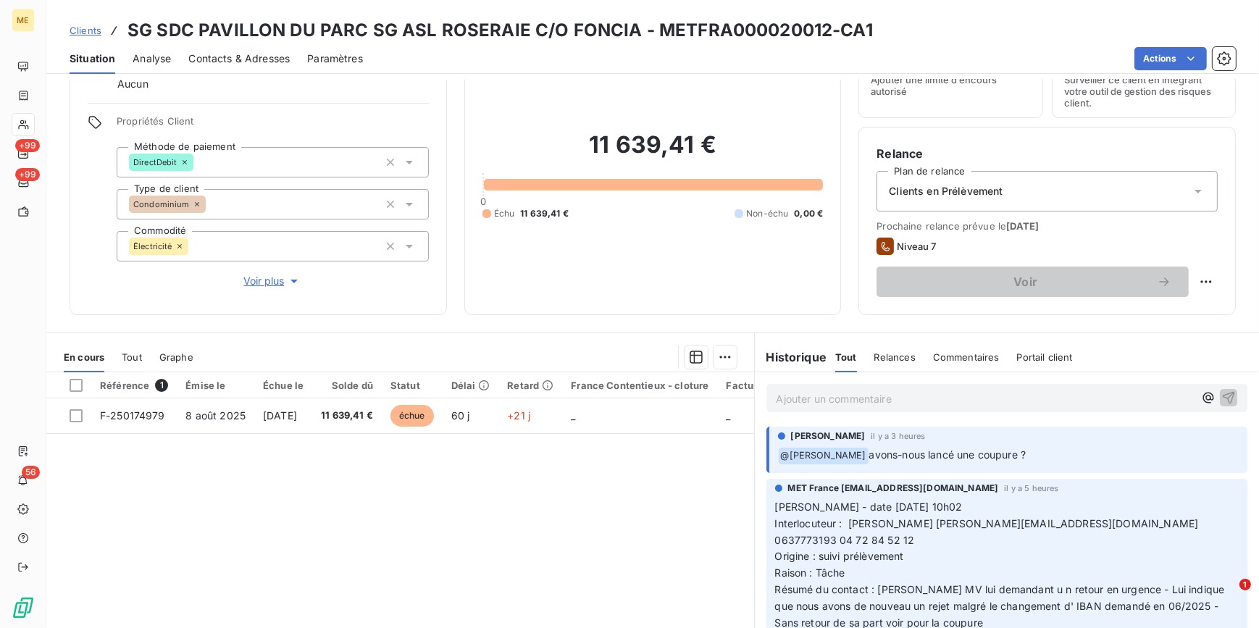
click at [1019, 404] on p "Ajouter un commentaire ﻿" at bounding box center [986, 399] width 418 height 18
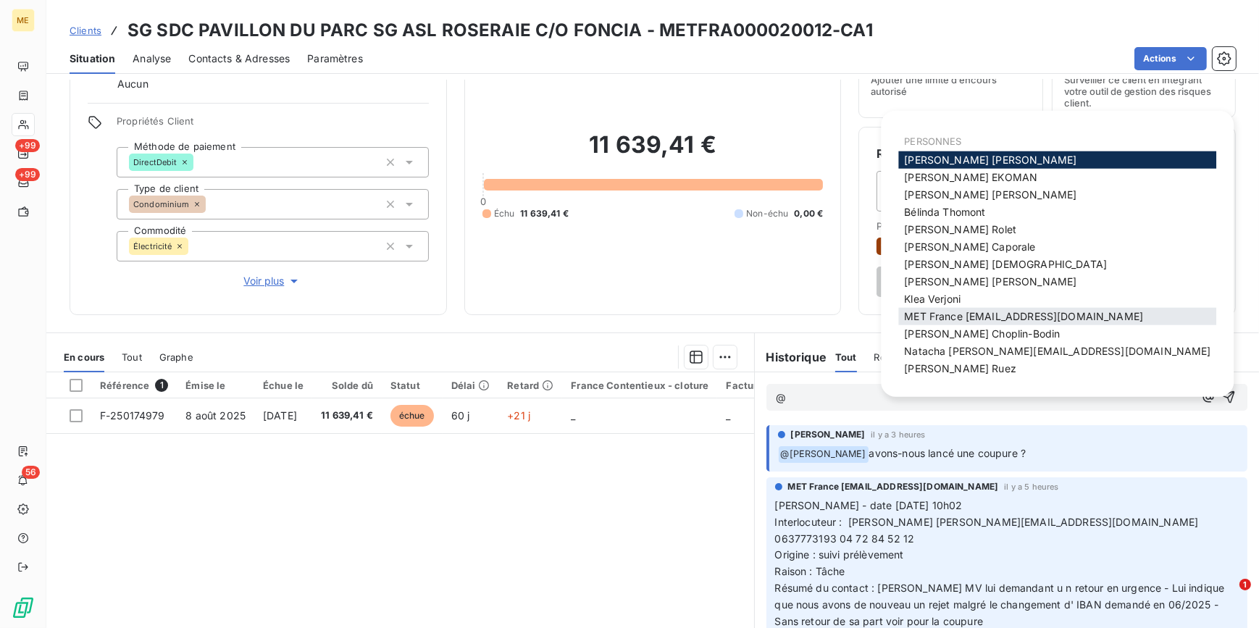
click at [1012, 317] on span "MET France [EMAIL_ADDRESS][DOMAIN_NAME]" at bounding box center [1023, 316] width 239 height 12
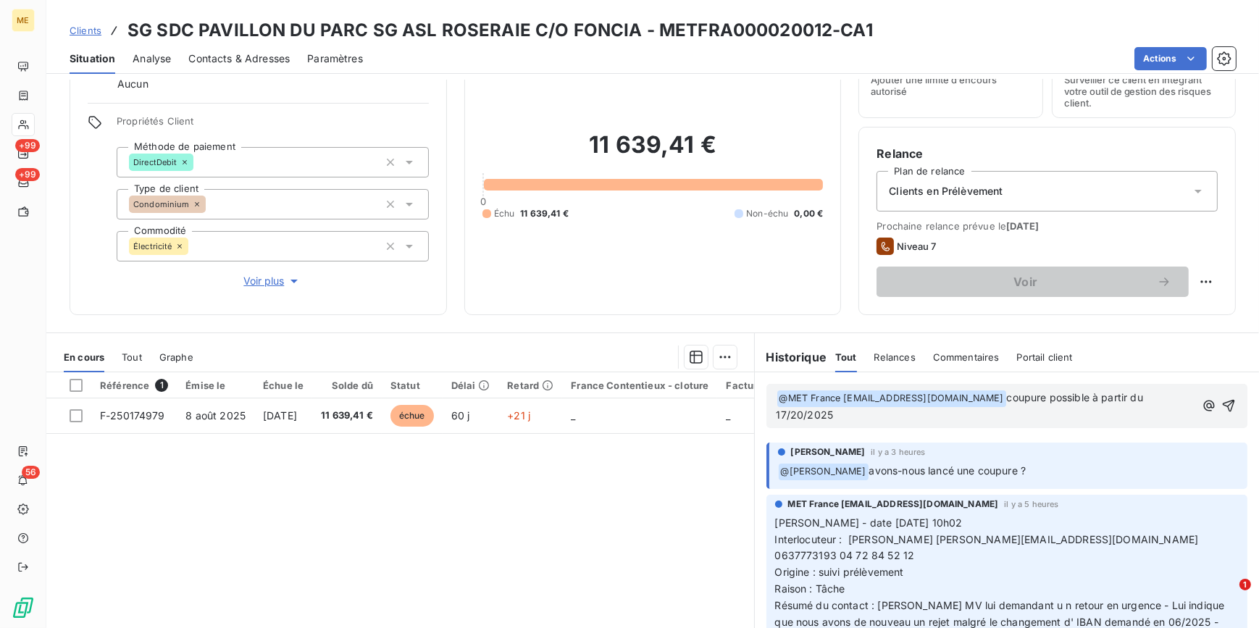
click at [790, 413] on span "coupure possible à partir du 17/20/2025" at bounding box center [962, 406] width 370 height 30
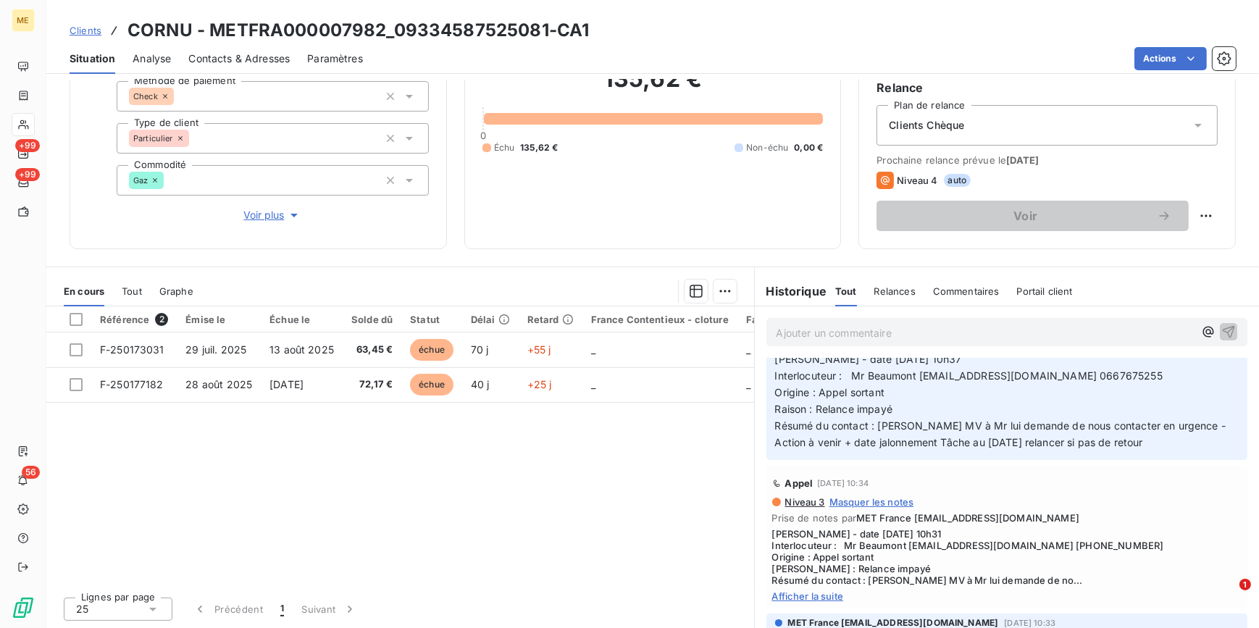
scroll to position [197, 0]
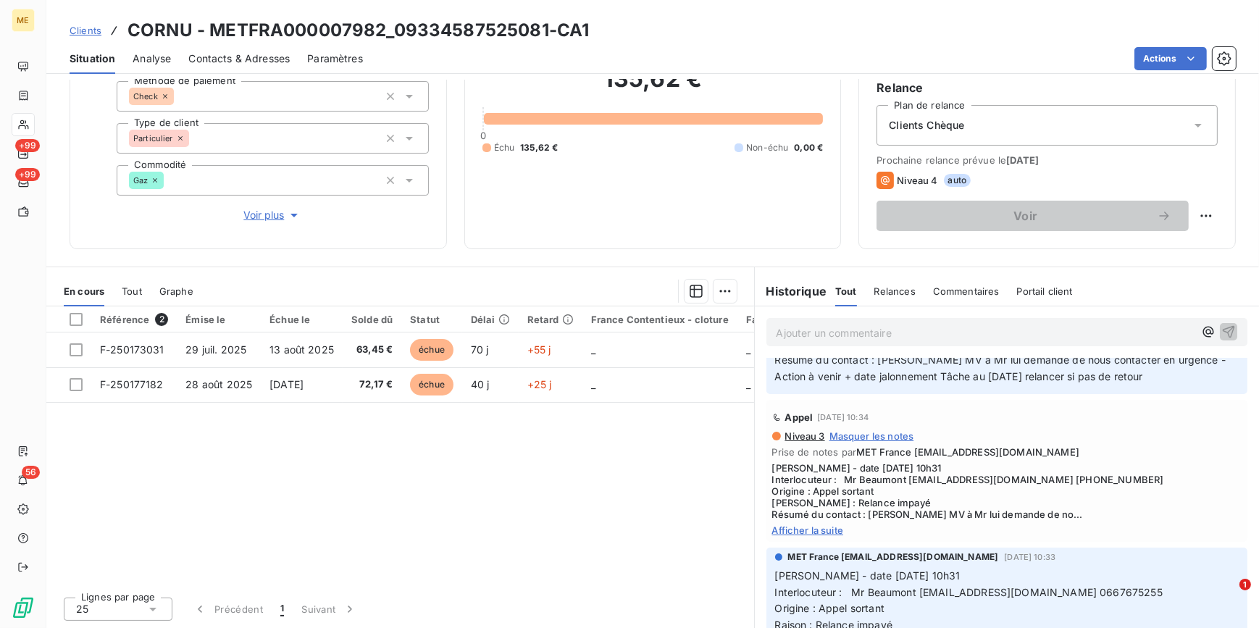
click at [813, 525] on span "Afficher la suite" at bounding box center [1007, 531] width 470 height 12
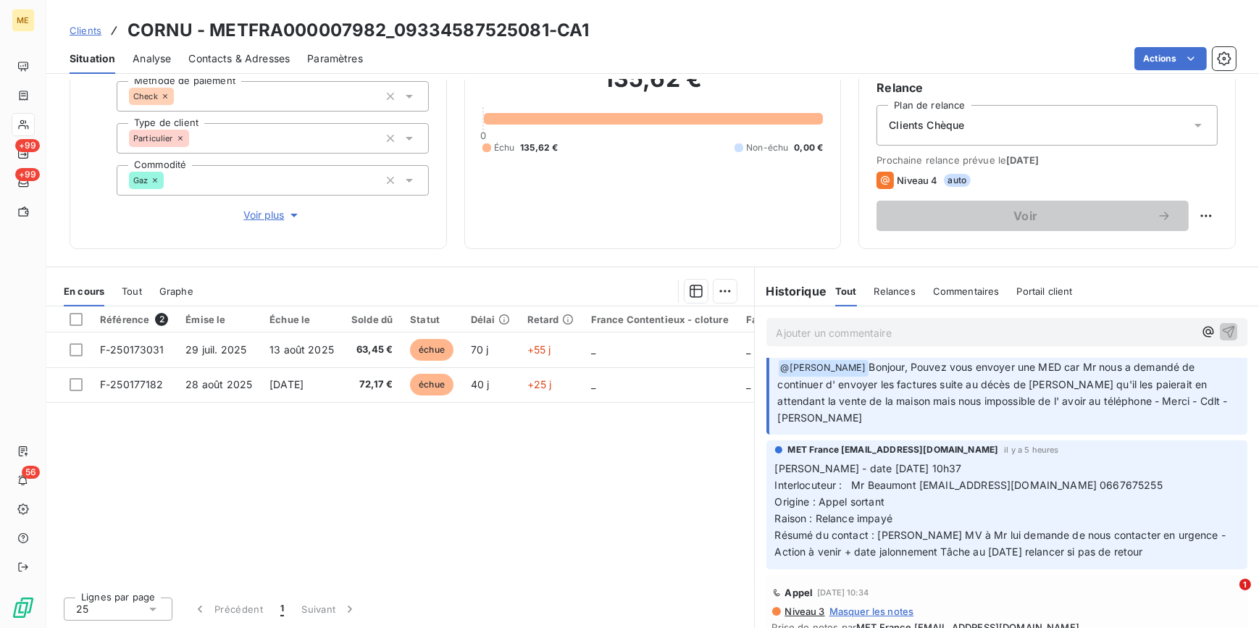
scroll to position [0, 0]
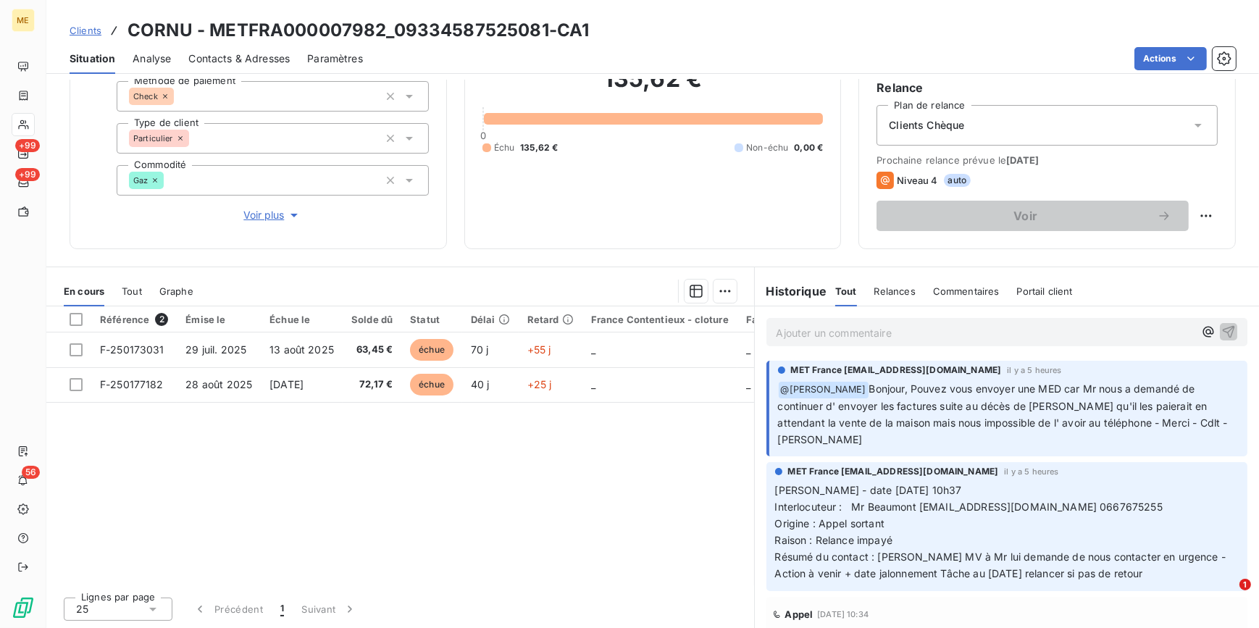
click at [587, 510] on div "Référence 2 Émise le Échue le Solde dû Statut Délai Retard France Contentieux -…" at bounding box center [400, 445] width 708 height 279
click at [836, 331] on p "Ajouter un commentaire ﻿" at bounding box center [986, 333] width 418 height 18
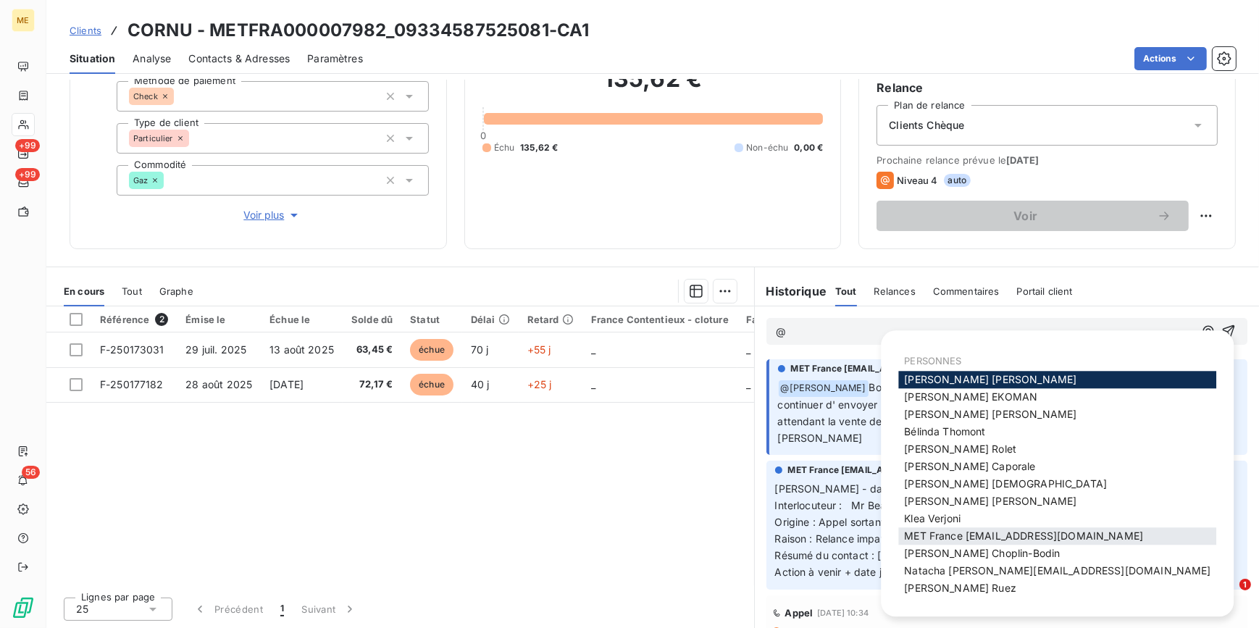
click at [977, 539] on span "MET France [EMAIL_ADDRESS][DOMAIN_NAME]" at bounding box center [1023, 536] width 239 height 12
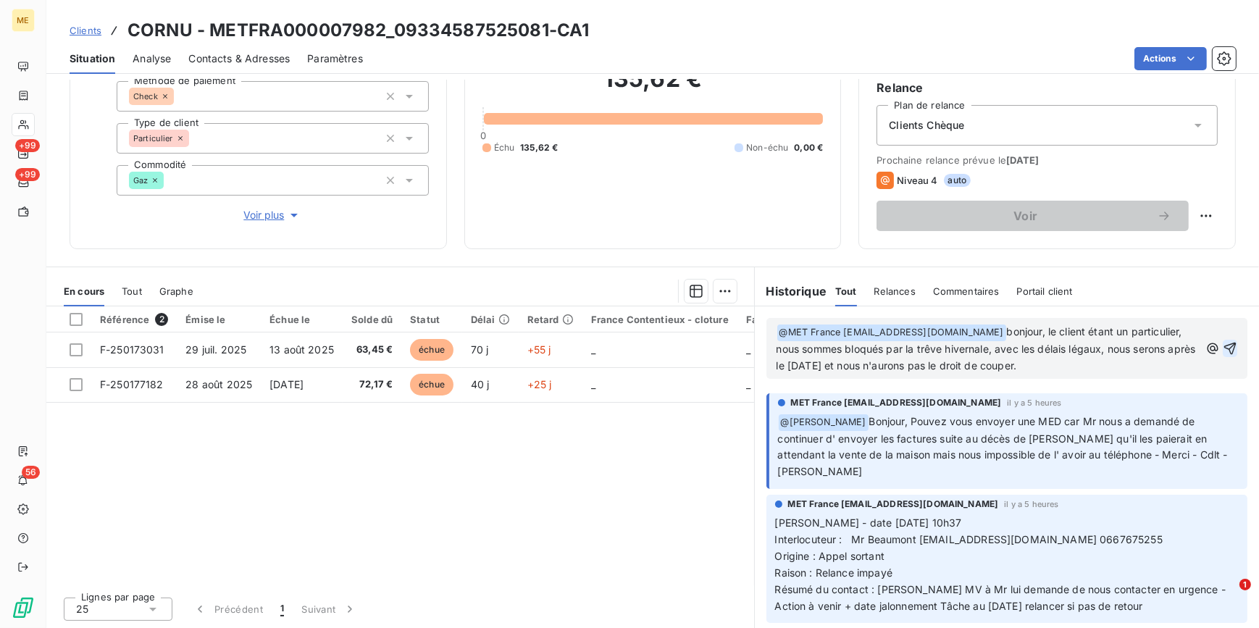
click at [1223, 348] on icon "button" at bounding box center [1230, 348] width 14 height 14
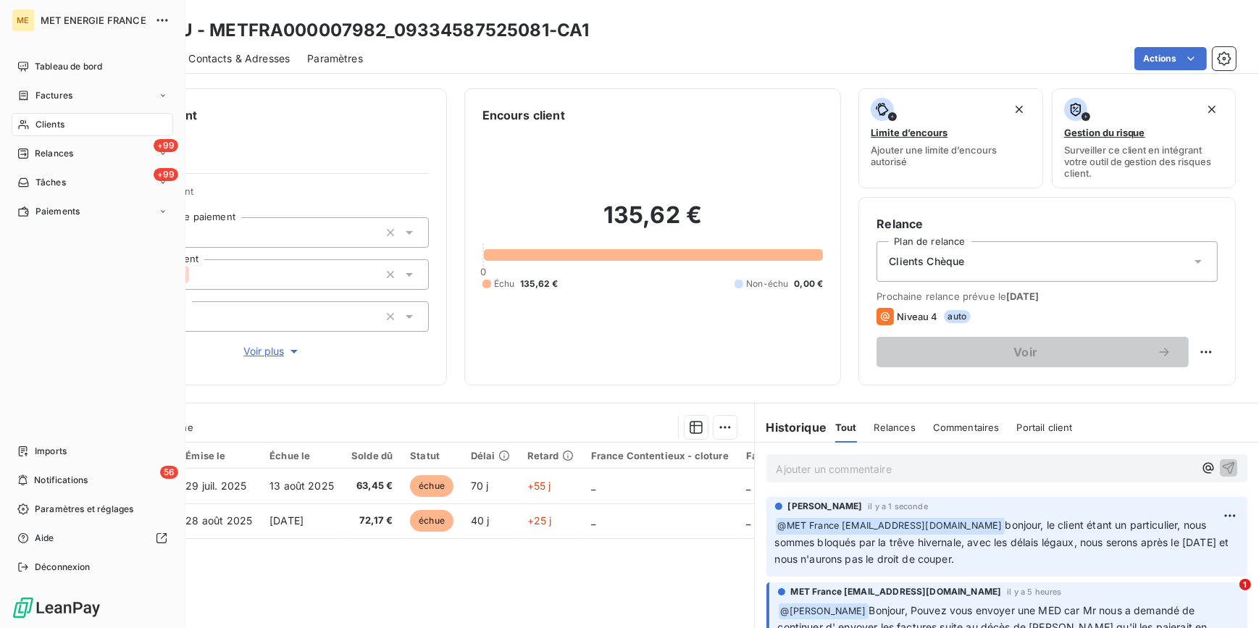
click at [86, 122] on div "Clients" at bounding box center [93, 124] width 162 height 23
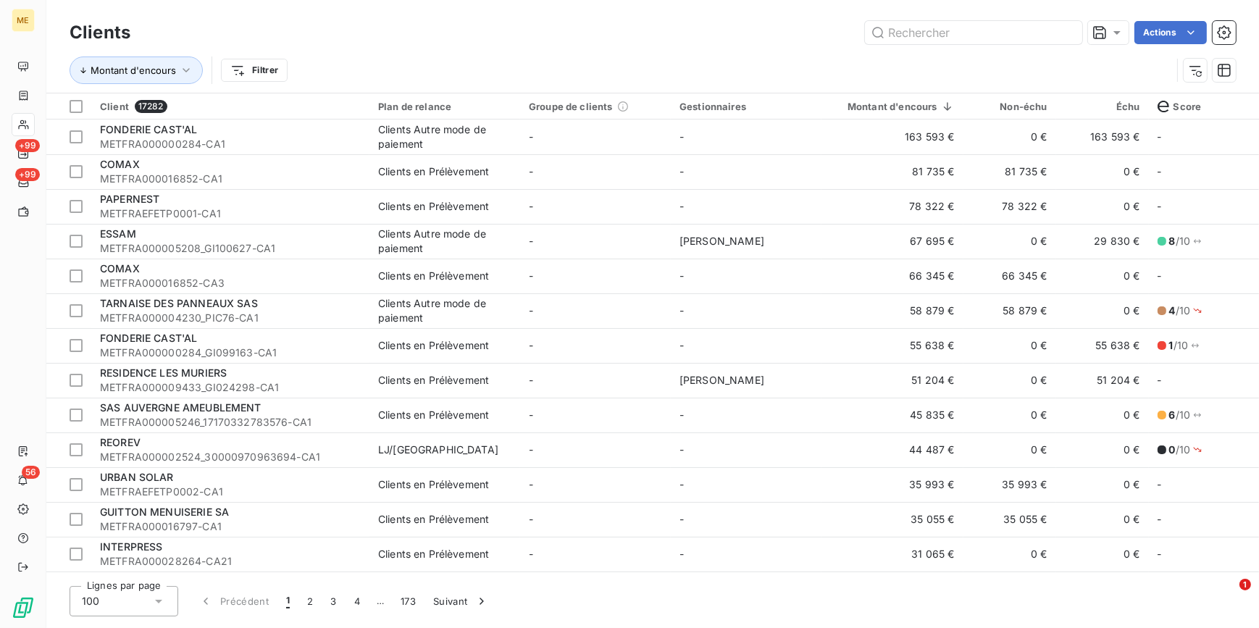
click at [698, 59] on div "Montant d'encours Filtrer" at bounding box center [621, 71] width 1102 height 28
click at [481, 106] on div "Plan de relance" at bounding box center [444, 107] width 133 height 12
click at [444, 152] on div at bounding box center [429, 145] width 145 height 30
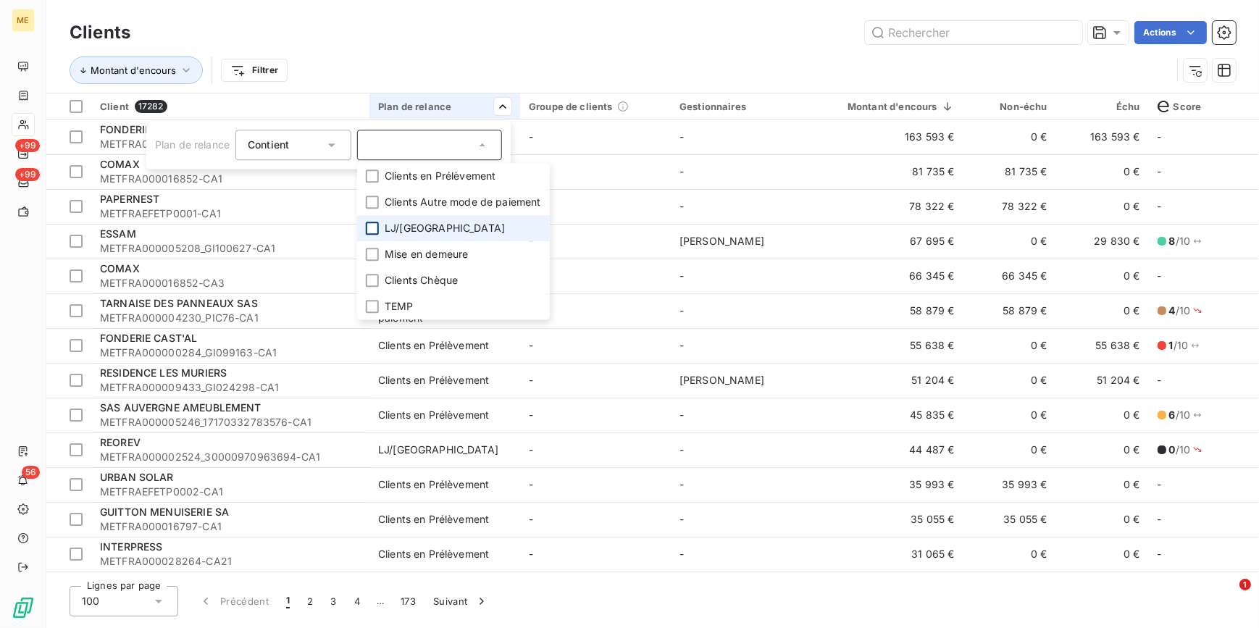
click at [375, 225] on div at bounding box center [372, 228] width 13 height 13
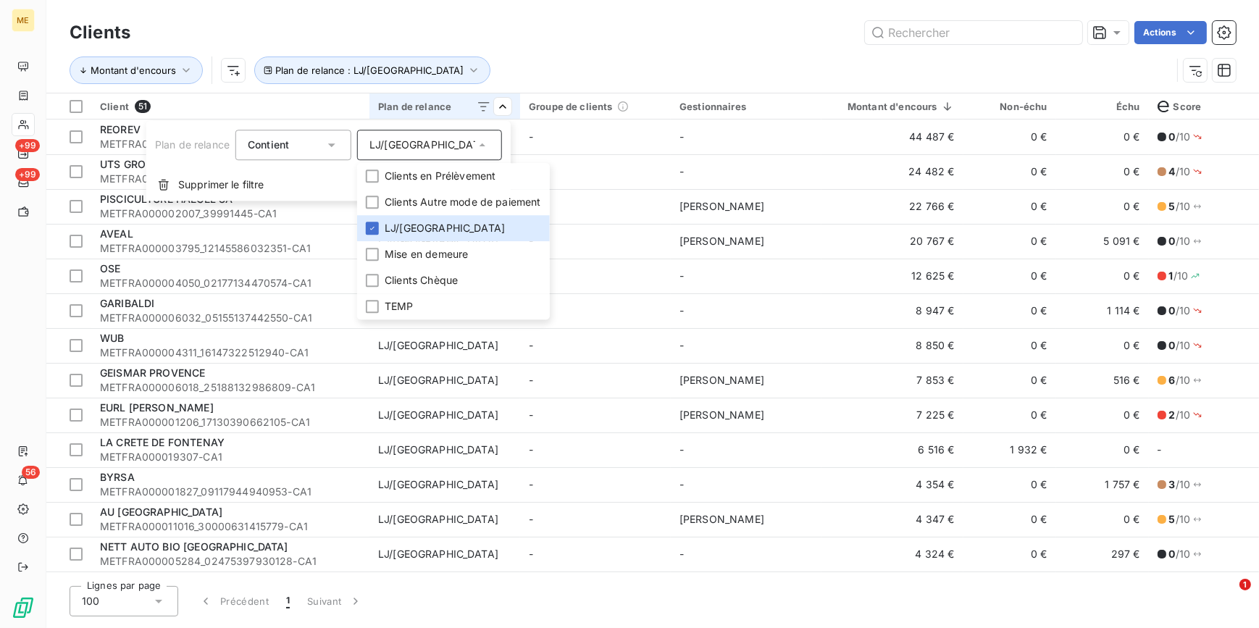
click at [646, 36] on html "ME +99 +99 56 Clients Actions Montant d'encours Plan de relance : LJ/RJ Client …" at bounding box center [629, 314] width 1259 height 628
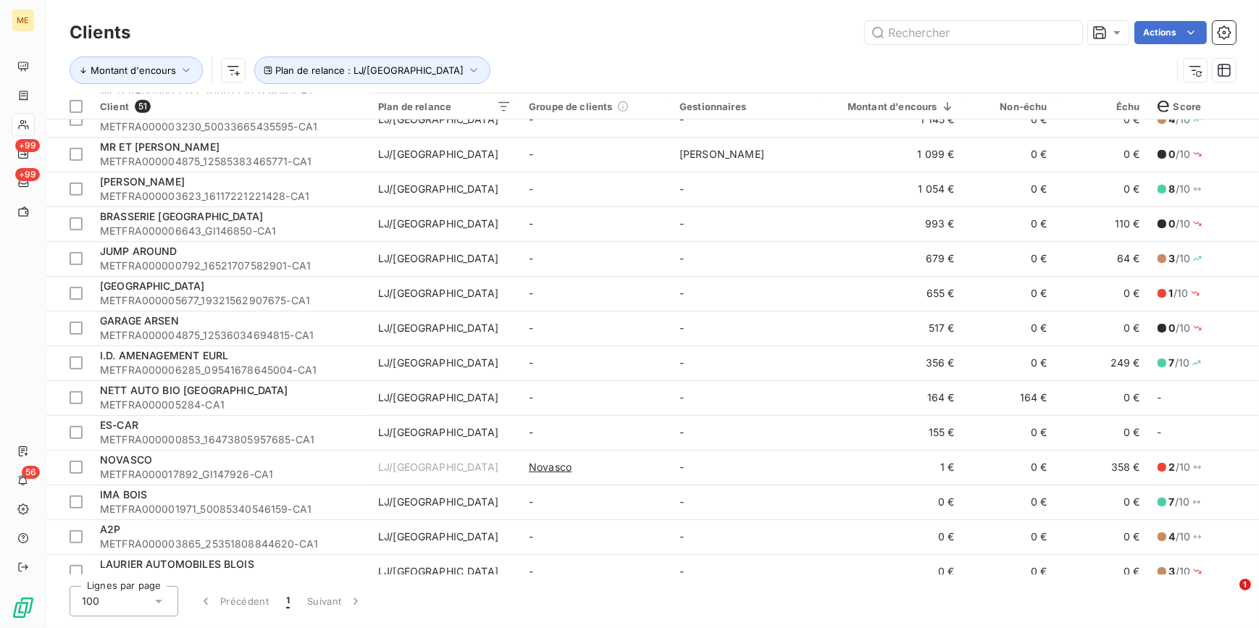
scroll to position [1317, 0]
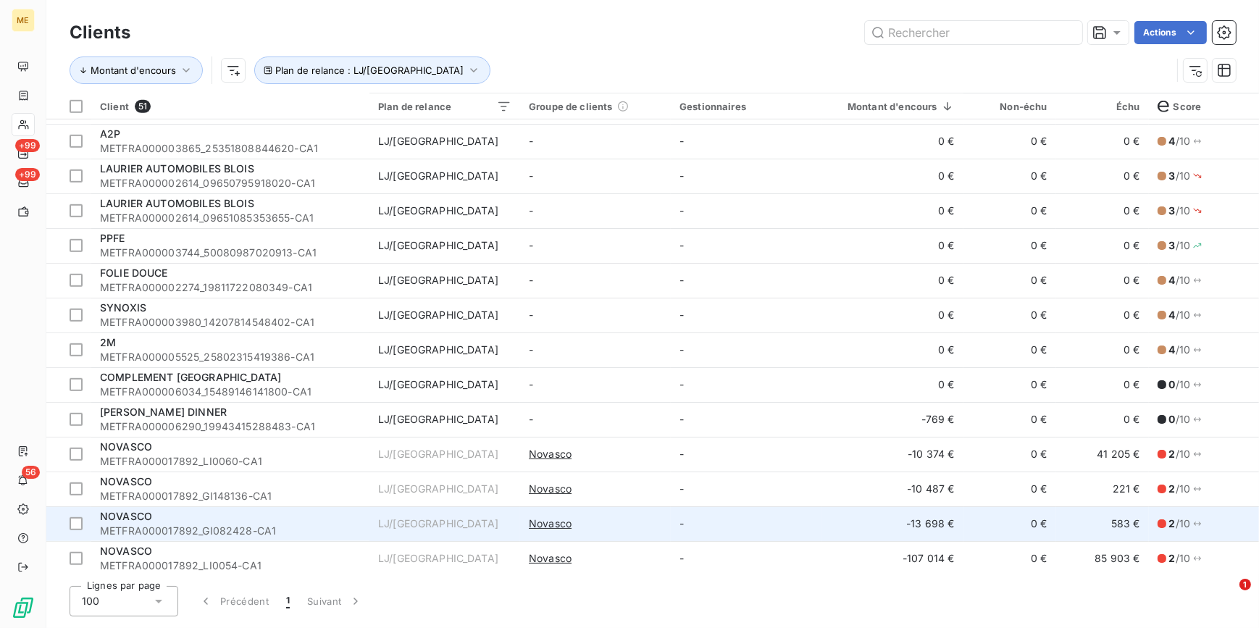
click at [377, 520] on td "LJ/[GEOGRAPHIC_DATA]" at bounding box center [445, 523] width 151 height 35
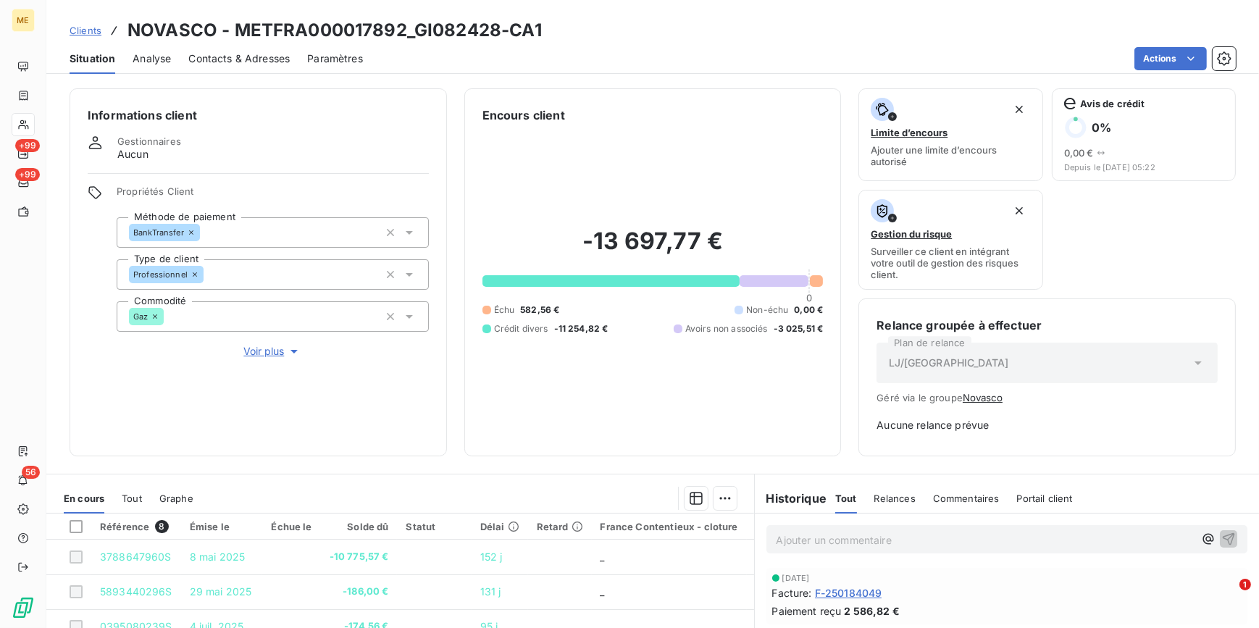
click at [1130, 362] on div "LJ/[GEOGRAPHIC_DATA]" at bounding box center [1047, 363] width 341 height 41
click at [1191, 364] on icon at bounding box center [1198, 363] width 14 height 14
click at [1191, 356] on icon at bounding box center [1198, 363] width 14 height 14
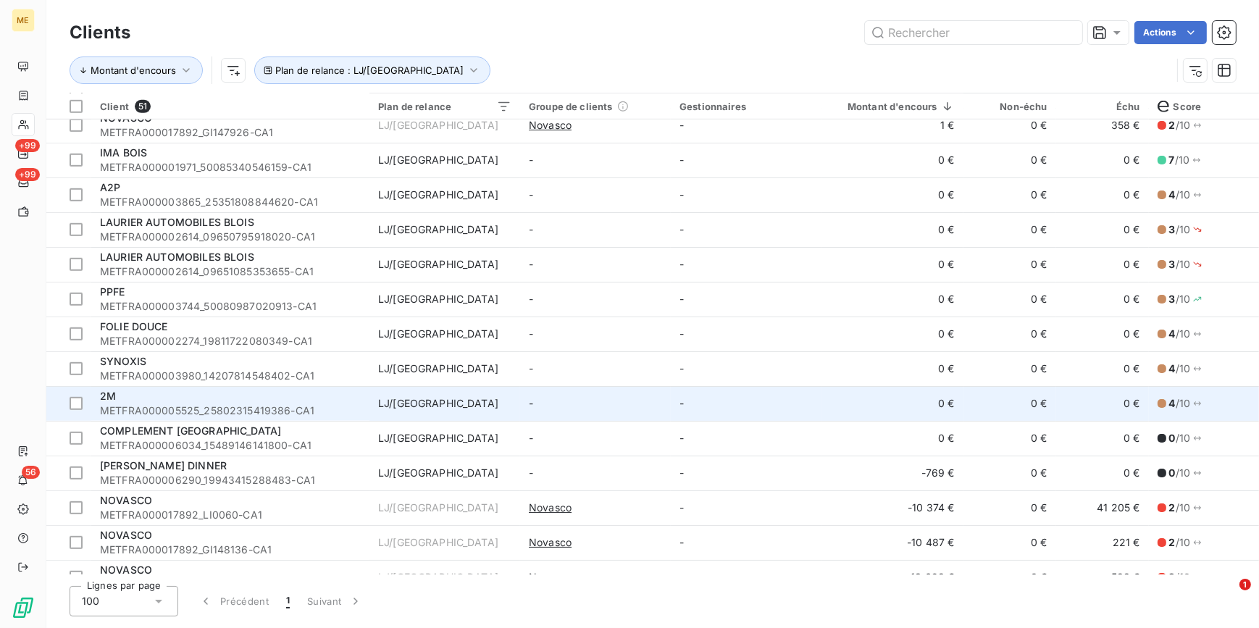
scroll to position [1323, 0]
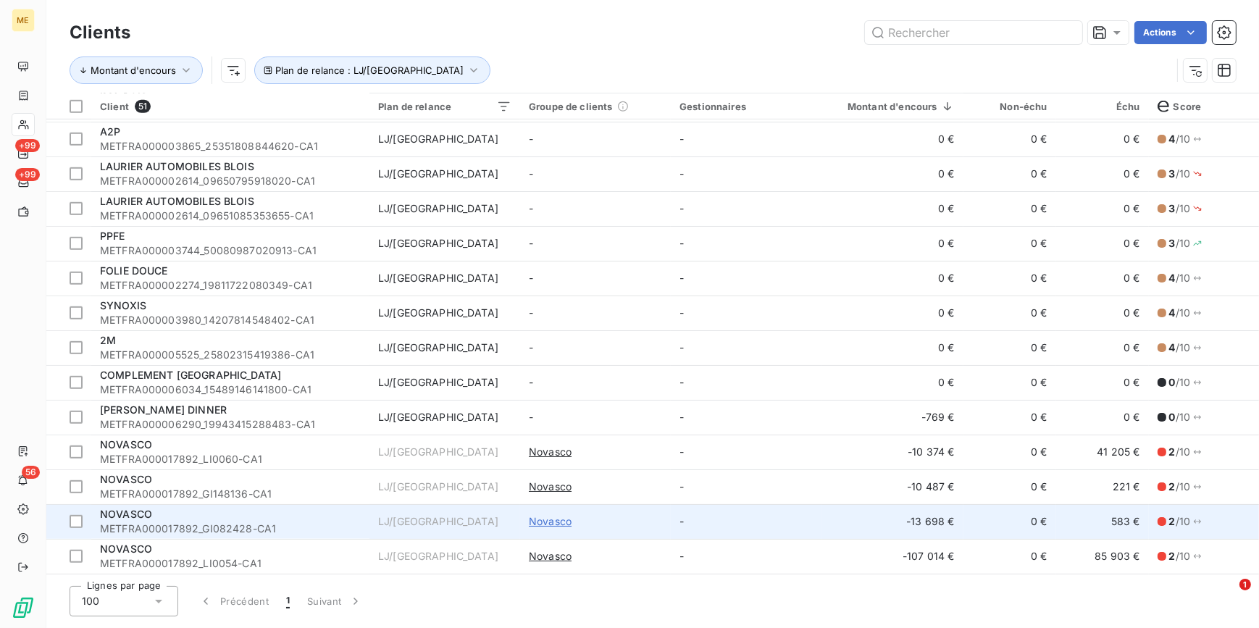
click at [560, 517] on span "Novasco" at bounding box center [550, 521] width 43 height 14
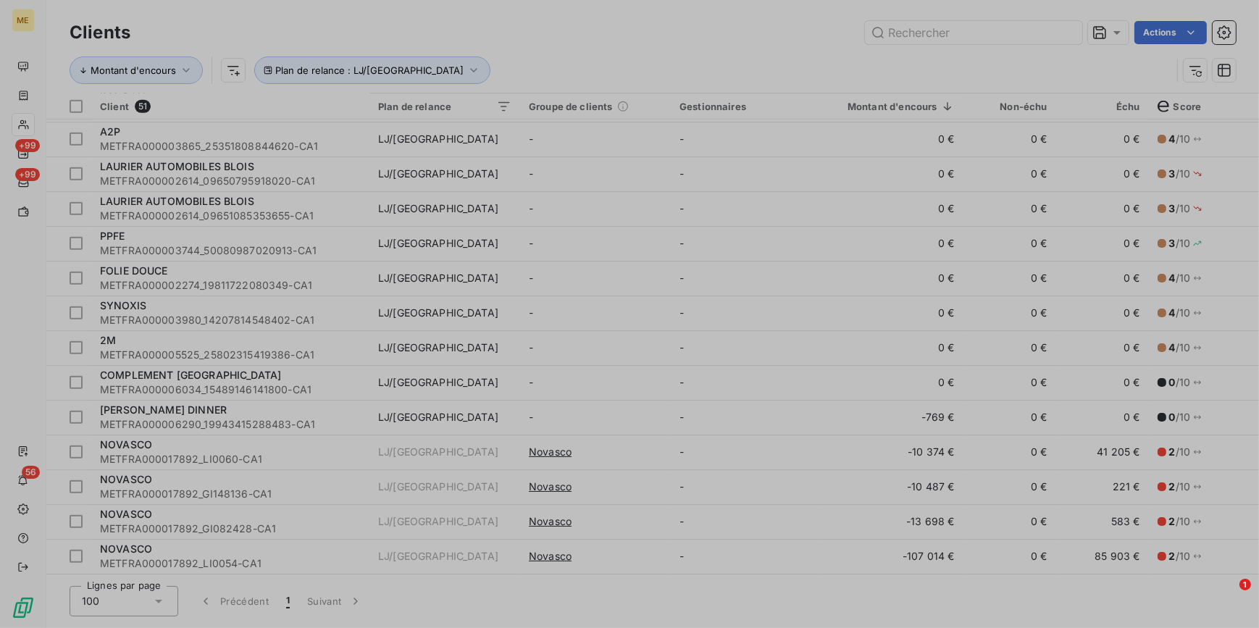
type input "Novasco"
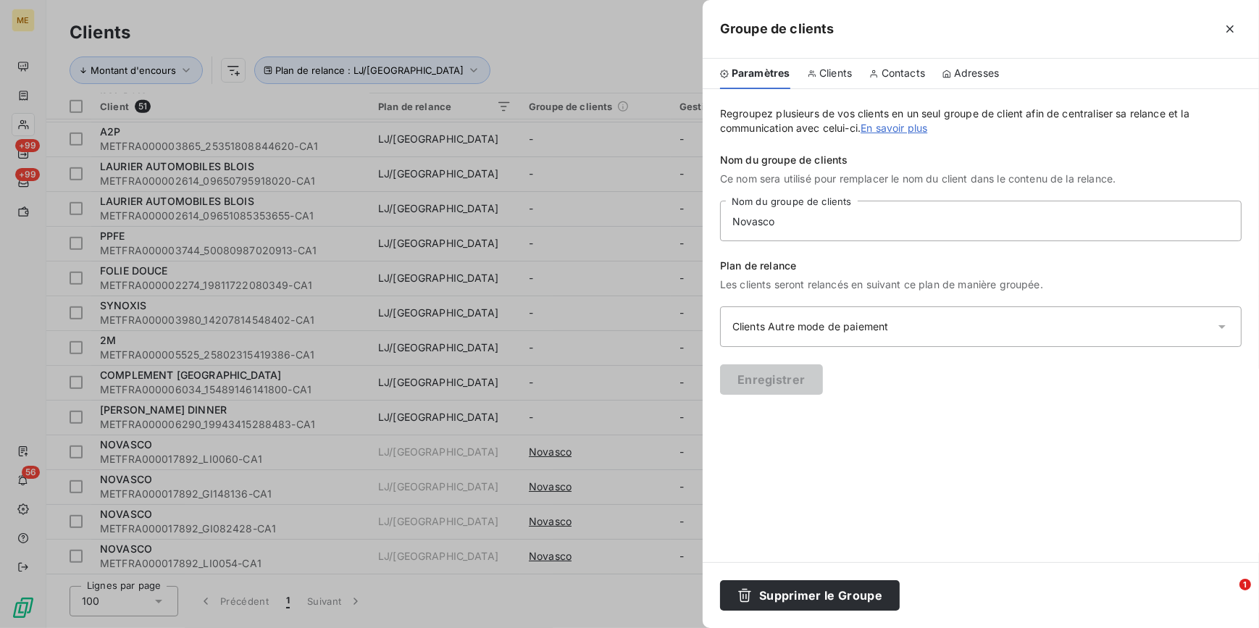
click at [891, 322] on div "Clients Autre mode de paiement" at bounding box center [820, 327] width 174 height 14
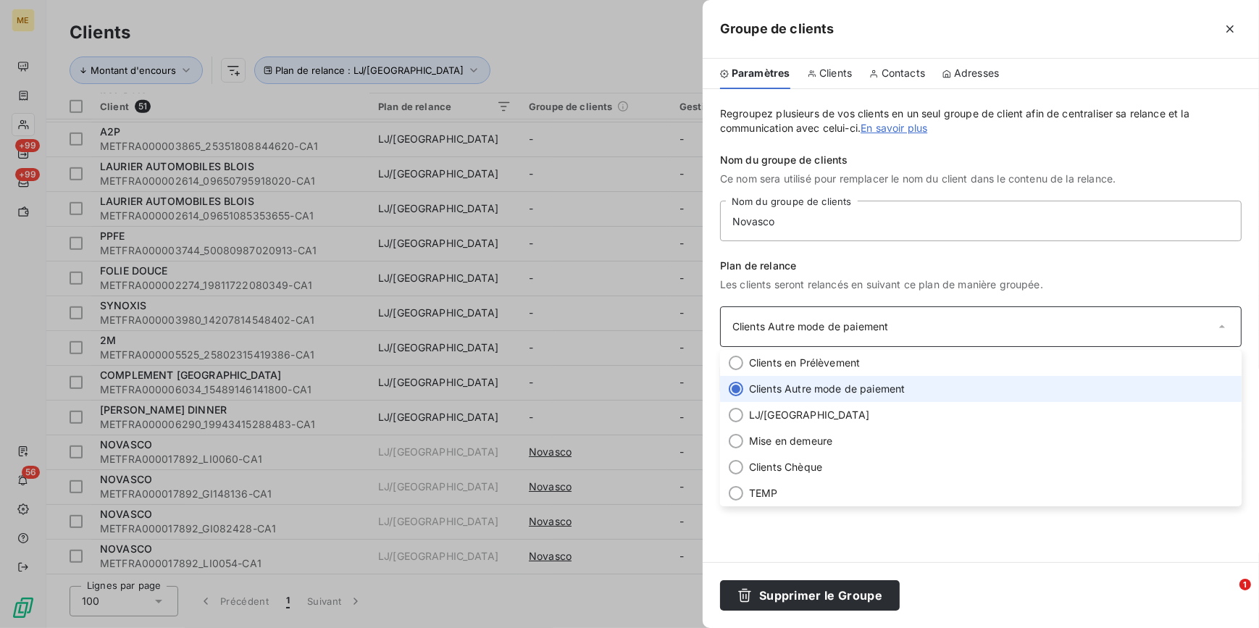
click at [806, 390] on span "Clients Autre mode de paiement" at bounding box center [827, 389] width 157 height 14
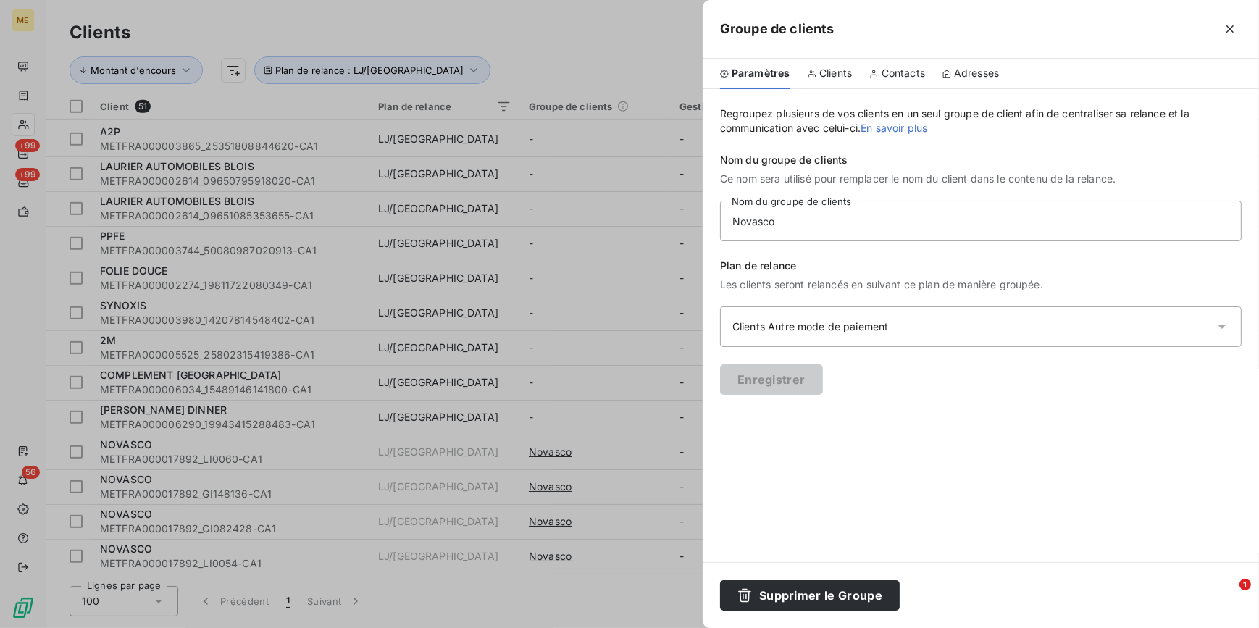
click at [592, 482] on div at bounding box center [629, 314] width 1259 height 628
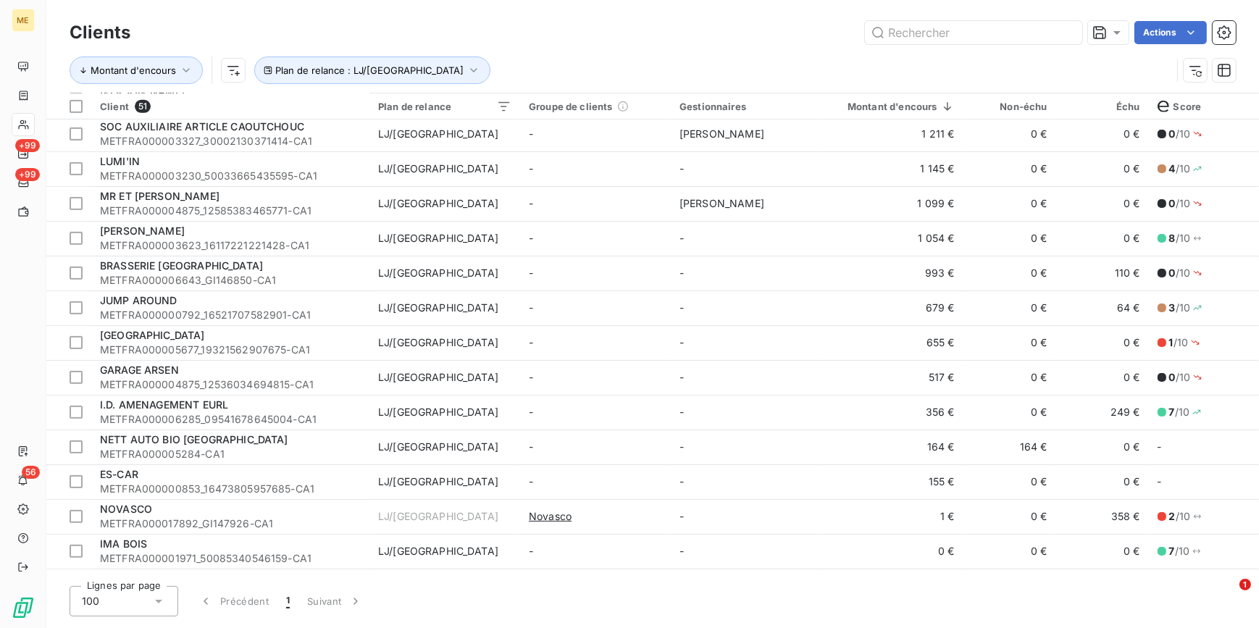
scroll to position [993, 0]
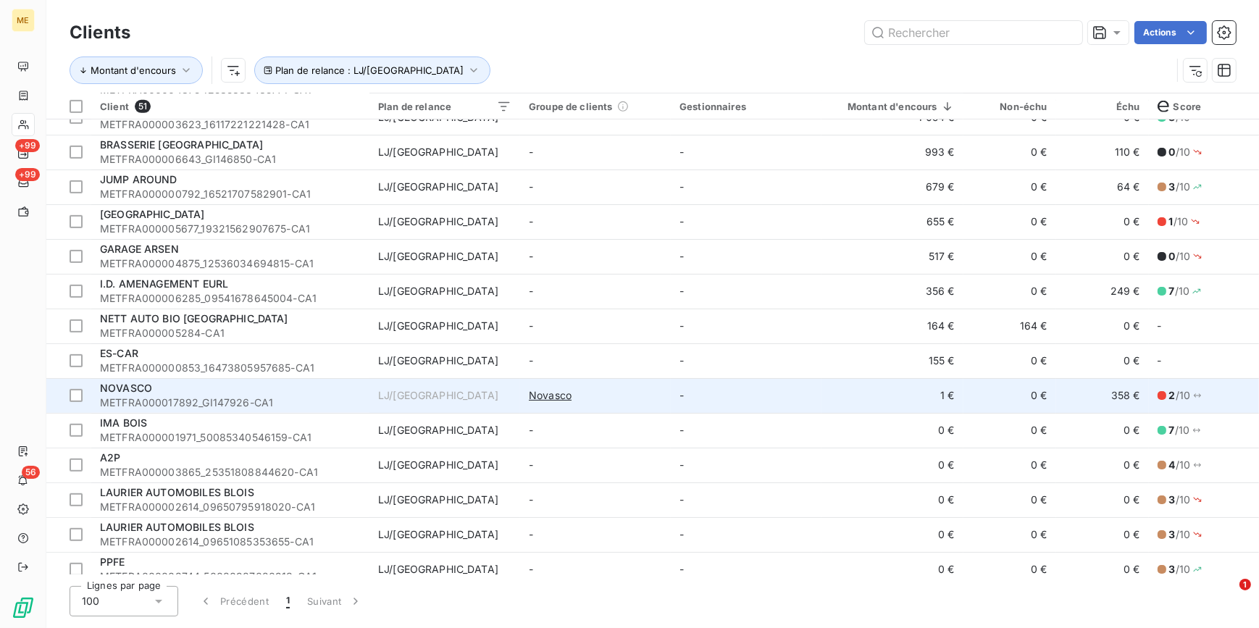
click at [465, 396] on span "LJ/[GEOGRAPHIC_DATA]" at bounding box center [444, 395] width 133 height 14
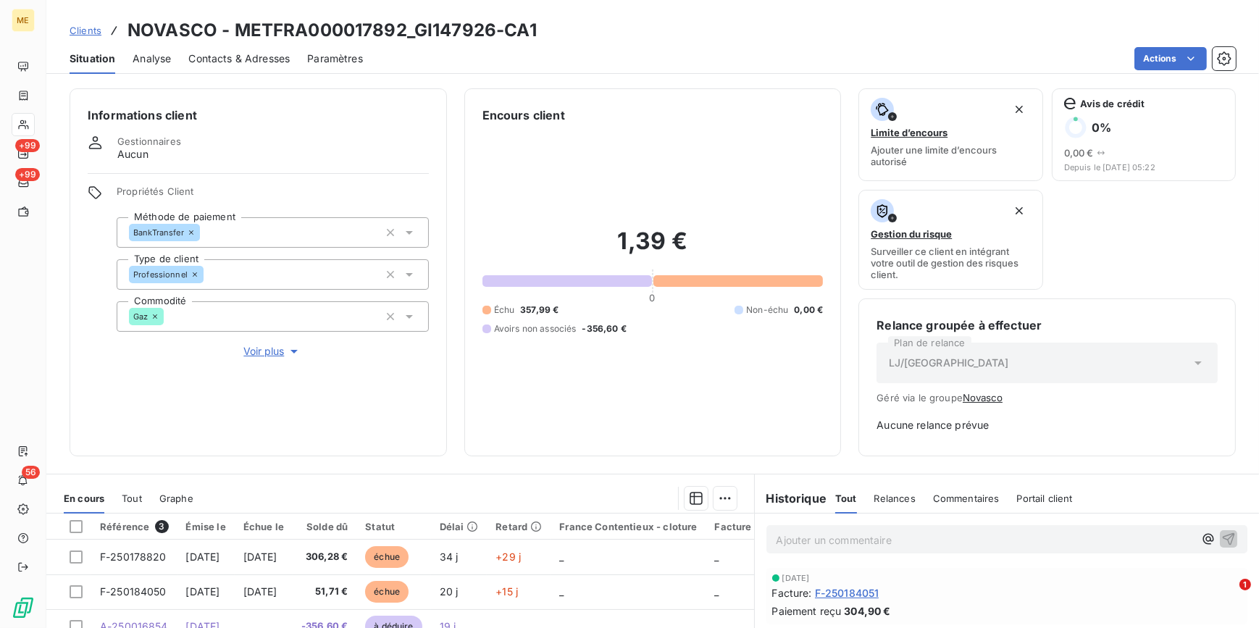
click at [1008, 349] on div "LJ/[GEOGRAPHIC_DATA]" at bounding box center [1047, 363] width 341 height 41
click at [970, 393] on button "Novasco" at bounding box center [983, 398] width 40 height 12
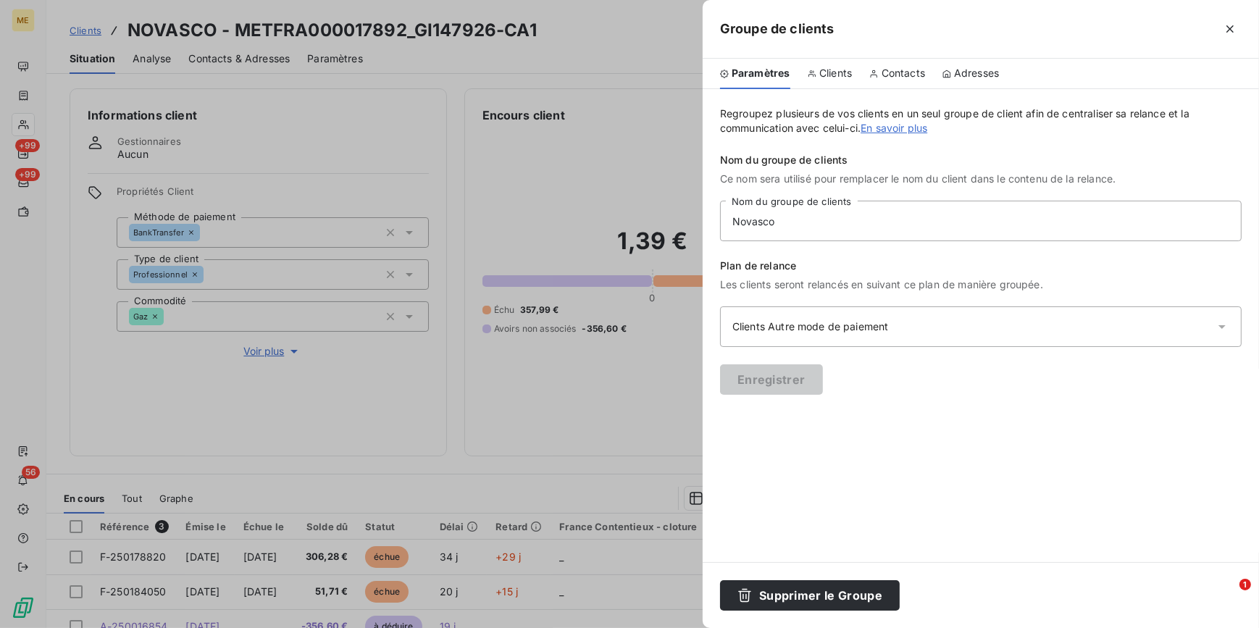
click at [1016, 313] on div "Clients Autre mode de paiement" at bounding box center [981, 326] width 522 height 41
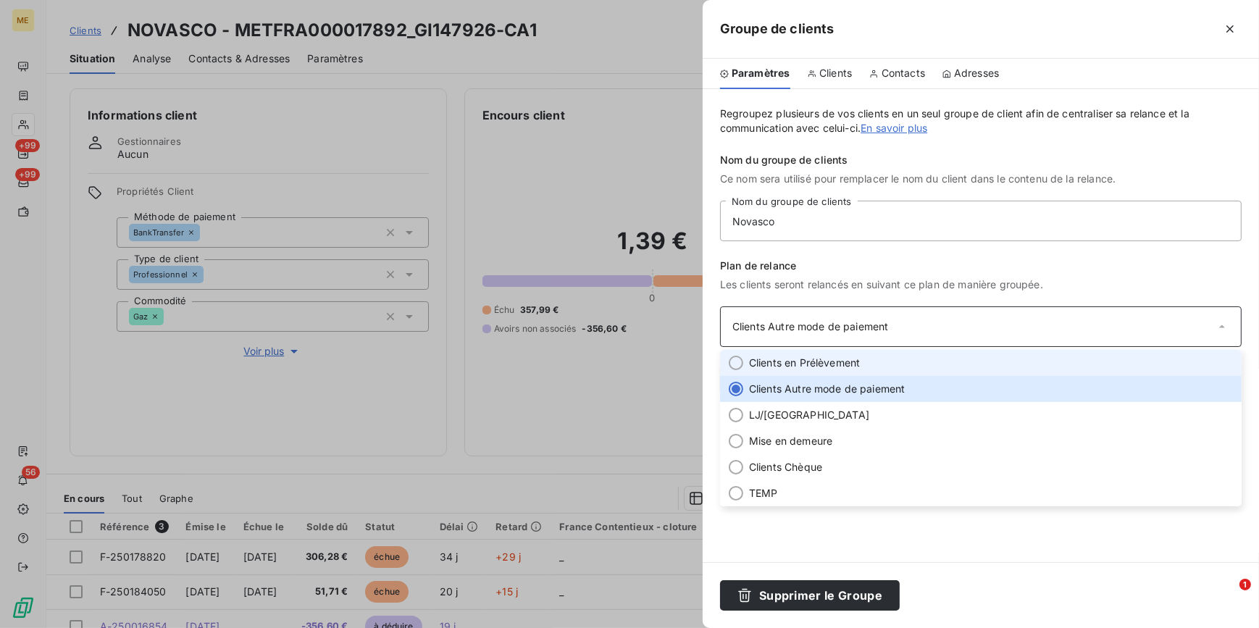
click at [864, 372] on li "Clients en Prélèvement" at bounding box center [981, 363] width 522 height 26
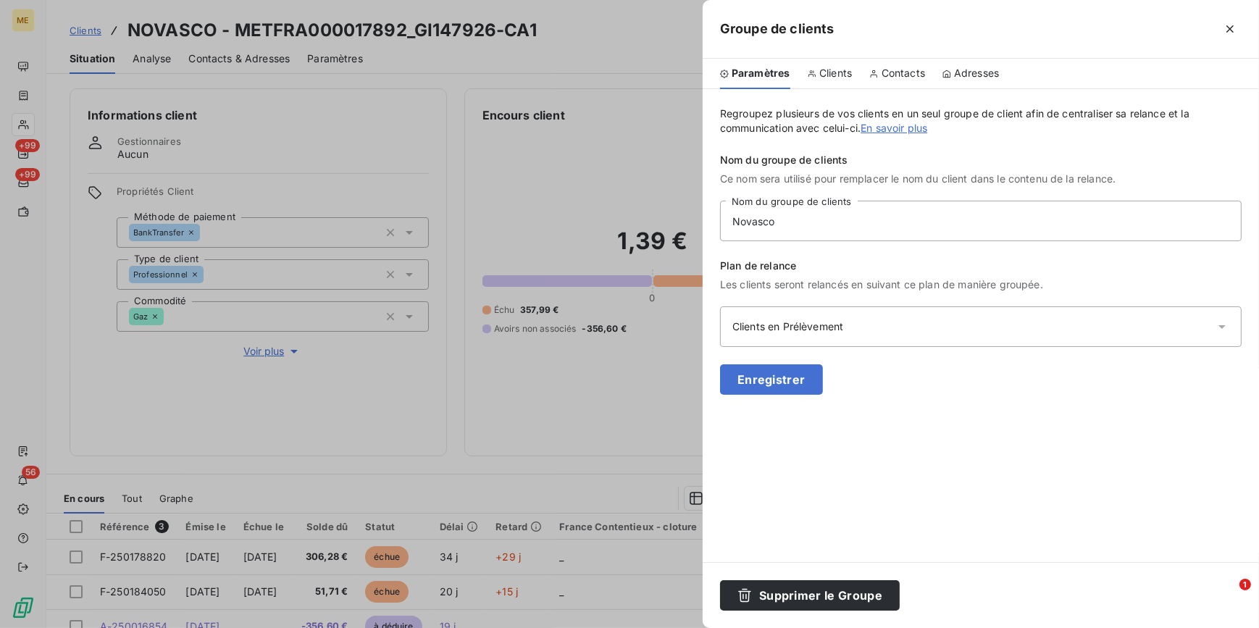
click at [950, 320] on div "Clients en Prélèvement" at bounding box center [981, 326] width 522 height 41
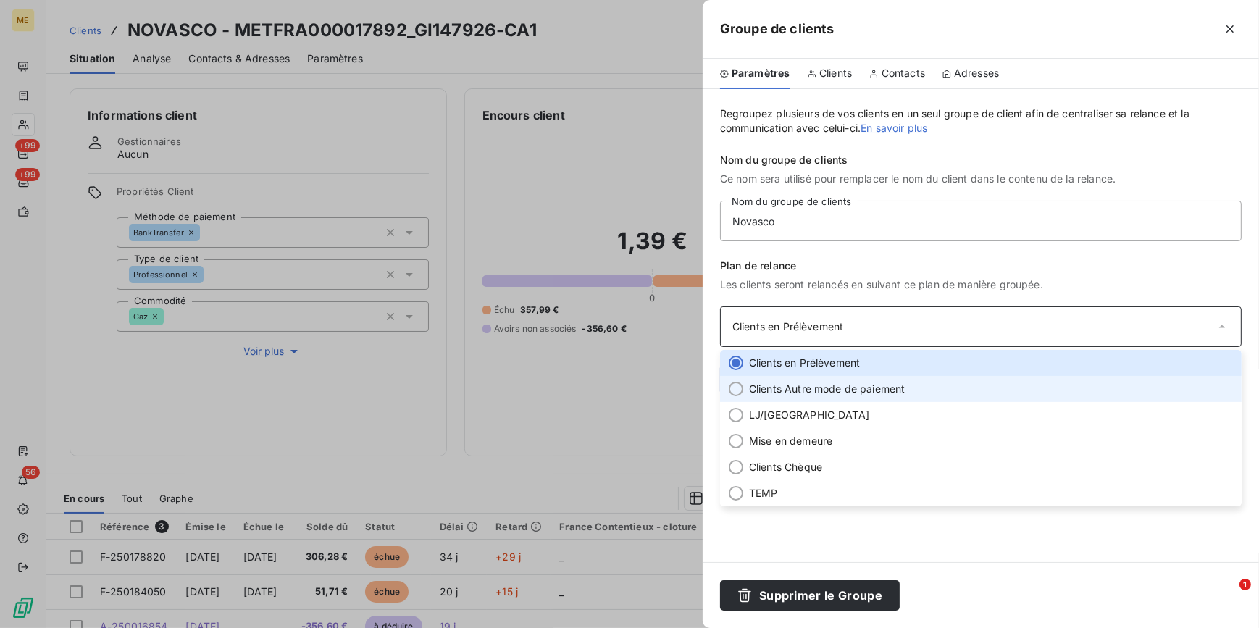
click at [848, 389] on span "Clients Autre mode de paiement" at bounding box center [827, 389] width 157 height 14
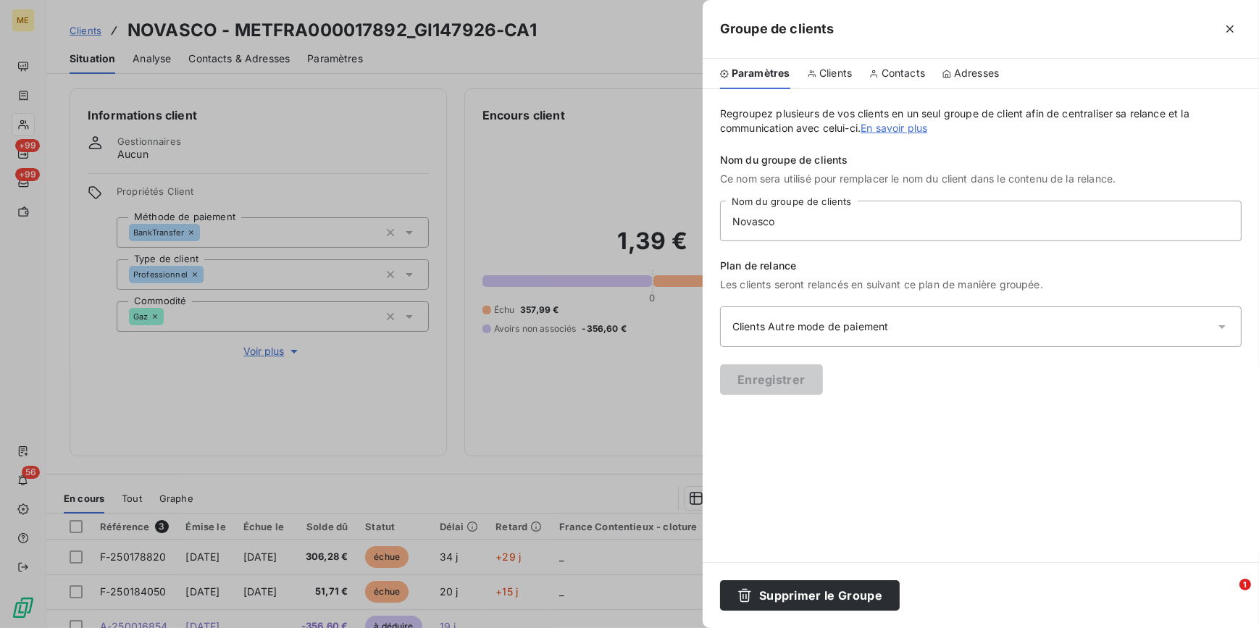
click at [536, 325] on div at bounding box center [629, 314] width 1259 height 628
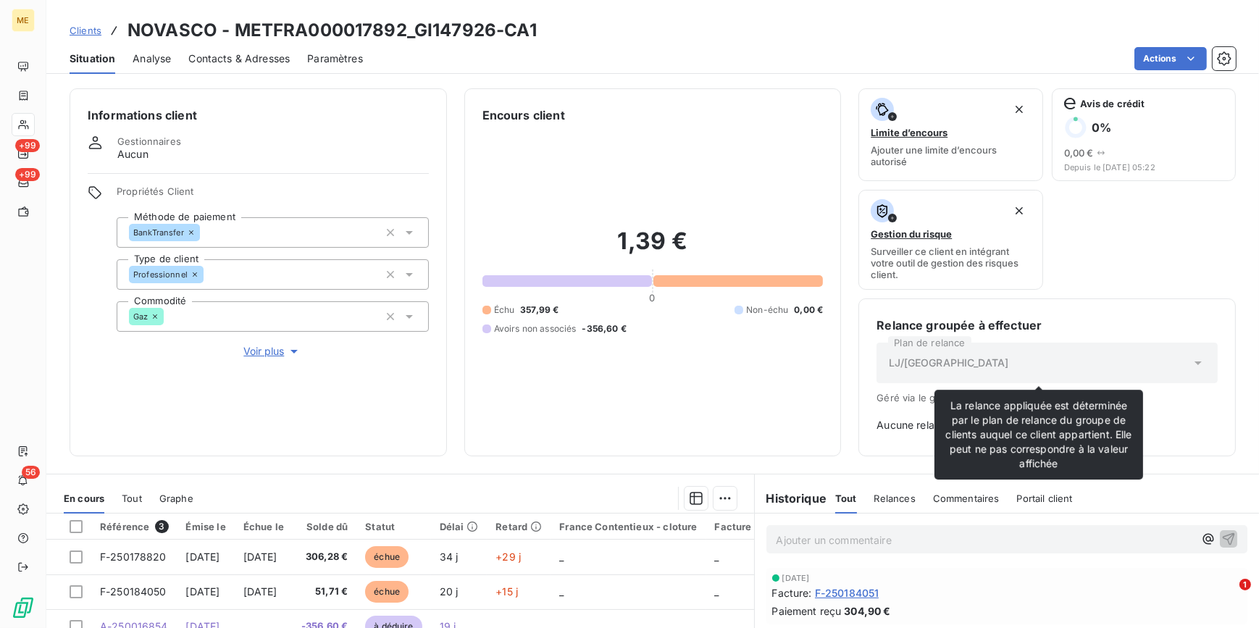
click at [1188, 347] on div "LJ/[GEOGRAPHIC_DATA]" at bounding box center [1047, 363] width 341 height 41
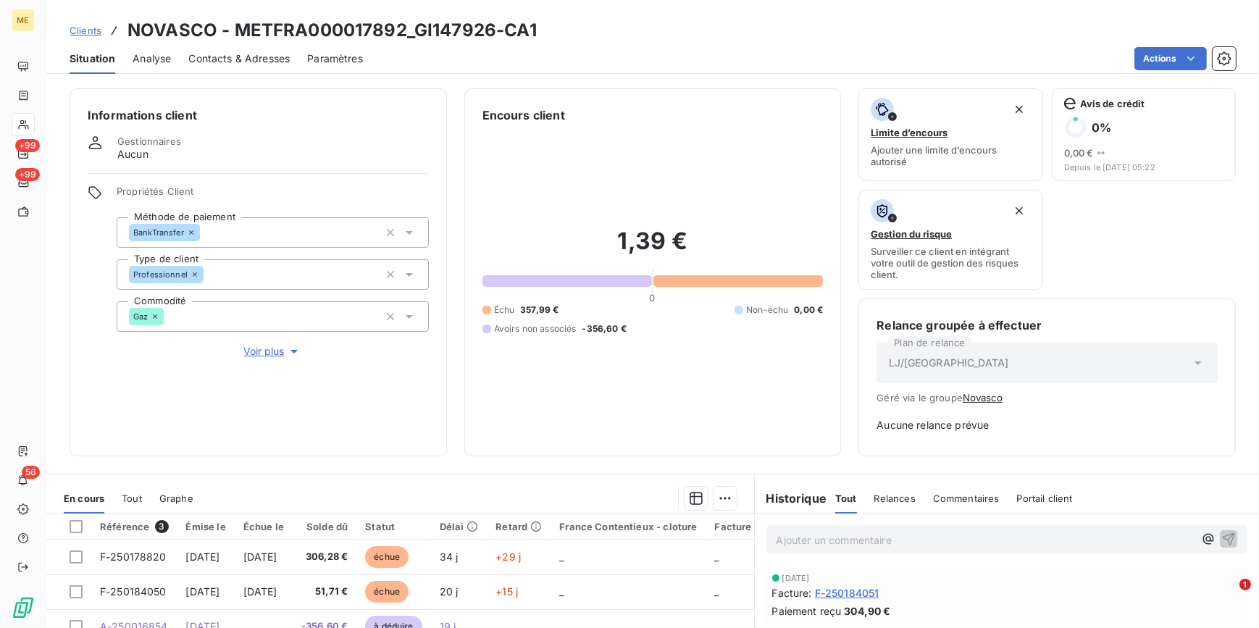
click at [1000, 366] on div "LJ/[GEOGRAPHIC_DATA]" at bounding box center [1047, 363] width 341 height 41
click at [969, 399] on button "Novasco" at bounding box center [983, 398] width 40 height 12
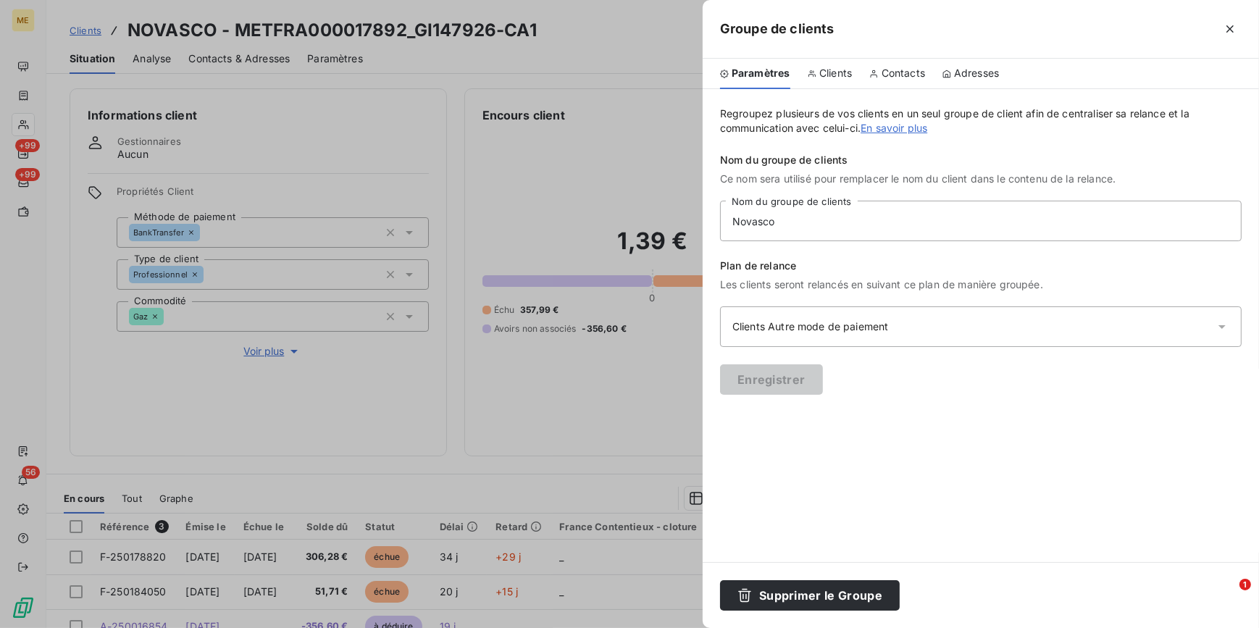
click at [871, 340] on div "Clients Autre mode de paiement" at bounding box center [981, 326] width 522 height 41
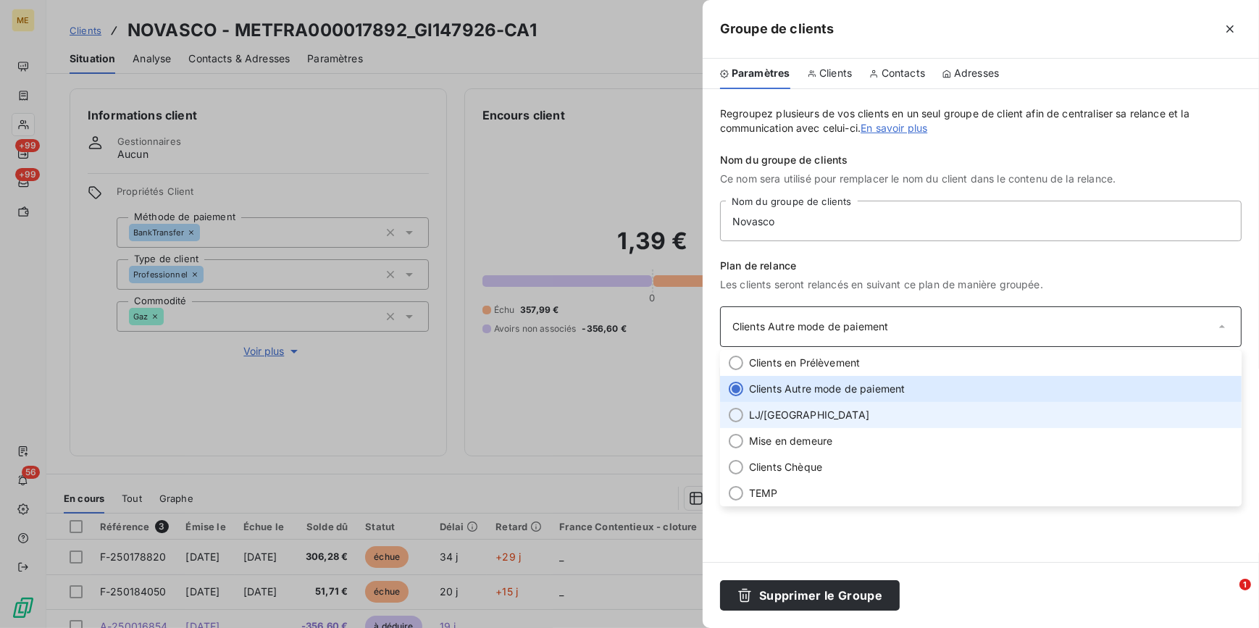
click at [735, 412] on div at bounding box center [736, 415] width 14 height 14
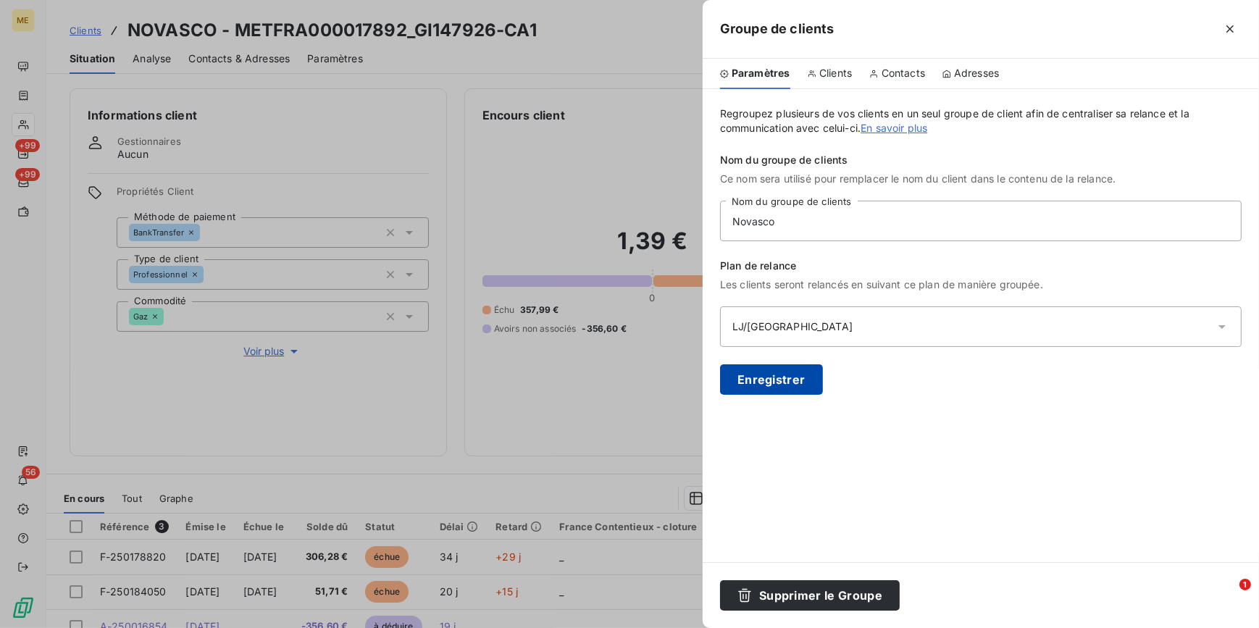
click at [767, 380] on button "Enregistrer" at bounding box center [771, 379] width 103 height 30
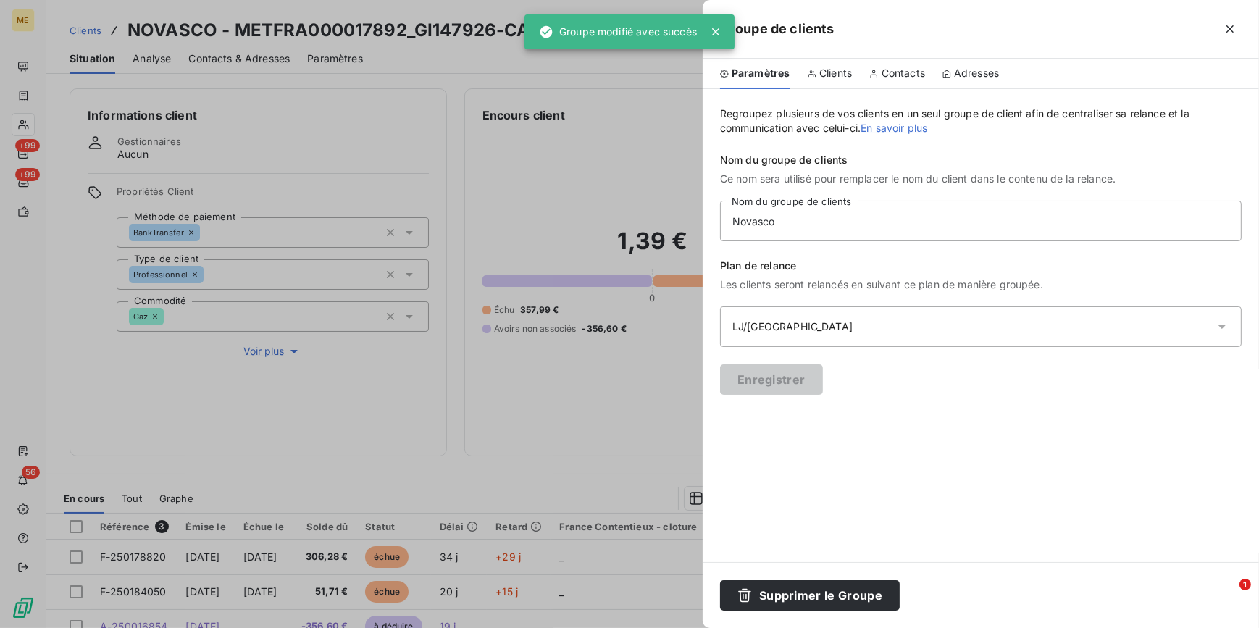
click at [581, 417] on div at bounding box center [629, 314] width 1259 height 628
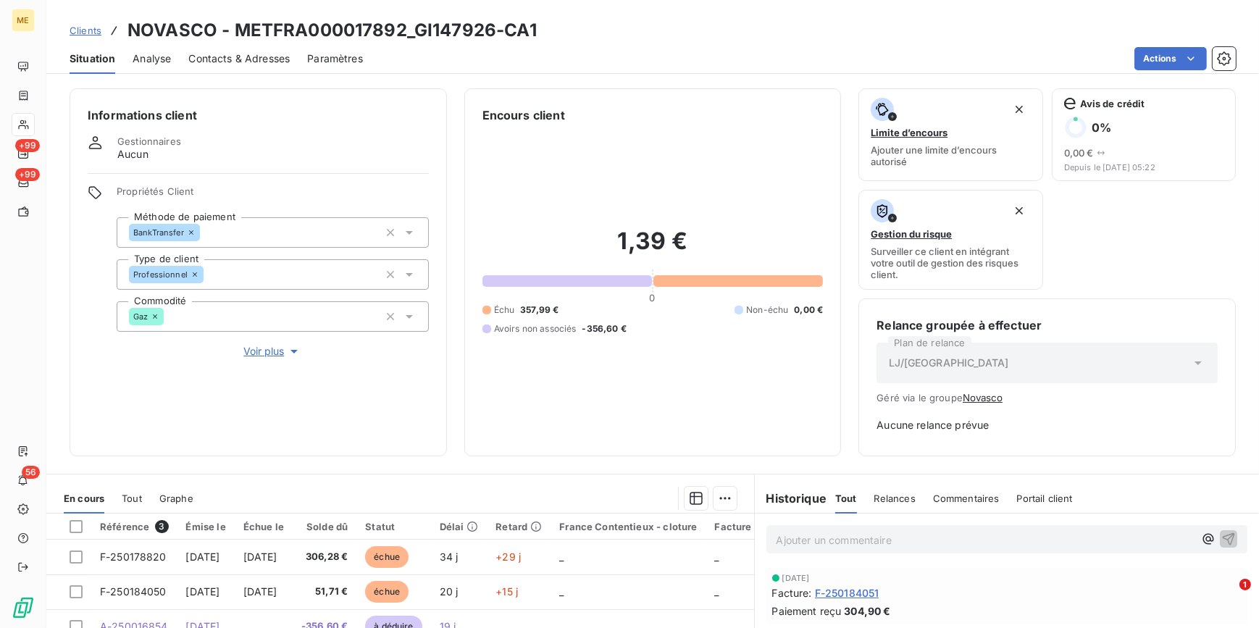
click at [964, 397] on button "Novasco" at bounding box center [983, 398] width 40 height 12
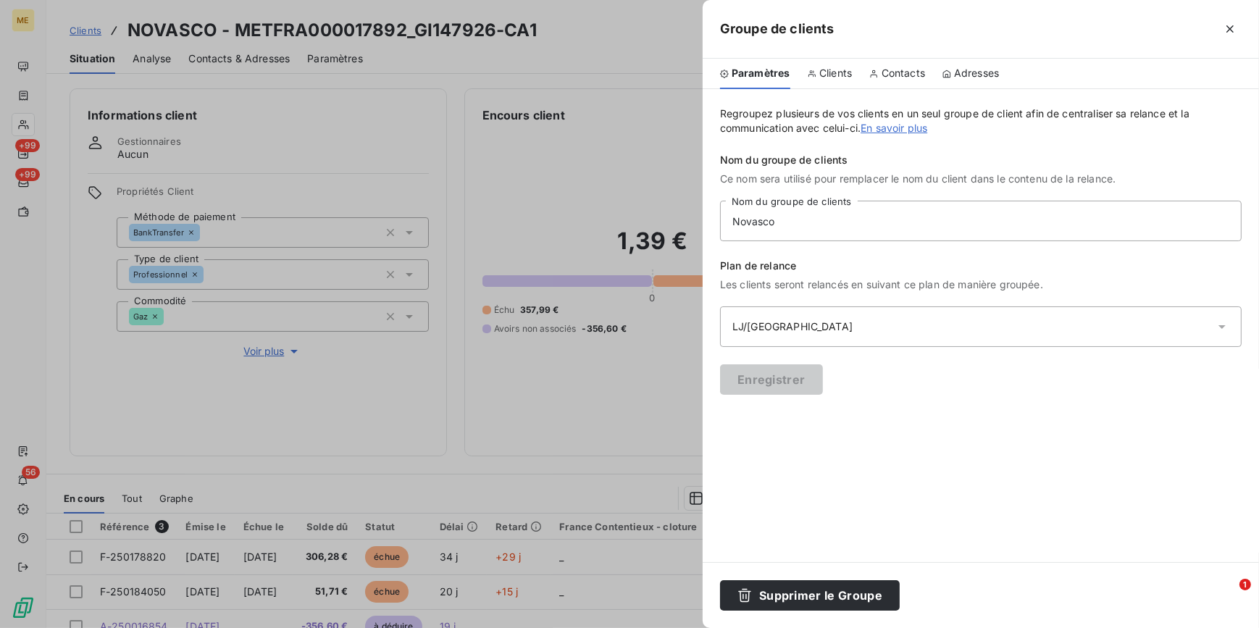
click at [873, 322] on div "LJ/[GEOGRAPHIC_DATA]" at bounding box center [981, 326] width 522 height 41
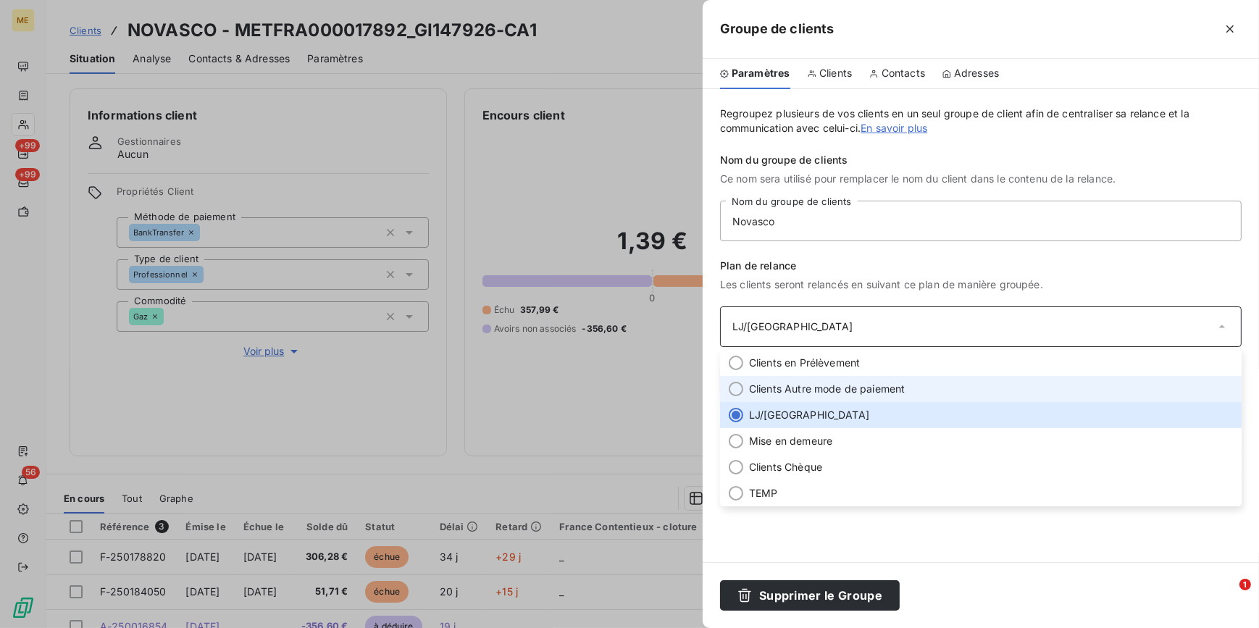
click at [823, 388] on span "Clients Autre mode de paiement" at bounding box center [827, 389] width 157 height 14
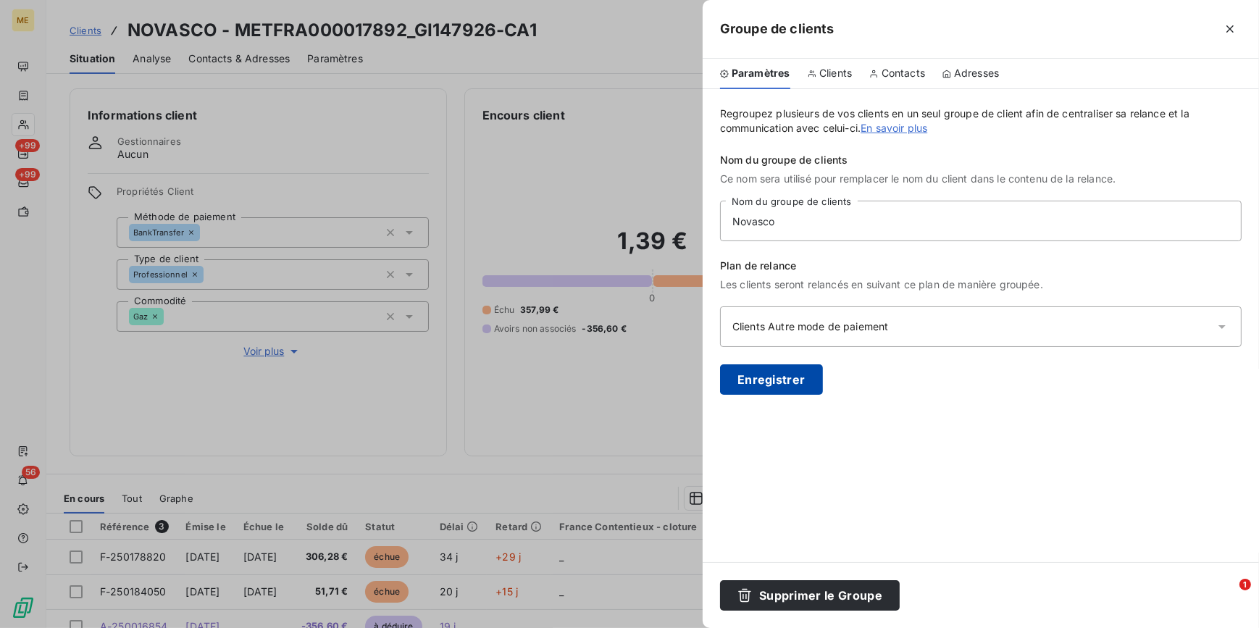
click at [783, 375] on button "Enregistrer" at bounding box center [771, 379] width 103 height 30
click at [430, 402] on div at bounding box center [629, 314] width 1259 height 628
